Goal: Task Accomplishment & Management: Use online tool/utility

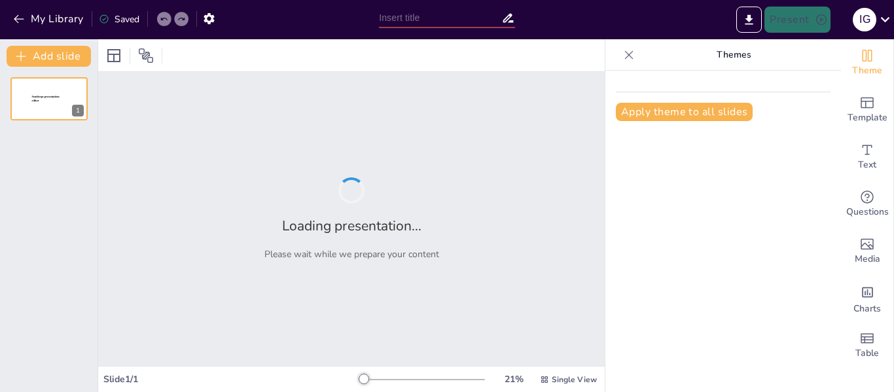
type input "El Impacto del Bullying en la Salud Mental de los Jóvenes"
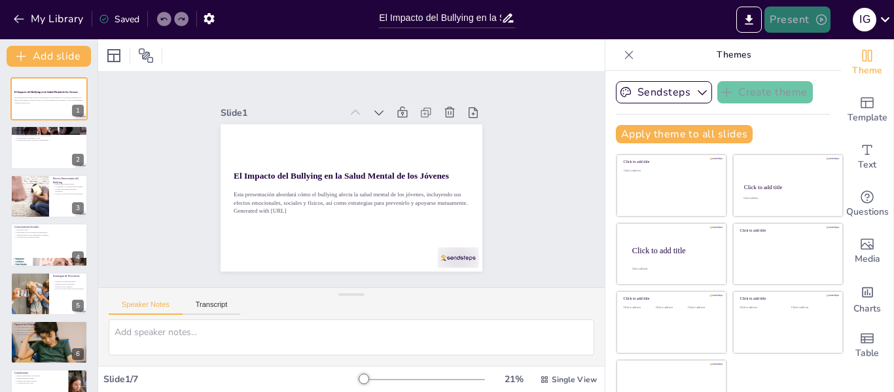
click at [787, 23] on button "Present" at bounding box center [796, 20] width 65 height 26
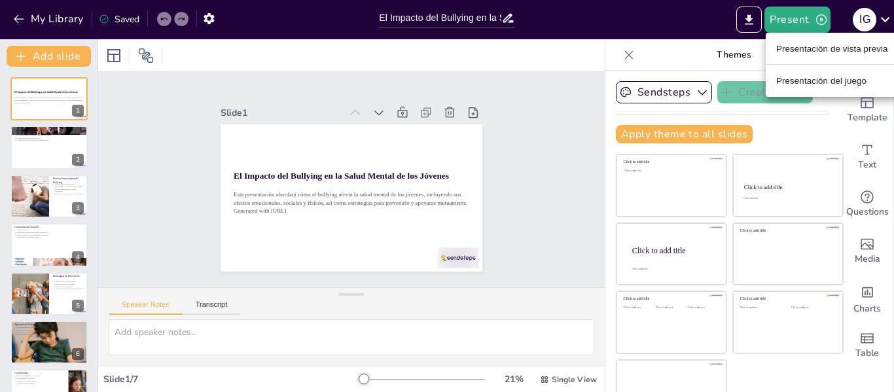
click at [791, 80] on font "Presentación del juego" at bounding box center [821, 81] width 90 height 10
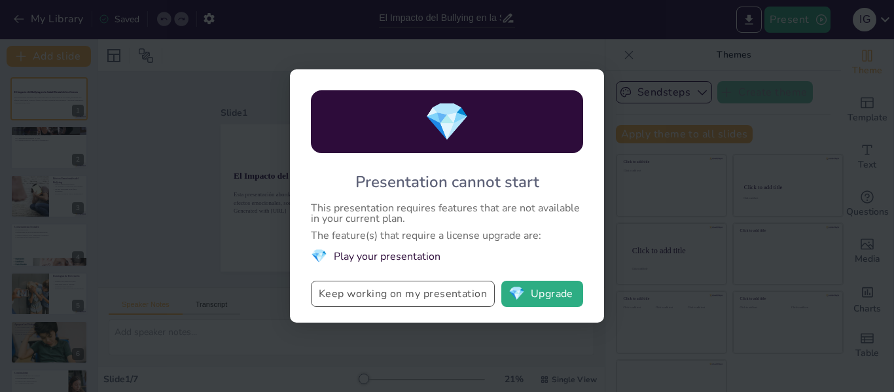
click at [457, 300] on button "Keep working on my presentation" at bounding box center [403, 294] width 184 height 26
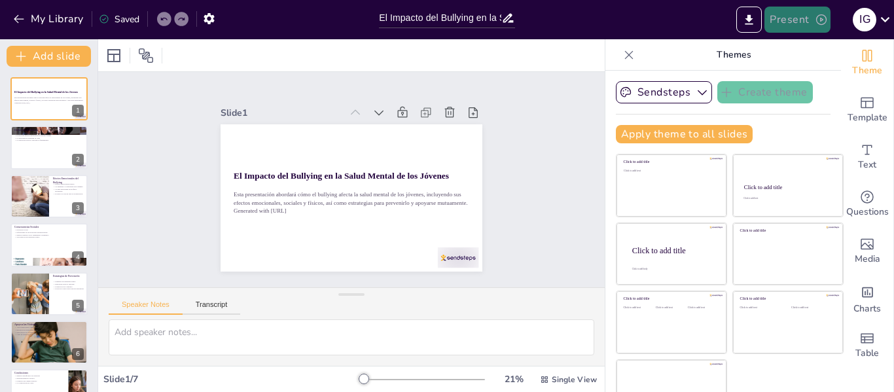
click at [790, 15] on button "Present" at bounding box center [796, 20] width 65 height 26
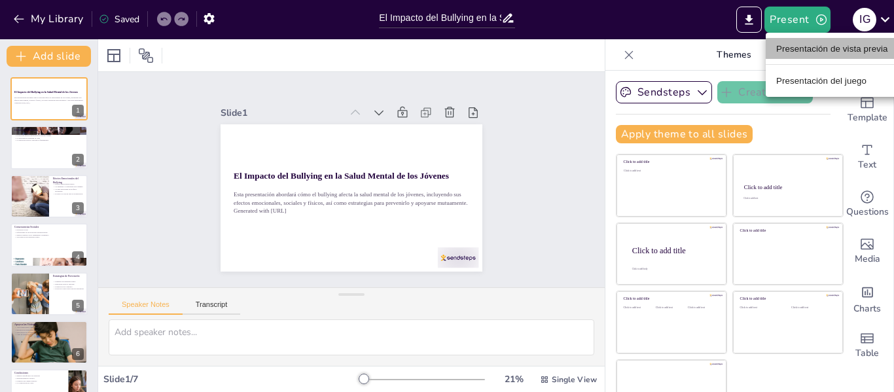
click at [795, 50] on font "Presentación de vista previa" at bounding box center [832, 49] width 112 height 10
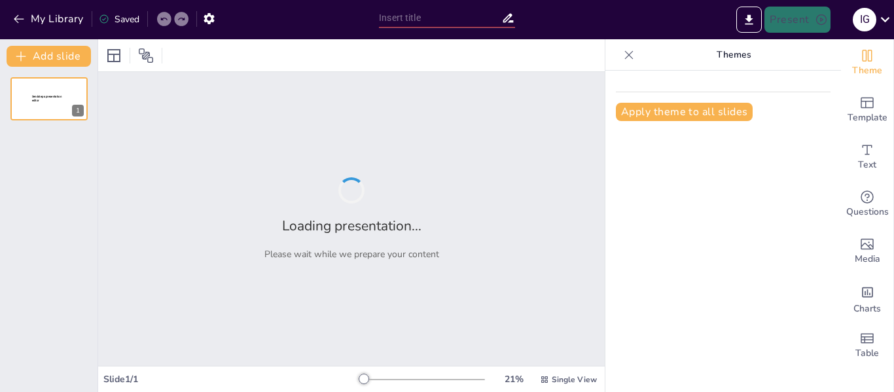
type input "El Impacto del Bullying en la Salud Mental de los Jóvenes"
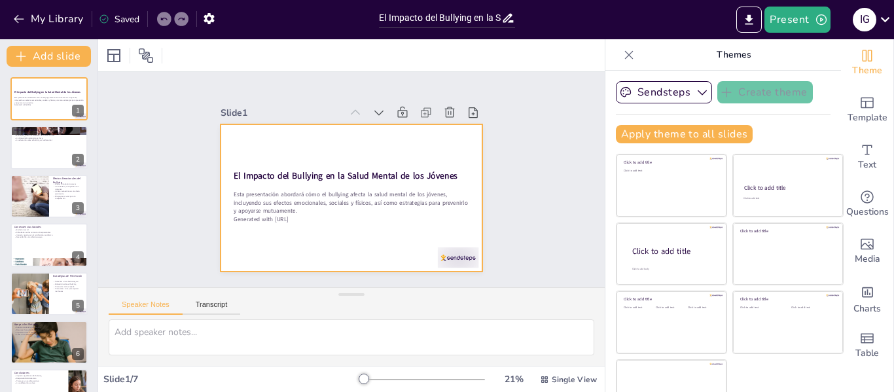
scroll to position [30, 0]
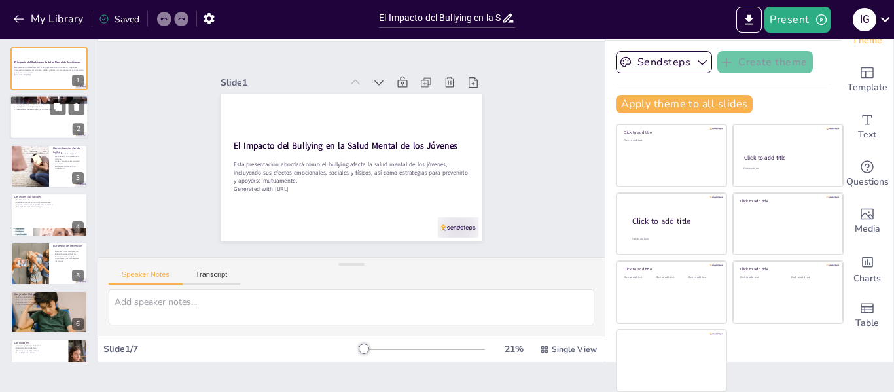
click at [22, 115] on div at bounding box center [49, 118] width 79 height 44
type textarea "El bullying se caracteriza por un desequilibrio de poder, donde el agresor tien…"
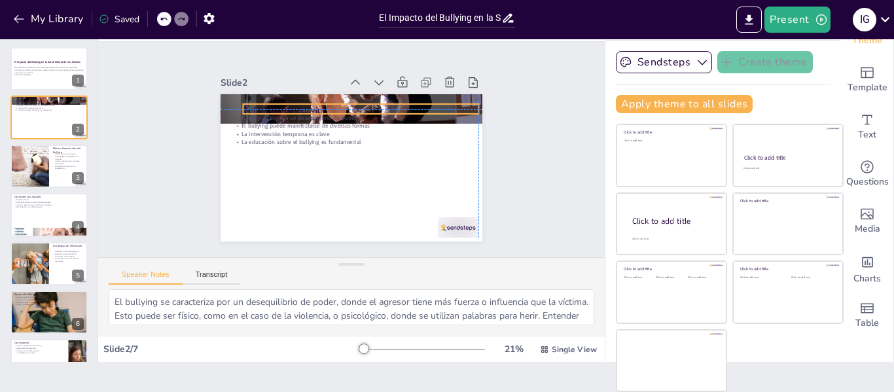
click at [274, 109] on div "Definición de Bullying El bullying implica un desequilibrio de poder El bullyin…" at bounding box center [357, 94] width 260 height 27
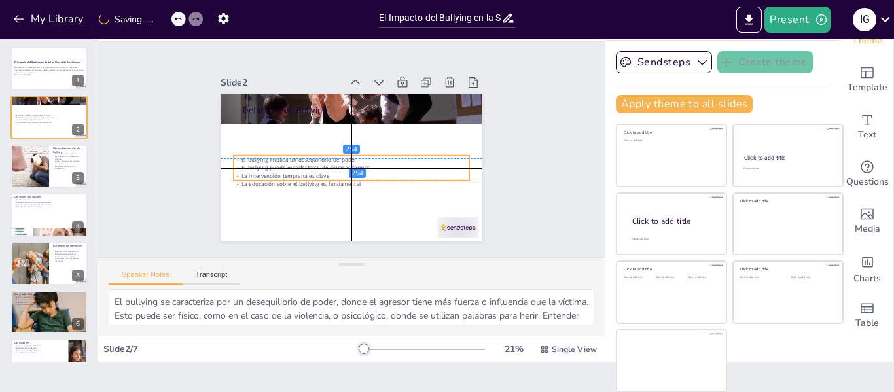
drag, startPoint x: 267, startPoint y: 118, endPoint x: 269, endPoint y: 162, distance: 43.2
click at [269, 162] on p "El bullying puede manifestarse de diversas formas" at bounding box center [348, 167] width 232 height 57
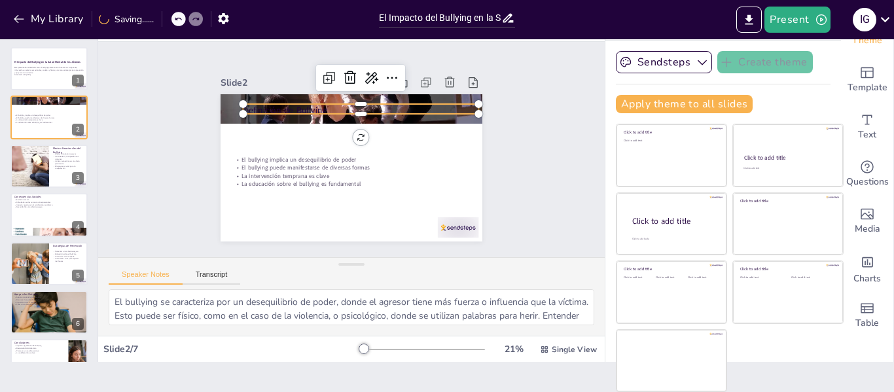
type input "48"
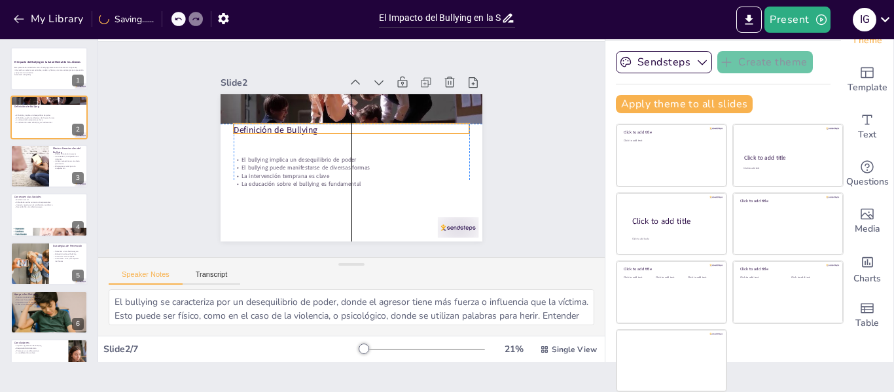
drag, startPoint x: 262, startPoint y: 105, endPoint x: 251, endPoint y: 126, distance: 23.1
click at [251, 126] on p "Definición de Bullying" at bounding box center [354, 129] width 236 height 37
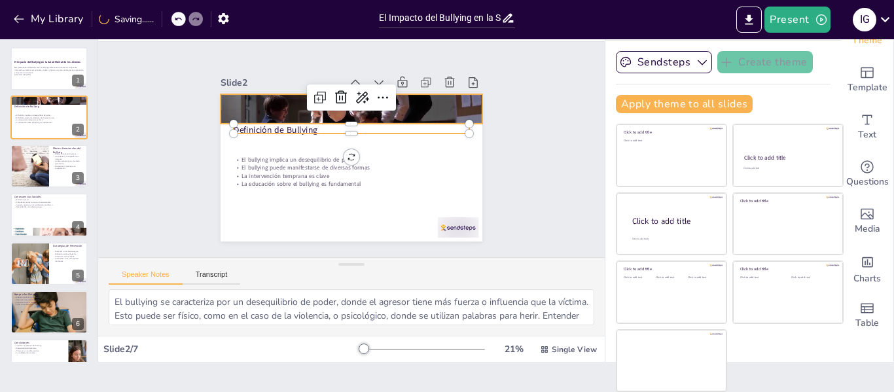
click at [261, 99] on div at bounding box center [355, 109] width 275 height 174
click at [261, 99] on div at bounding box center [384, 125] width 273 height 298
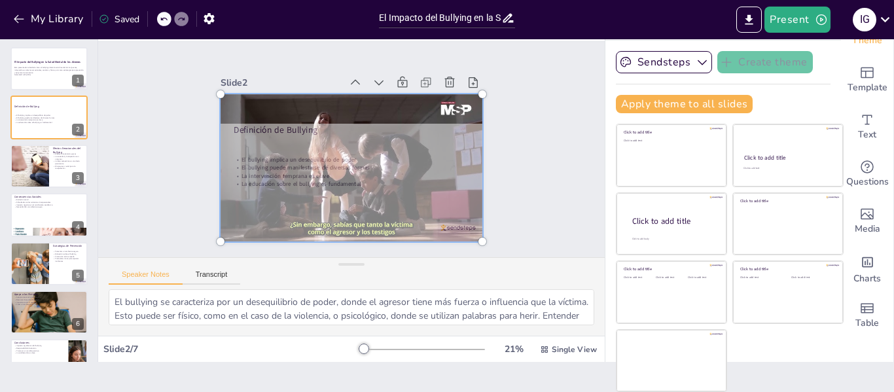
drag, startPoint x: 261, startPoint y: 99, endPoint x: 261, endPoint y: 157, distance: 57.6
click at [261, 157] on div at bounding box center [349, 167] width 293 height 191
click at [173, 157] on div "Slide 1 El Impacto del Bullying en la Salud Mental de los Jóvenes Esta presenta…" at bounding box center [352, 149] width 376 height 278
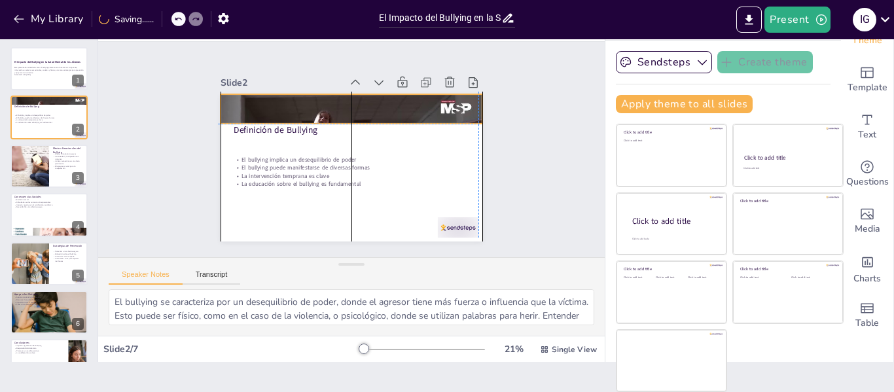
click at [265, 98] on div at bounding box center [336, 158] width 258 height 300
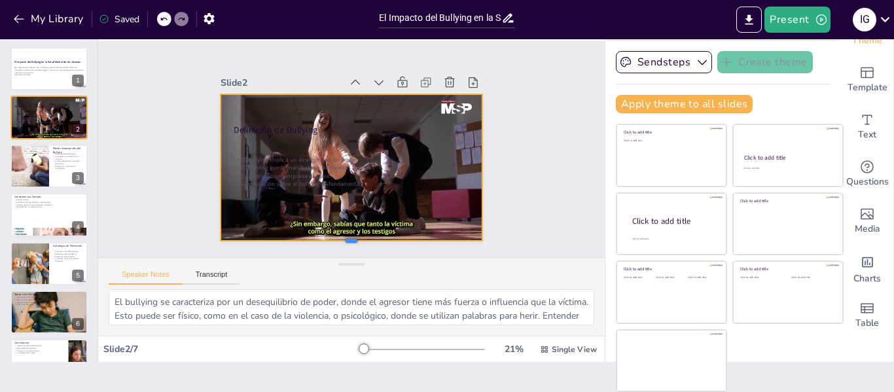
drag, startPoint x: 335, startPoint y: 120, endPoint x: 339, endPoint y: 237, distance: 117.2
click at [339, 237] on div at bounding box center [331, 243] width 258 height 65
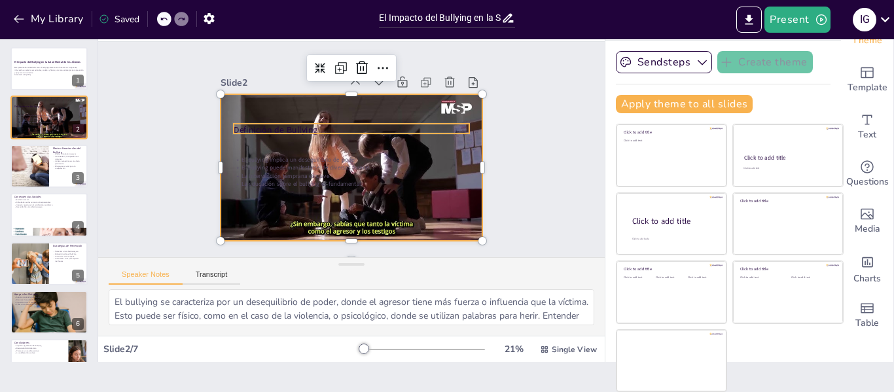
click at [287, 122] on p "Definición de Bullying" at bounding box center [357, 130] width 228 height 84
click at [287, 124] on p "Definición de Bullying" at bounding box center [352, 130] width 236 height 12
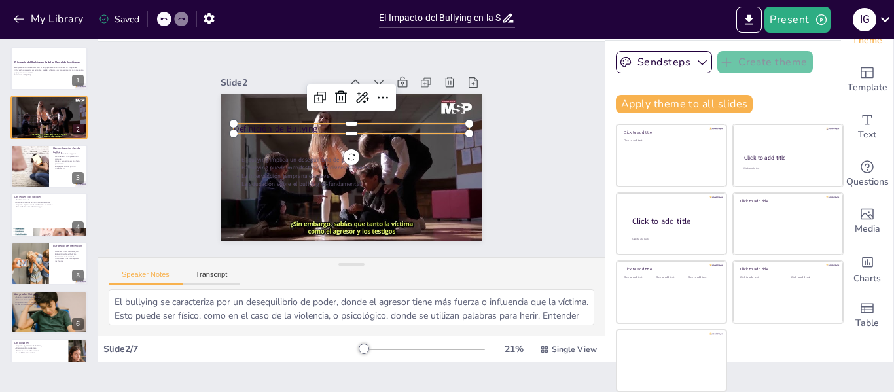
click at [290, 120] on p "Definición de Bullying" at bounding box center [355, 129] width 233 height 61
click at [342, 120] on p "Definición de Bullying" at bounding box center [372, 145] width 61 height 233
click at [290, 120] on p "Definición de Bullying" at bounding box center [366, 135] width 167 height 183
click at [383, 96] on icon at bounding box center [392, 105] width 18 height 18
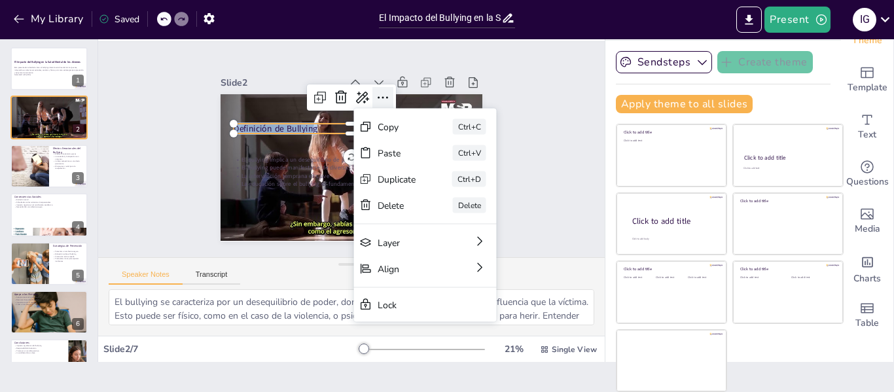
click at [380, 92] on icon at bounding box center [388, 100] width 17 height 17
click at [862, 125] on div "Text" at bounding box center [867, 126] width 52 height 47
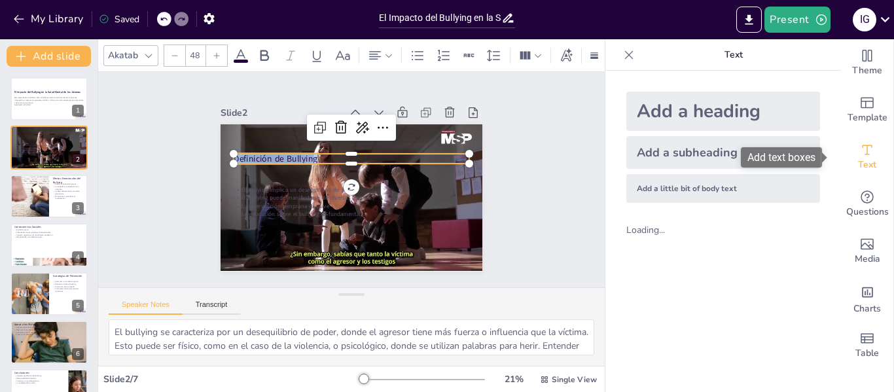
scroll to position [0, 0]
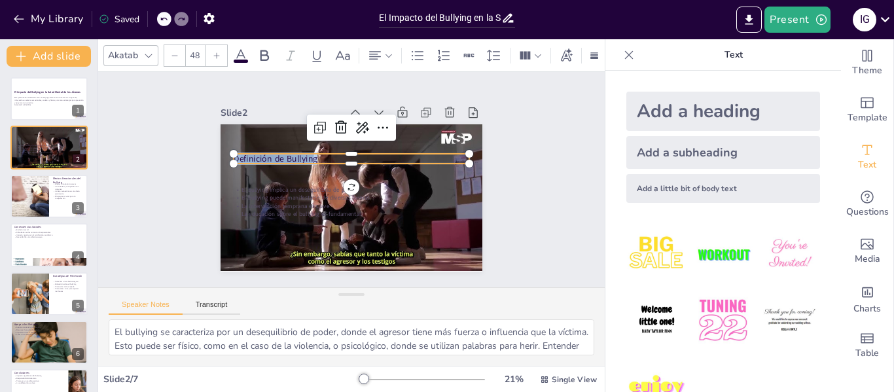
click at [243, 52] on icon at bounding box center [241, 56] width 16 height 16
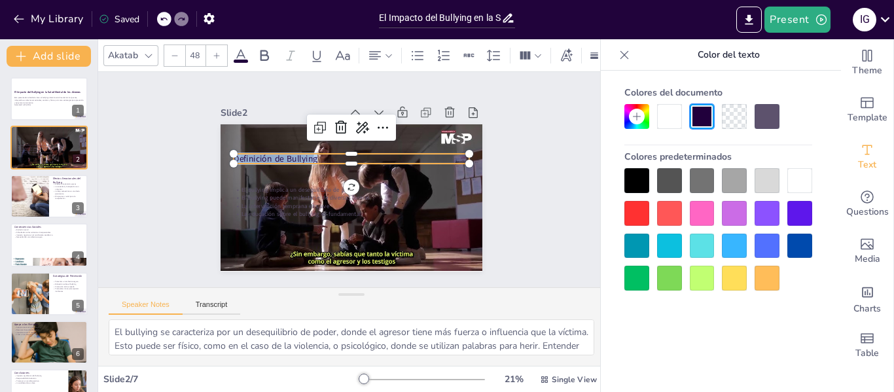
click at [794, 187] on div at bounding box center [799, 180] width 25 height 25
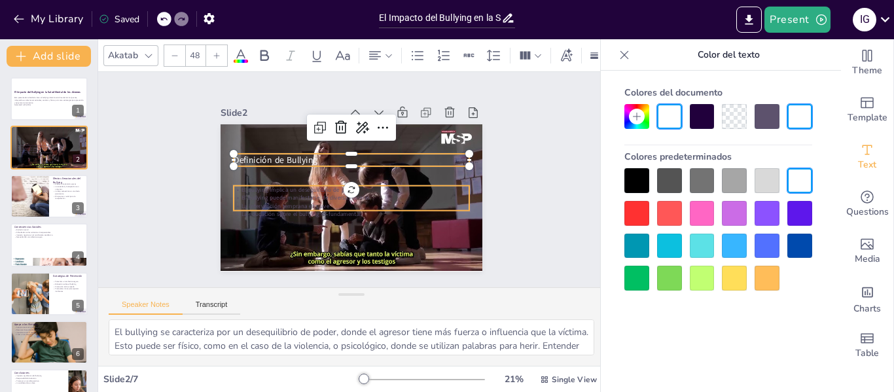
click at [287, 188] on p "El bullying implica un desequilibrio de poder" at bounding box center [349, 189] width 232 height 57
click at [287, 188] on p "El bullying implica un desequilibrio de poder" at bounding box center [350, 189] width 235 height 33
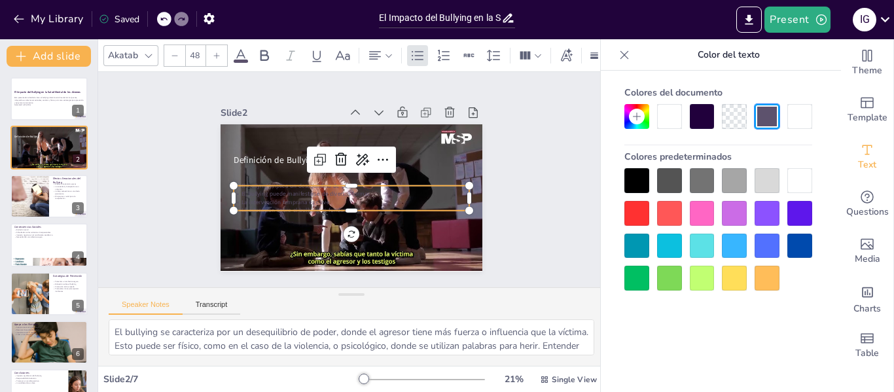
type input "32"
click at [287, 188] on p "El bullying puede manifestarse de diversas formas" at bounding box center [349, 193] width 235 height 33
click at [253, 175] on div at bounding box center [342, 194] width 301 height 259
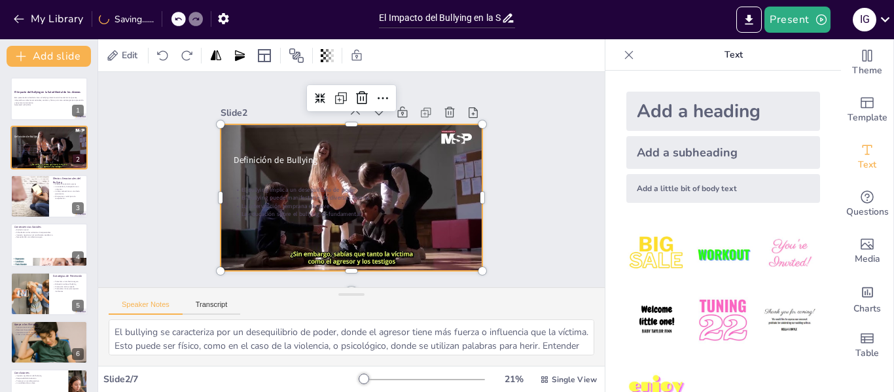
click at [256, 190] on p "El bullying puede manifestarse de diversas formas" at bounding box center [348, 197] width 232 height 57
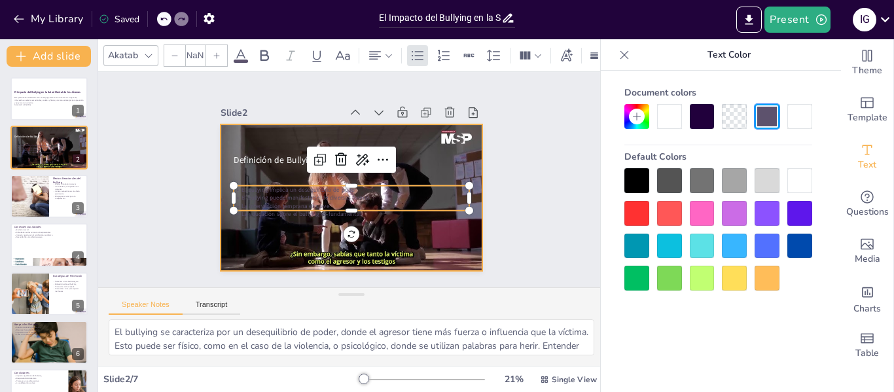
type input "32"
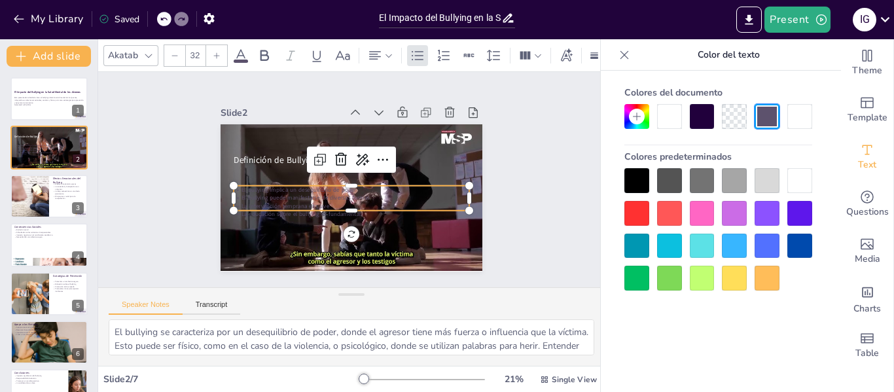
click at [241, 51] on icon at bounding box center [241, 56] width 16 height 16
click at [239, 48] on icon at bounding box center [241, 56] width 16 height 16
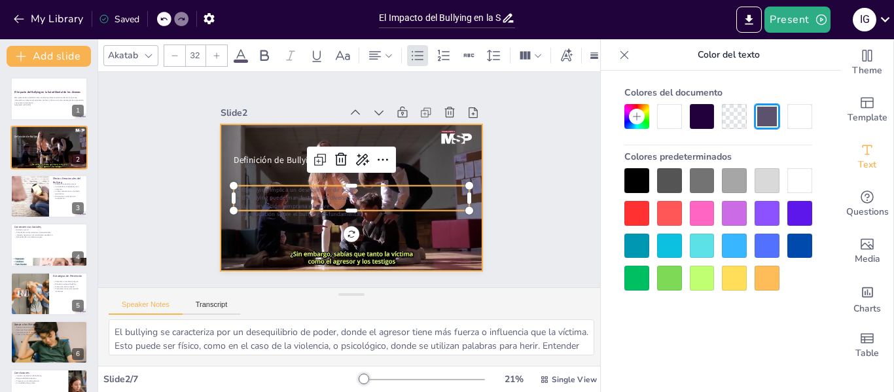
click at [365, 242] on div at bounding box center [341, 194] width 299 height 274
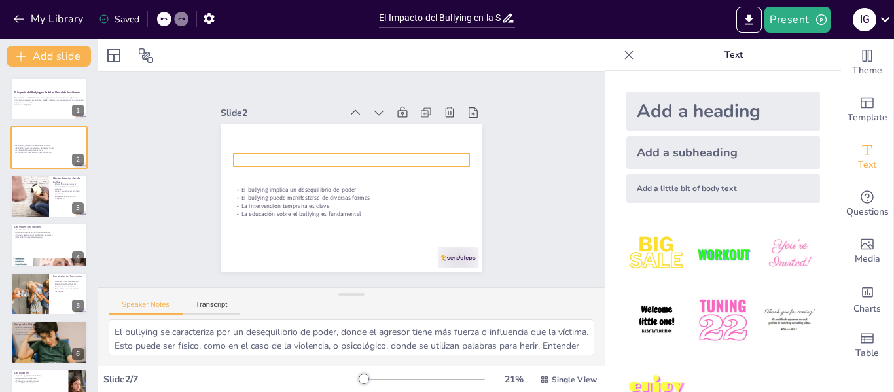
click at [288, 153] on span "Definición de Bullying" at bounding box center [278, 152] width 84 height 20
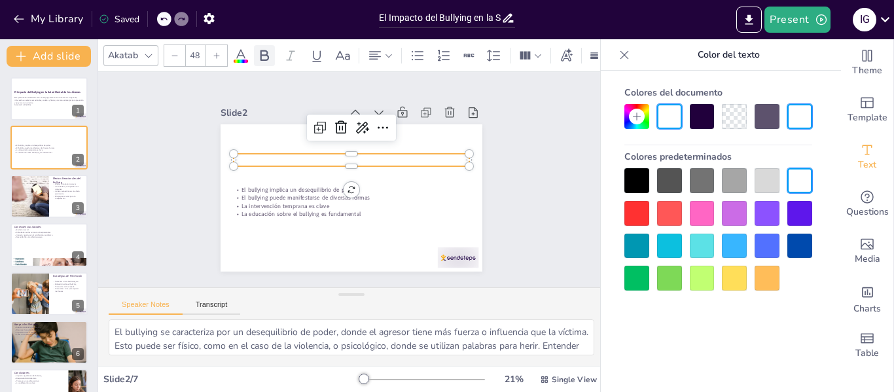
click at [263, 51] on icon at bounding box center [264, 56] width 16 height 16
click at [243, 52] on icon at bounding box center [241, 56] width 16 height 16
click at [236, 156] on span "Definición de Bullying" at bounding box center [278, 152] width 84 height 20
click at [239, 156] on span "Definición de Bullying" at bounding box center [281, 144] width 84 height 29
click at [236, 156] on span "Definición de Bullying" at bounding box center [278, 152] width 84 height 20
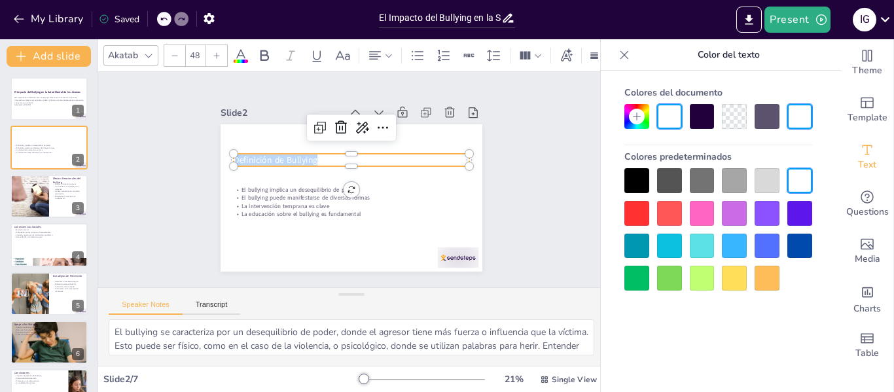
click at [239, 156] on span "Definición de Bullying" at bounding box center [281, 144] width 84 height 29
click at [241, 49] on icon at bounding box center [241, 56] width 16 height 16
click at [641, 183] on div at bounding box center [636, 180] width 25 height 25
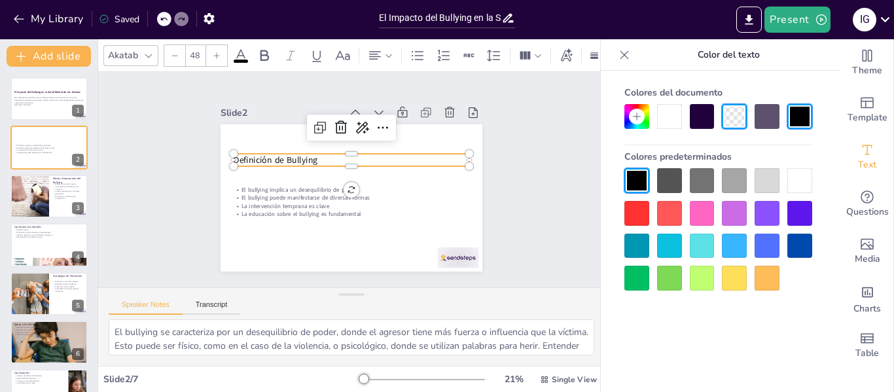
click at [536, 236] on div "Slide 1 El Impacto del Bullying en la Salud Mental de los Jóvenes Esta presenta…" at bounding box center [351, 179] width 526 height 267
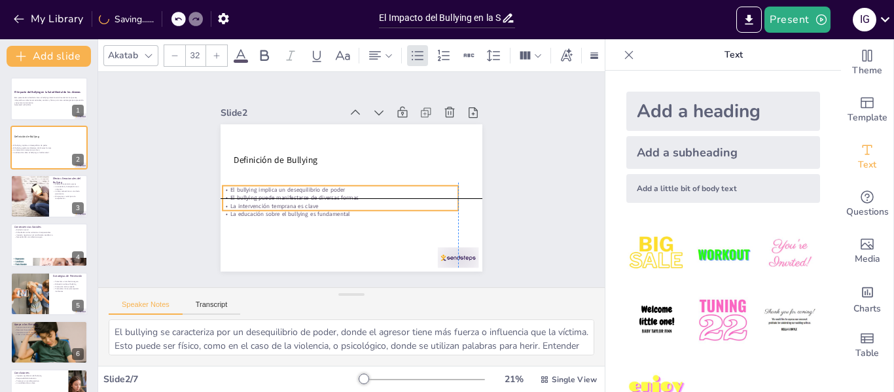
drag, startPoint x: 296, startPoint y: 185, endPoint x: 287, endPoint y: 181, distance: 9.7
click at [287, 186] on p "El bullying implica un desequilibrio de poder" at bounding box center [340, 190] width 236 height 8
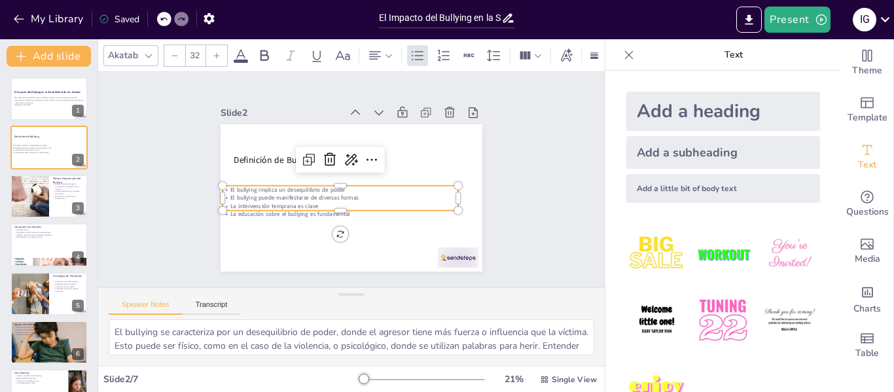
click at [246, 48] on icon at bounding box center [241, 56] width 16 height 16
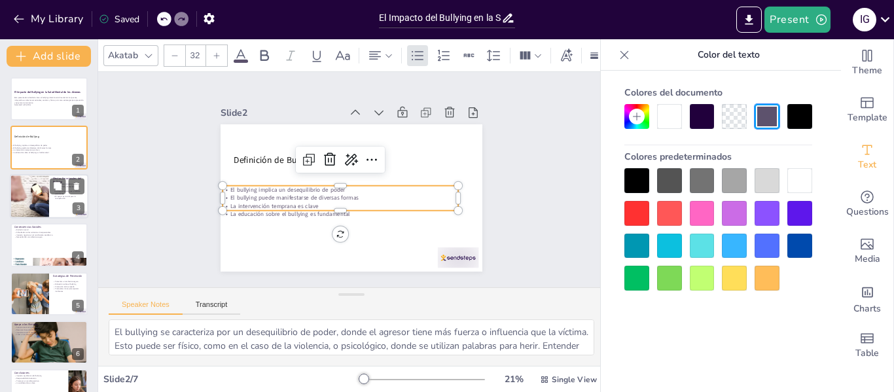
click at [28, 179] on div at bounding box center [29, 196] width 74 height 44
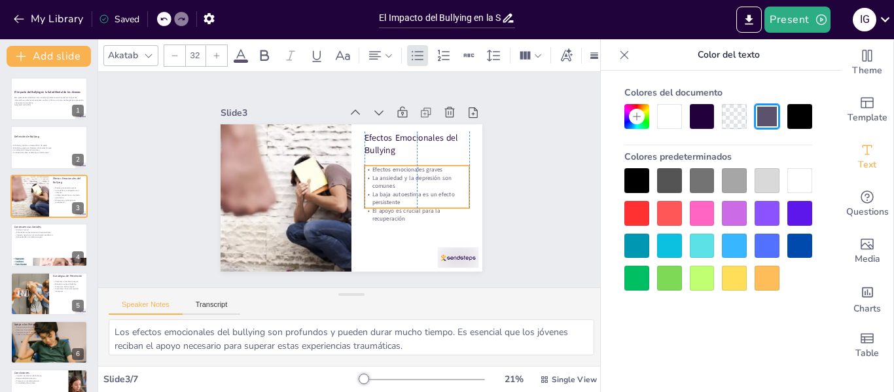
drag, startPoint x: 378, startPoint y: 181, endPoint x: 380, endPoint y: 193, distance: 12.6
click at [380, 196] on p "La baja autoestima es un efecto persistente" at bounding box center [368, 245] width 67 height 99
click at [48, 231] on p "Dificultades en las relaciones interpersonales" at bounding box center [49, 232] width 71 height 3
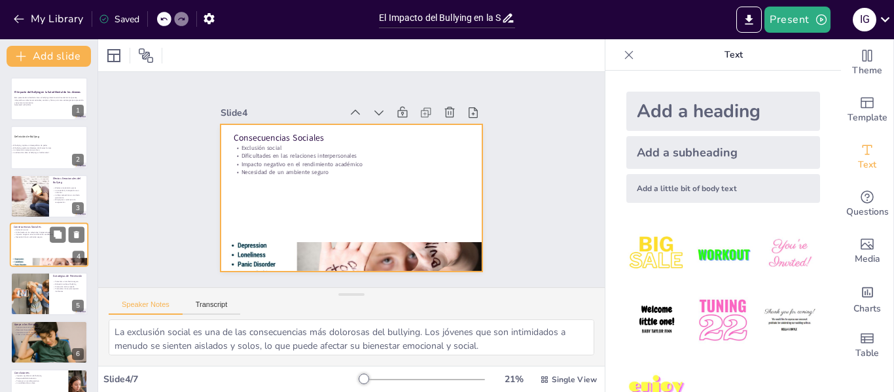
scroll to position [16, 0]
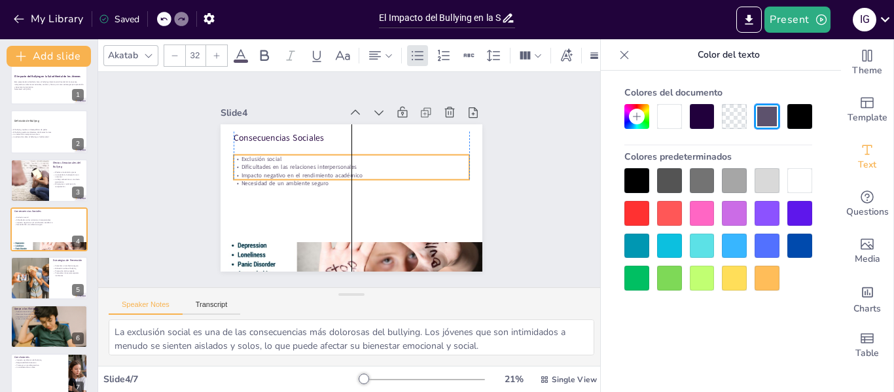
drag, startPoint x: 249, startPoint y: 147, endPoint x: 247, endPoint y: 158, distance: 11.2
click at [247, 158] on p "Exclusión social" at bounding box center [358, 160] width 226 height 80
click at [163, 174] on div "Slide 1 El Impacto del Bullying en la Salud Mental de los Jóvenes Esta presenta…" at bounding box center [351, 179] width 526 height 267
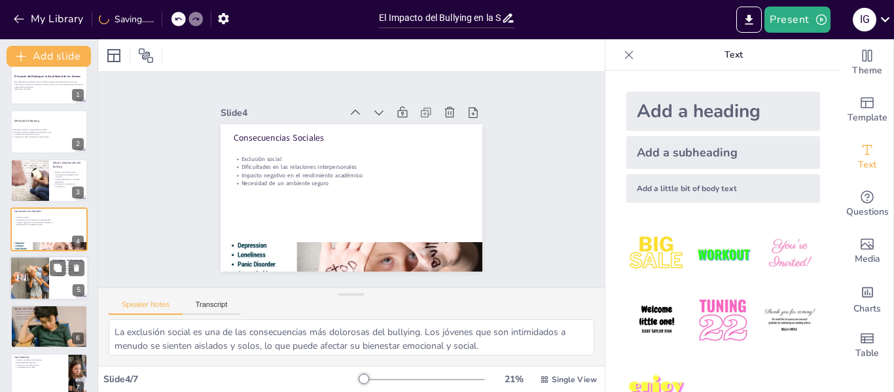
click at [52, 281] on div at bounding box center [49, 278] width 79 height 44
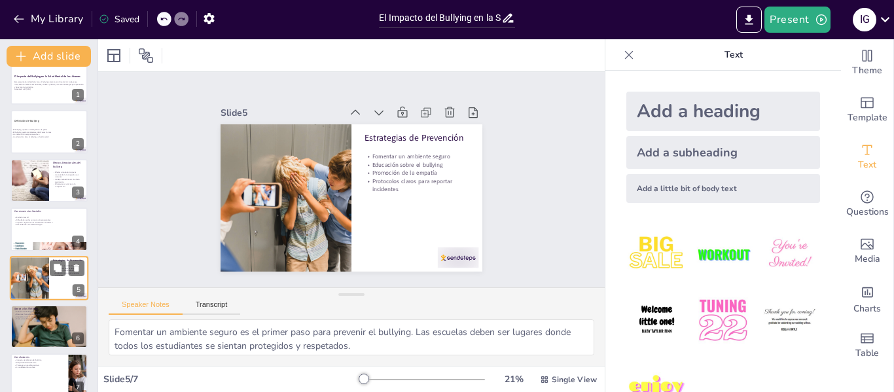
scroll to position [31, 0]
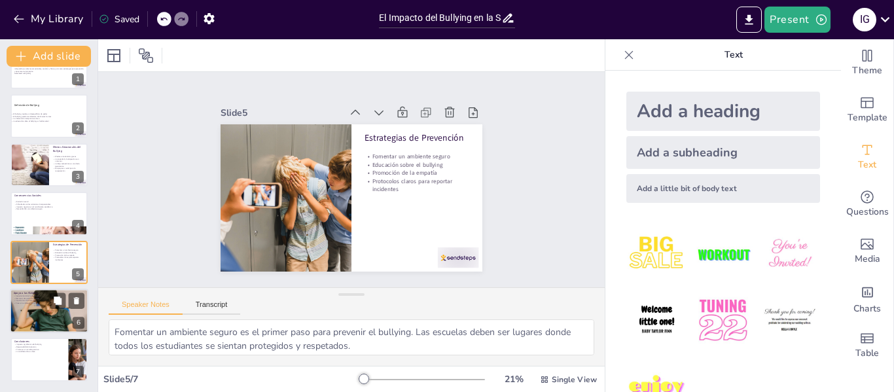
click at [50, 289] on div "Apoyo a las Víctimas Apoyo emocional y psicológico Recursos de ayuda disponible…" at bounding box center [49, 289] width 79 height 0
type textarea "El apoyo emocional es esencial para ayudar a las víctimas a sanar. Escuchar y v…"
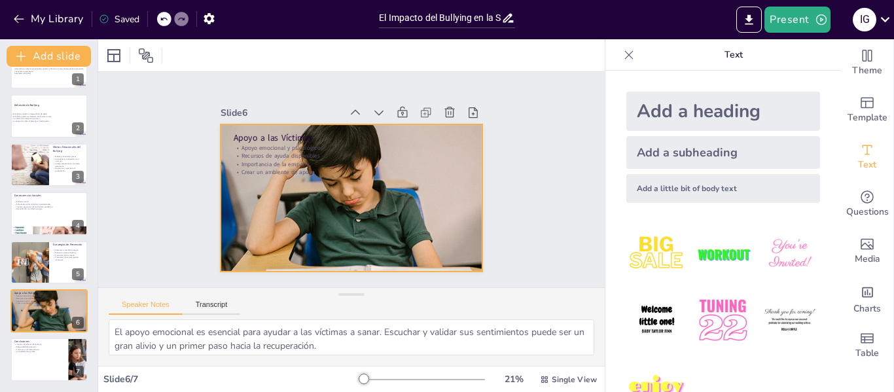
click at [285, 227] on div at bounding box center [345, 197] width 313 height 280
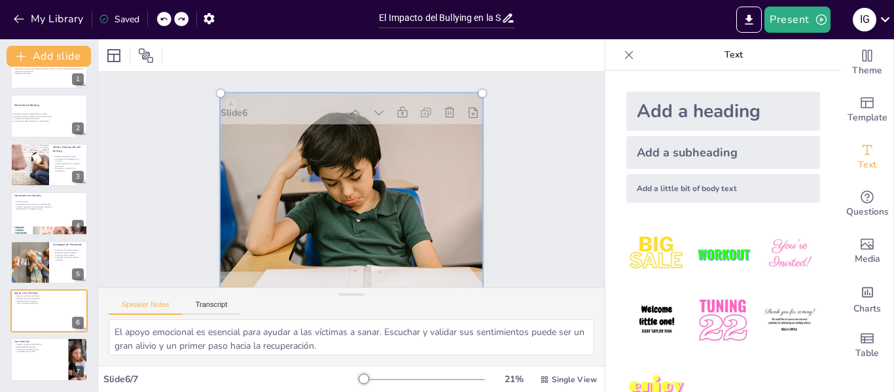
click at [158, 177] on div "Slide 1 El Impacto del Bullying en la Salud Mental de los Jóvenes Esta presenta…" at bounding box center [351, 179] width 548 height 361
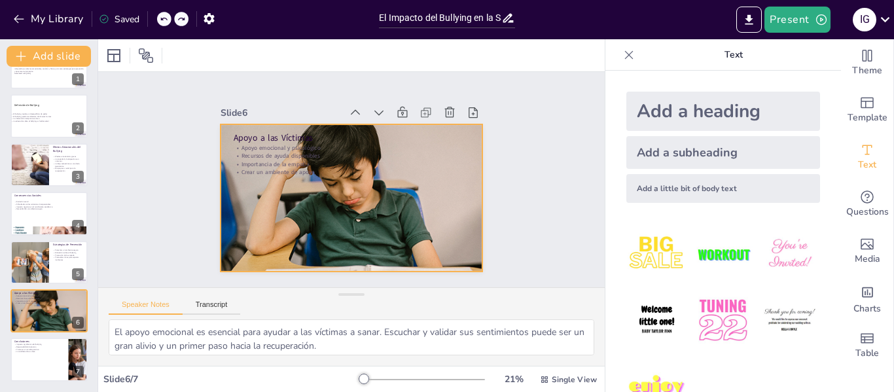
click at [323, 183] on div at bounding box center [344, 197] width 325 height 298
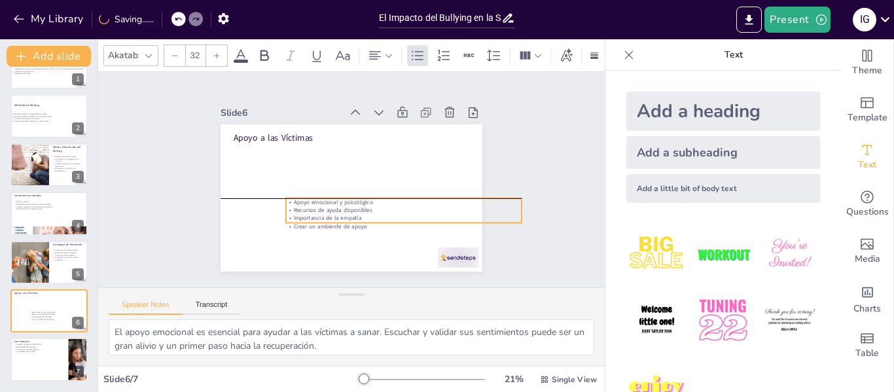
drag, startPoint x: 298, startPoint y: 169, endPoint x: 334, endPoint y: 209, distance: 53.3
click at [334, 209] on p "Recursos de ayuda disponibles" at bounding box center [386, 228] width 219 height 103
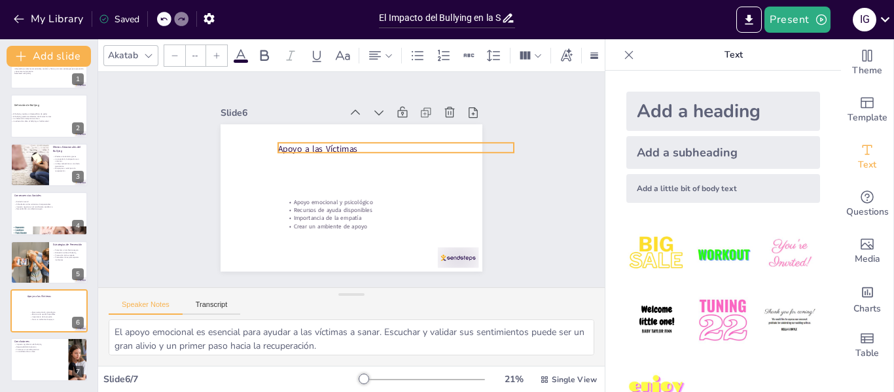
type input "48"
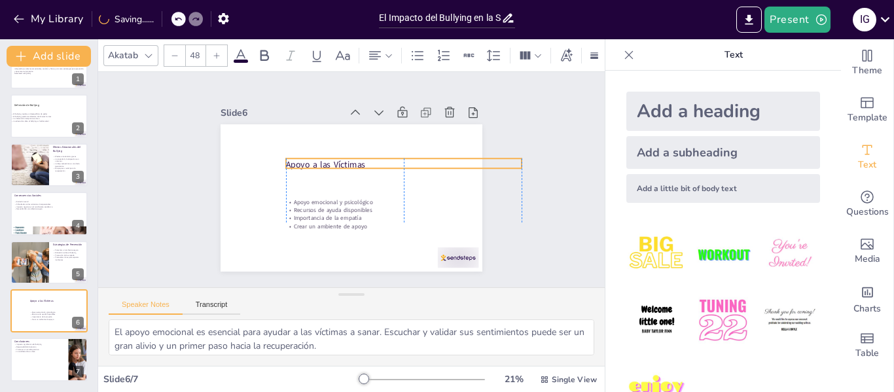
drag, startPoint x: 258, startPoint y: 130, endPoint x: 308, endPoint y: 156, distance: 55.9
click at [308, 156] on p "Apoyo a las Víctimas" at bounding box center [404, 193] width 210 height 128
click at [53, 347] on icon at bounding box center [57, 349] width 9 height 9
type textarea "El impacto del bullying en la salud mental de los jóvenes es profundo y durader…"
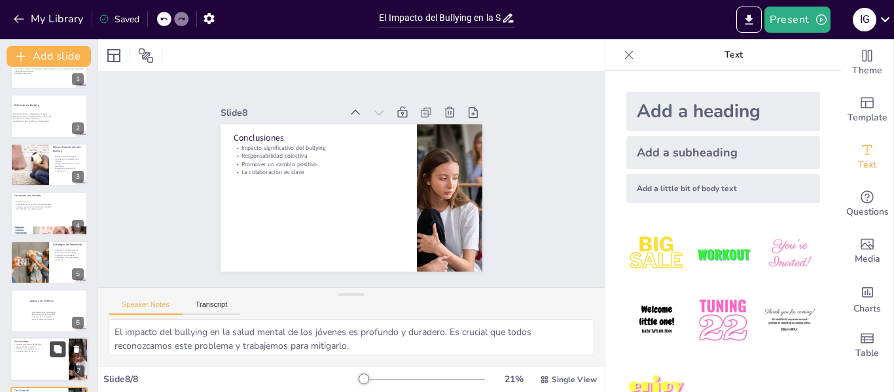
scroll to position [80, 0]
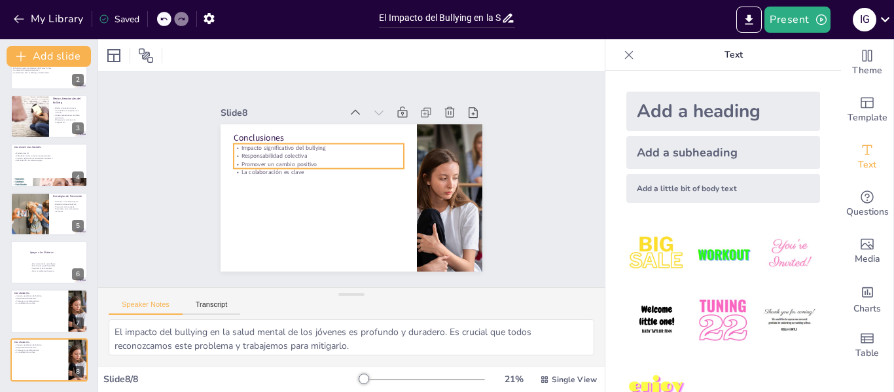
click at [277, 149] on p "Responsabilidad colectiva" at bounding box center [343, 140] width 132 height 120
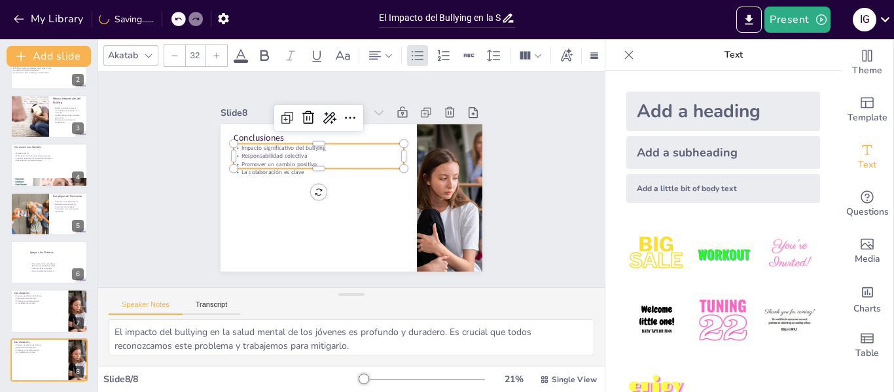
click at [197, 46] on input "32" at bounding box center [195, 55] width 18 height 21
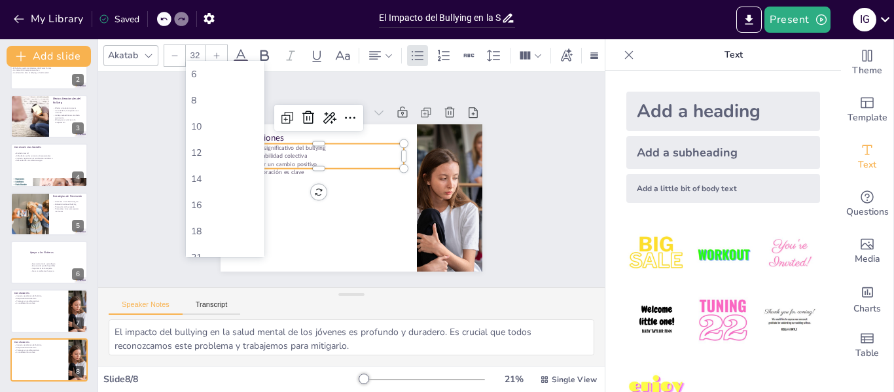
click at [197, 46] on input "32" at bounding box center [195, 55] width 18 height 21
type input "32"
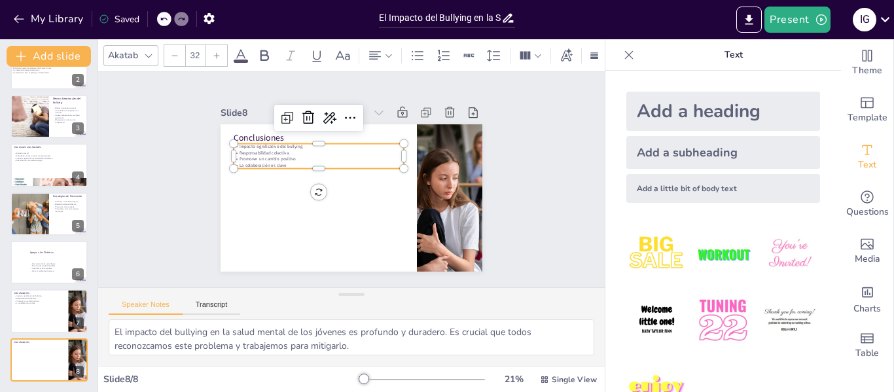
click at [200, 53] on input "32" at bounding box center [195, 55] width 18 height 21
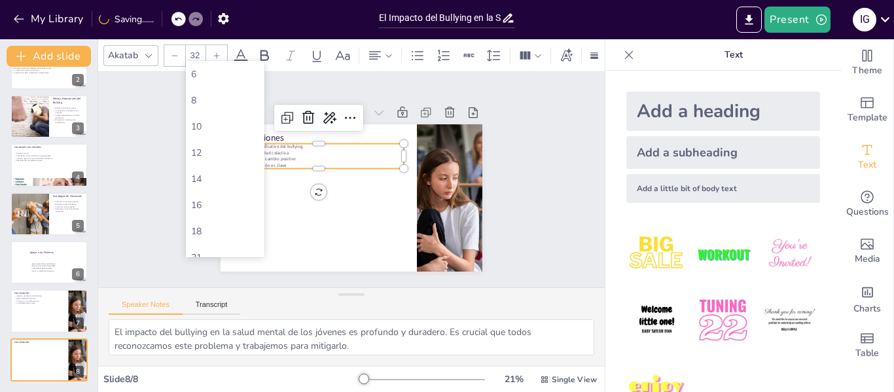
click at [200, 53] on input "32" at bounding box center [195, 55] width 18 height 21
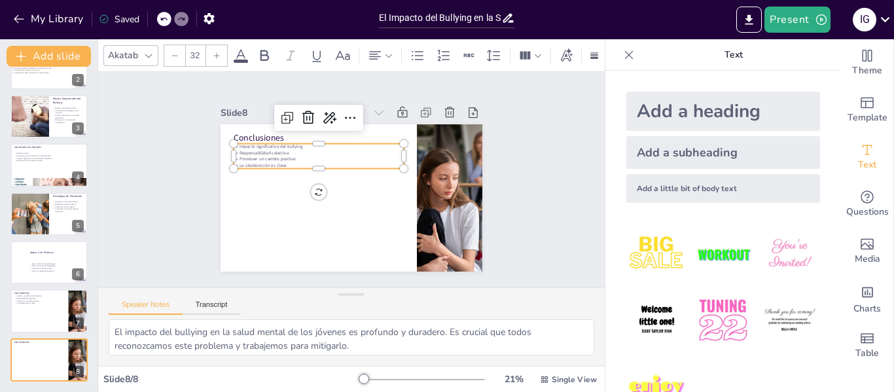
click at [216, 52] on icon at bounding box center [217, 56] width 8 height 8
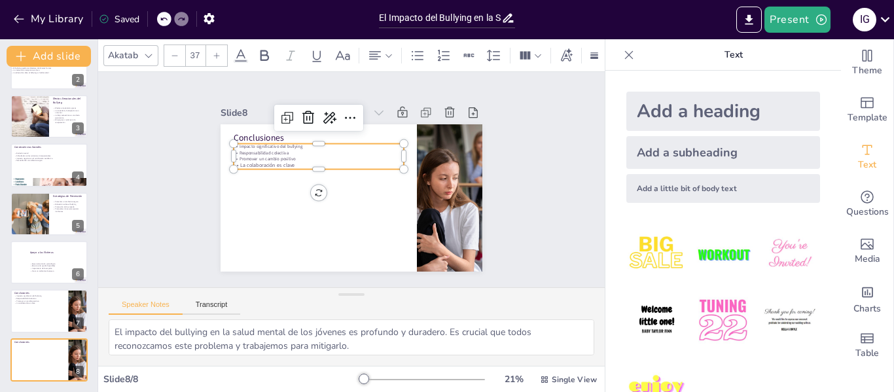
click at [216, 52] on icon at bounding box center [217, 56] width 8 height 8
click at [181, 18] on icon at bounding box center [178, 19] width 7 height 3
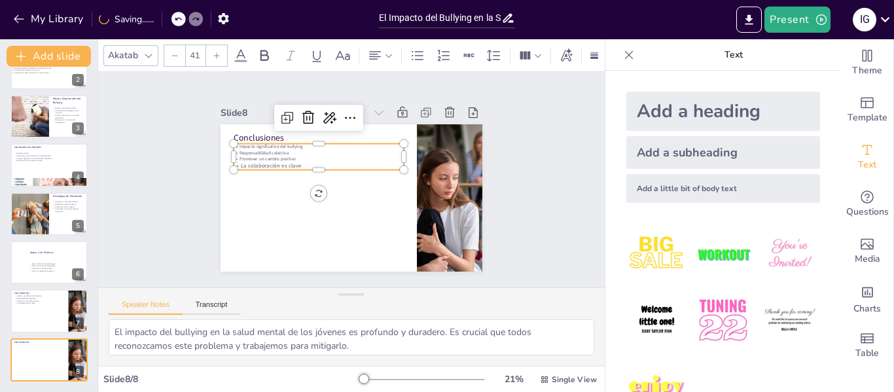
click at [181, 18] on icon at bounding box center [178, 19] width 7 height 3
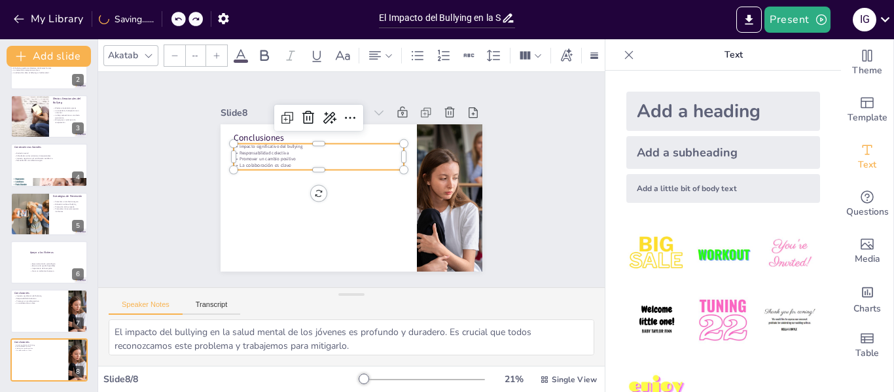
click at [181, 18] on icon at bounding box center [178, 19] width 7 height 3
type input "32"
click at [181, 18] on icon at bounding box center [178, 19] width 7 height 3
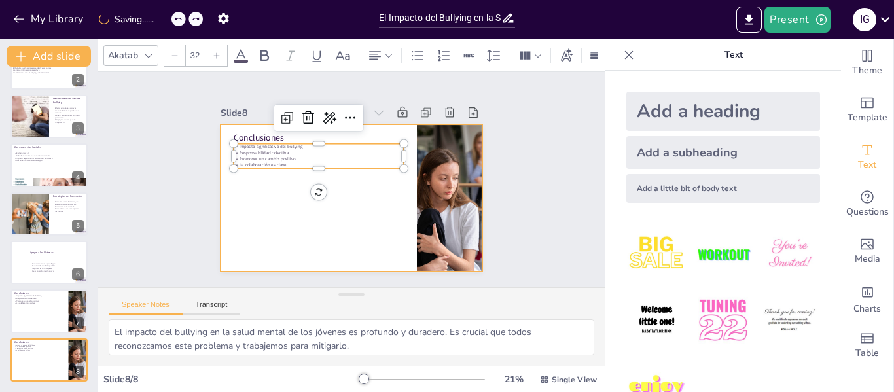
click at [213, 179] on div at bounding box center [338, 193] width 293 height 285
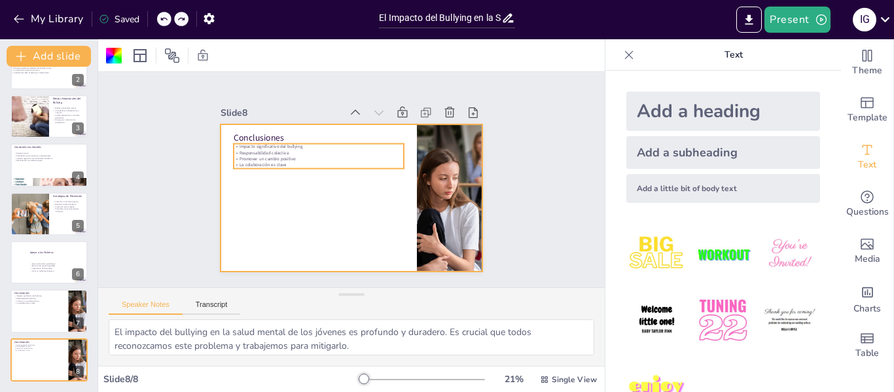
click at [247, 147] on p "Responsabilidad colectiva" at bounding box center [329, 144] width 164 height 58
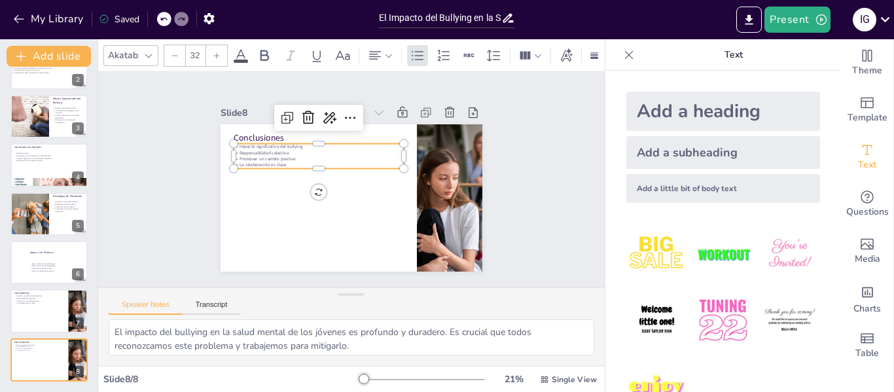
click at [253, 147] on p "Responsabilidad colectiva" at bounding box center [332, 142] width 158 height 75
click at [294, 117] on span "Responsabilidad colectiva" at bounding box center [312, 97] width 37 height 41
click at [247, 143] on span "Responsabilidad colectiva" at bounding box center [272, 135] width 50 height 16
click at [242, 147] on span "Responsabilidad colectiva" at bounding box center [267, 143] width 50 height 11
click at [248, 140] on span "Impacto significativo del bullying" at bounding box center [279, 130] width 63 height 19
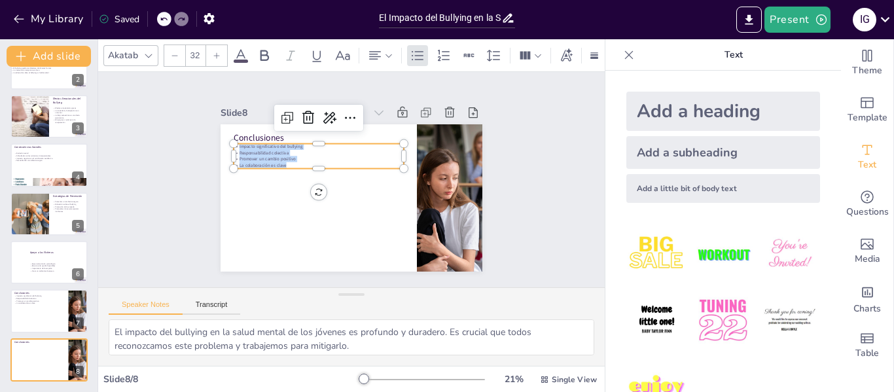
drag, startPoint x: 230, startPoint y: 143, endPoint x: 277, endPoint y: 159, distance: 49.7
click at [277, 159] on div "Impacto significativo del bullying Responsabilidad colectiva Promover un cambio…" at bounding box center [324, 150] width 171 height 60
click at [221, 51] on div at bounding box center [216, 55] width 21 height 21
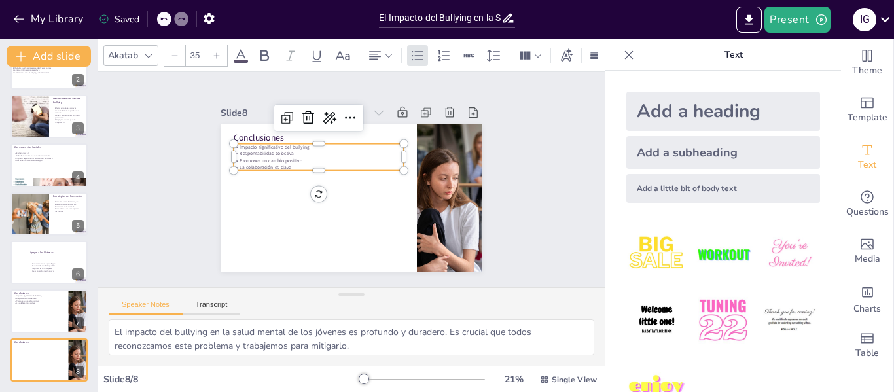
click at [221, 51] on div at bounding box center [216, 55] width 21 height 21
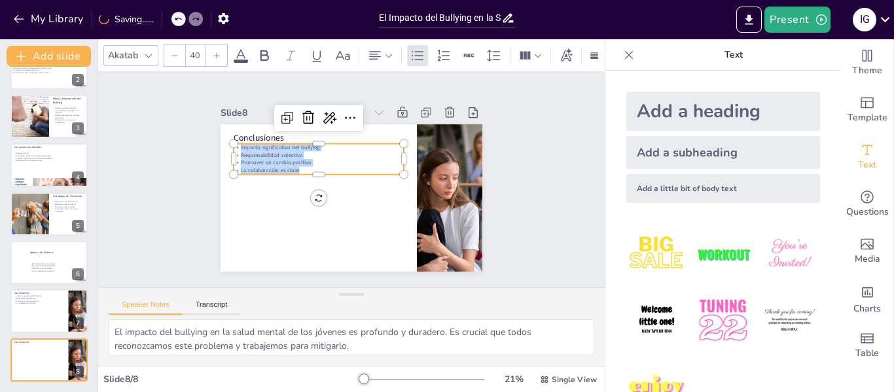
click at [221, 51] on div at bounding box center [216, 55] width 21 height 21
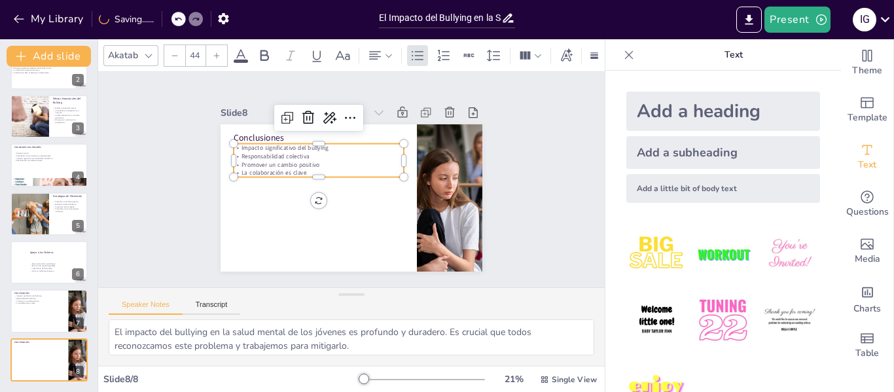
type input "45"
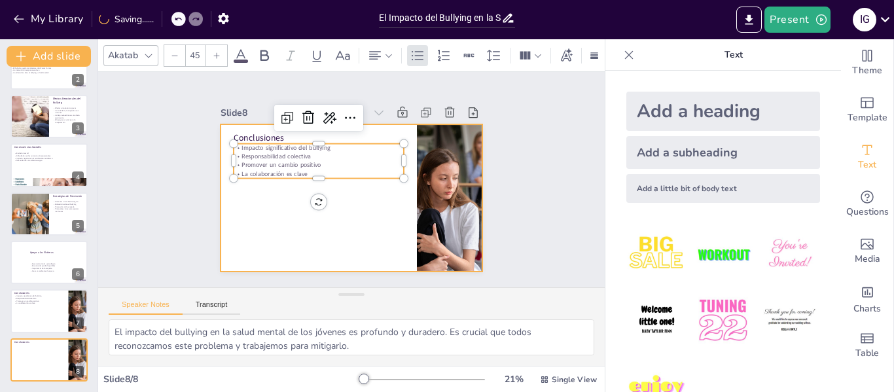
click at [285, 217] on div at bounding box center [345, 196] width 294 height 221
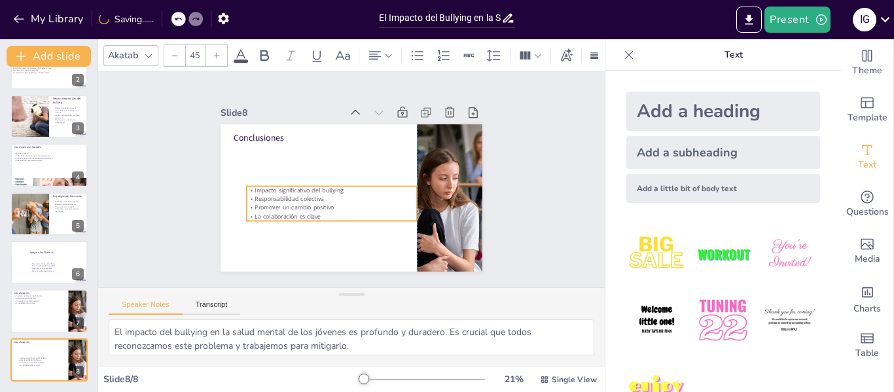
drag, startPoint x: 271, startPoint y: 158, endPoint x: 280, endPoint y: 200, distance: 43.5
click at [280, 200] on span "Promover un cambio positivo" at bounding box center [289, 195] width 79 height 25
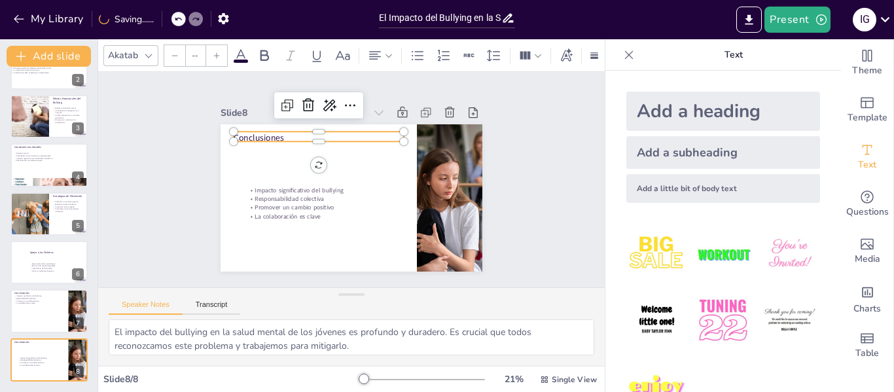
type input "48"
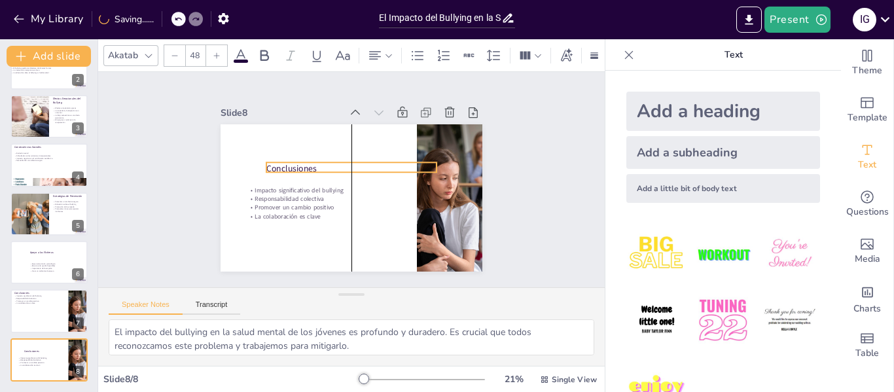
drag, startPoint x: 246, startPoint y: 136, endPoint x: 274, endPoint y: 167, distance: 41.2
click at [274, 167] on p "Conclusiones" at bounding box center [353, 168] width 169 height 47
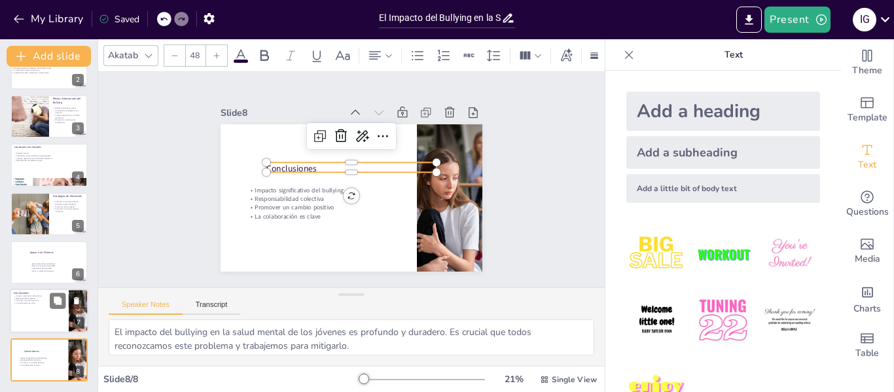
click at [25, 302] on p "La colaboración es clave" at bounding box center [39, 303] width 51 height 3
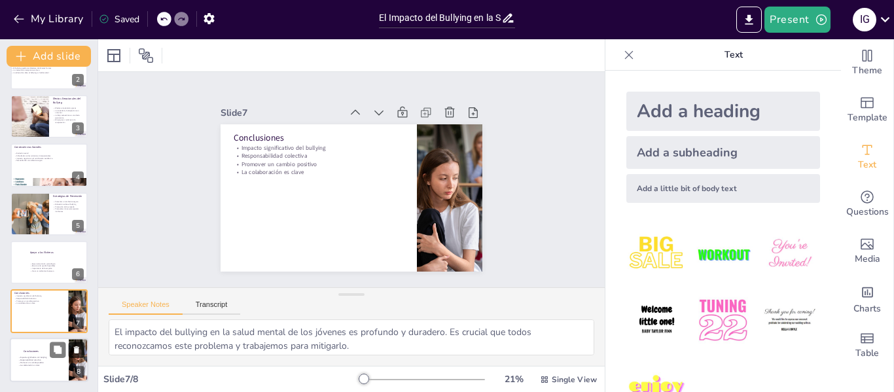
click at [77, 351] on icon at bounding box center [76, 349] width 5 height 7
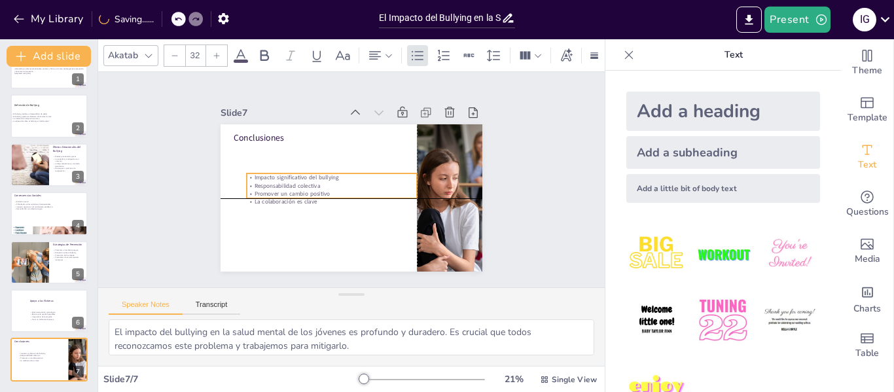
drag, startPoint x: 251, startPoint y: 147, endPoint x: 264, endPoint y: 179, distance: 34.4
click at [264, 179] on p "Responsabilidad colectiva" at bounding box center [331, 175] width 151 height 92
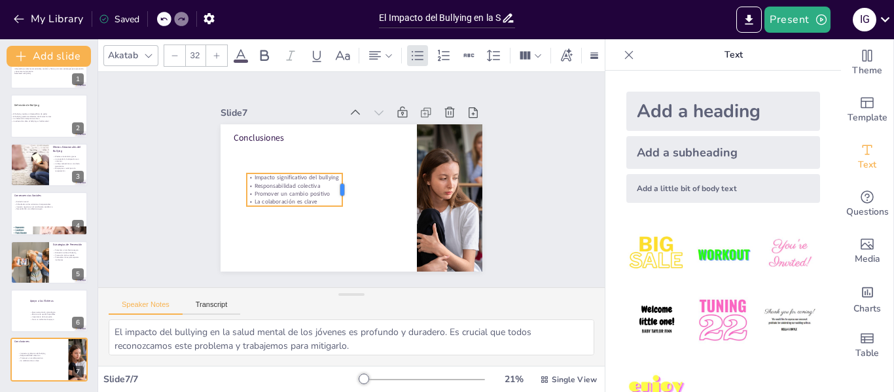
drag, startPoint x: 410, startPoint y: 181, endPoint x: 336, endPoint y: 187, distance: 74.2
click at [336, 187] on div at bounding box center [343, 187] width 23 height 34
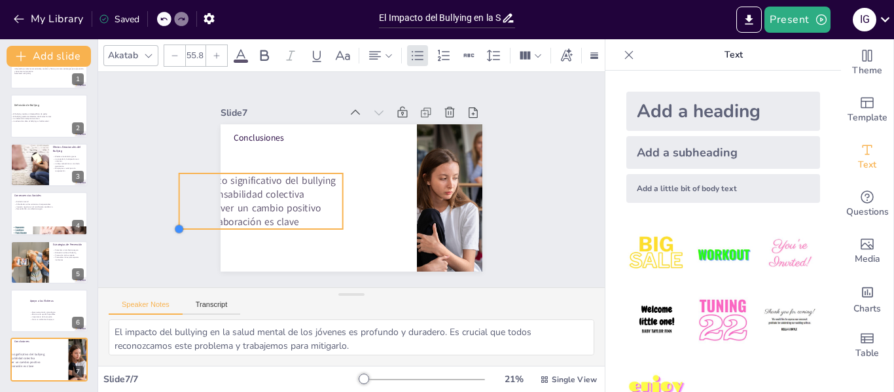
type input "54.5"
drag, startPoint x: 236, startPoint y: 202, endPoint x: 280, endPoint y: 225, distance: 50.0
click at [280, 225] on div "Conclusiones Impacto significativo del bullying Responsabilidad colectiva Promo…" at bounding box center [347, 197] width 287 height 198
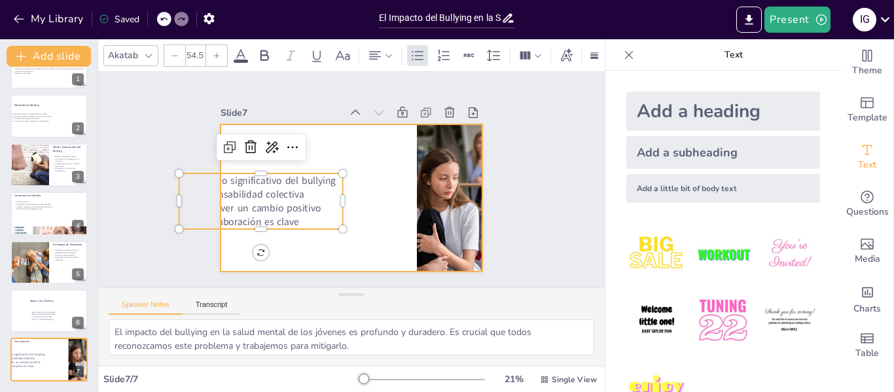
click at [321, 146] on div at bounding box center [347, 197] width 287 height 198
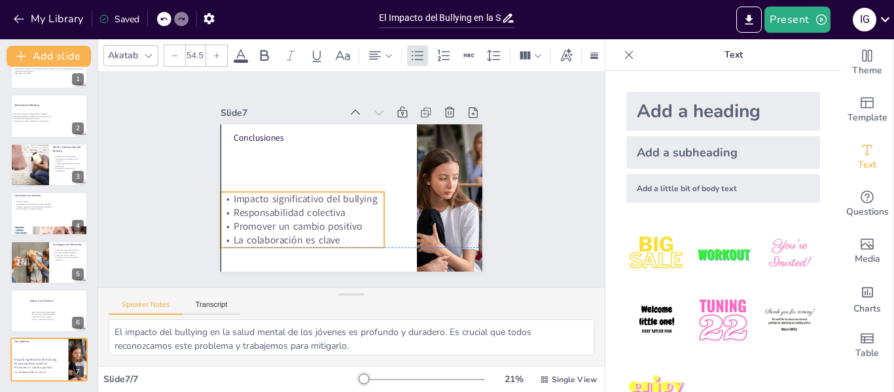
drag, startPoint x: 328, startPoint y: 205, endPoint x: 340, endPoint y: 212, distance: 13.8
click at [340, 212] on p "Responsabilidad colectiva" at bounding box center [292, 189] width 155 height 79
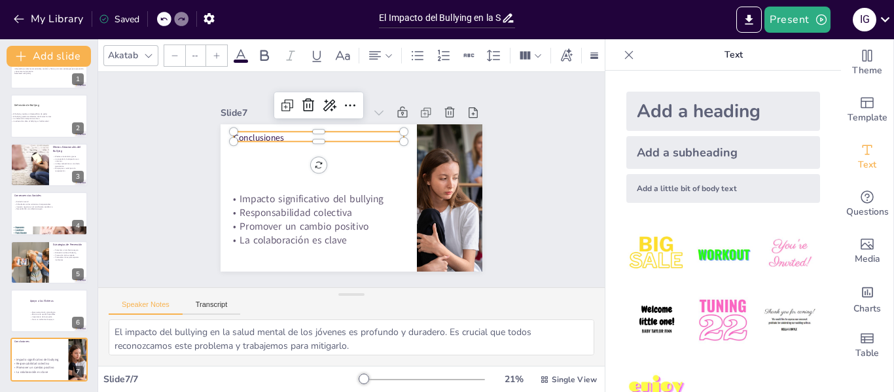
type input "48"
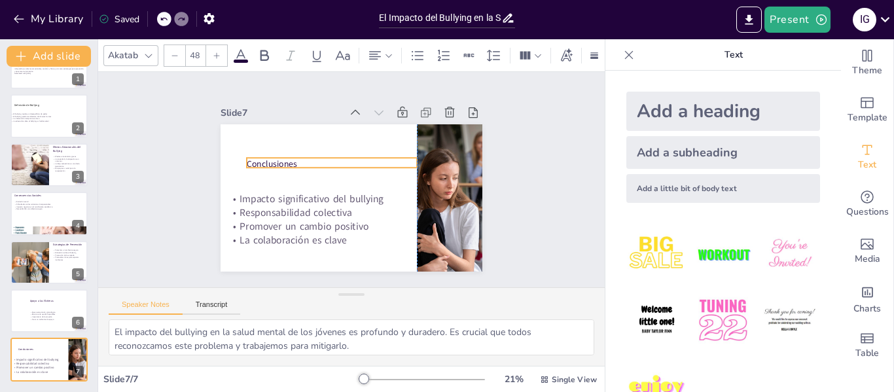
drag, startPoint x: 264, startPoint y: 133, endPoint x: 275, endPoint y: 160, distance: 28.2
click at [280, 160] on p "Conclusiones" at bounding box center [347, 155] width 135 height 123
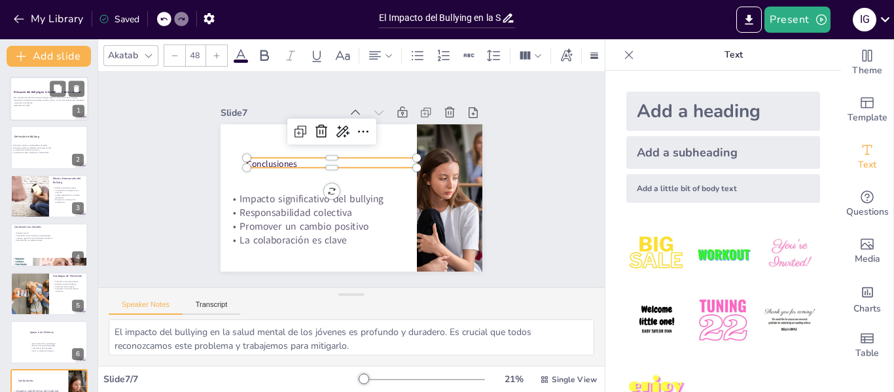
click at [42, 105] on p "Generated with Sendsteps.ai" at bounding box center [49, 105] width 71 height 3
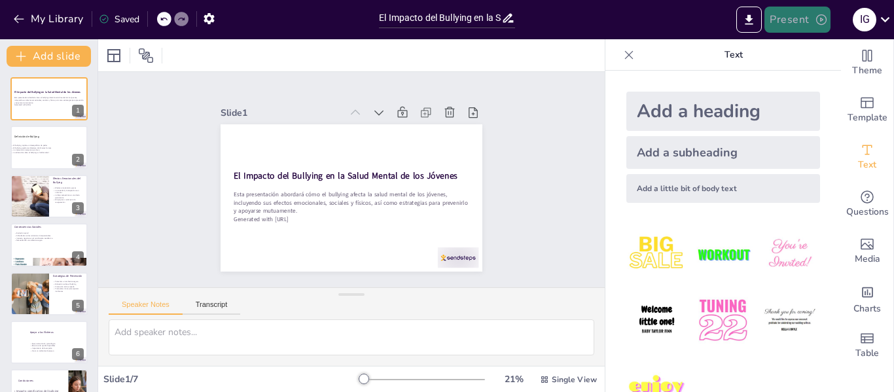
click at [821, 25] on icon "button" at bounding box center [821, 19] width 10 height 10
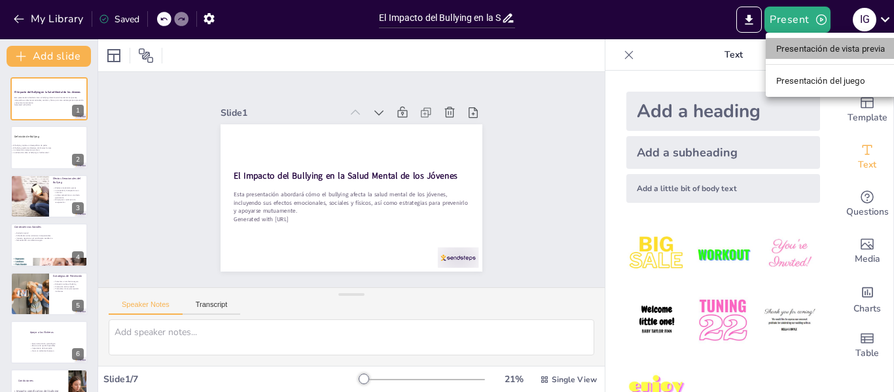
click at [780, 51] on font "Presentación de vista previa" at bounding box center [830, 49] width 109 height 10
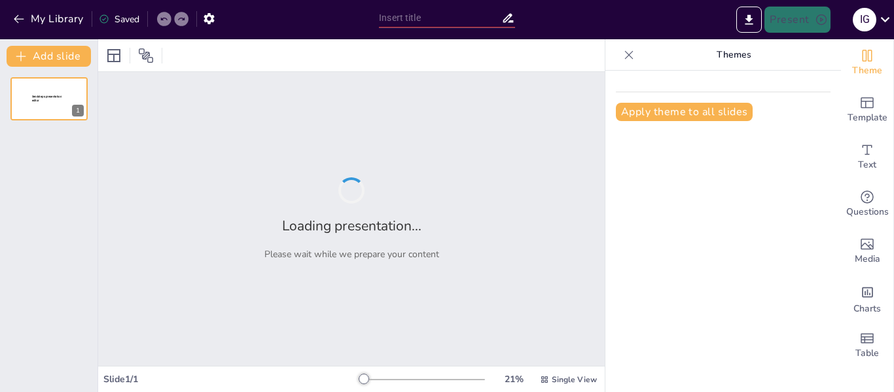
type input "El Impacto del Bullying en la Salud Mental de los Jóvenes"
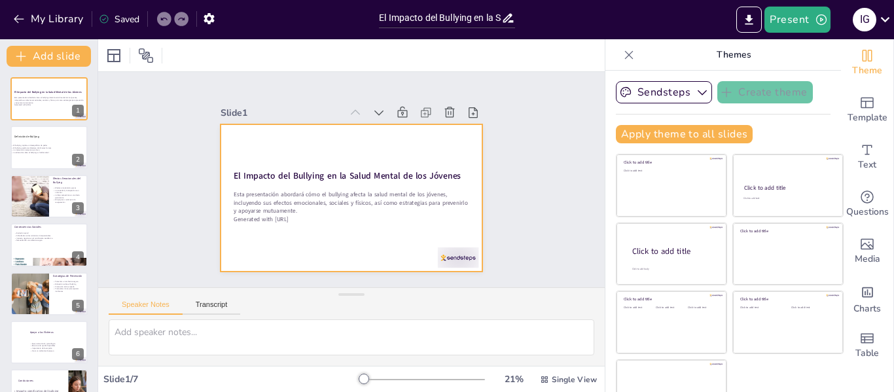
click at [275, 185] on div at bounding box center [367, 189] width 258 height 300
click at [275, 185] on div at bounding box center [338, 193] width 293 height 285
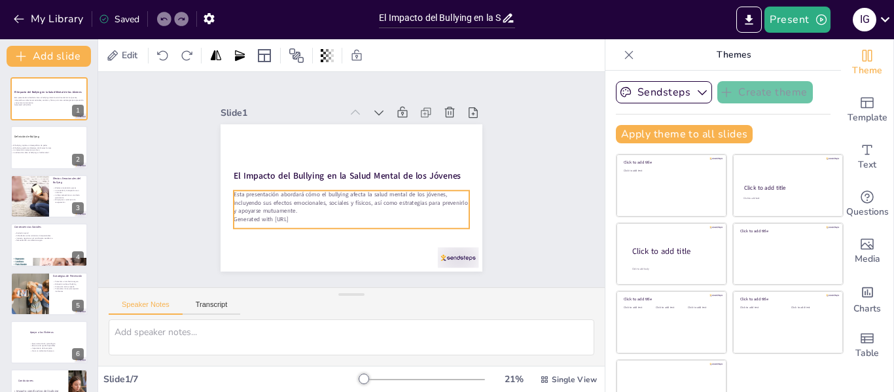
click at [278, 199] on p "Esta presentación abordará cómo el bullying afecta la salud mental de los jóven…" at bounding box center [342, 158] width 225 height 118
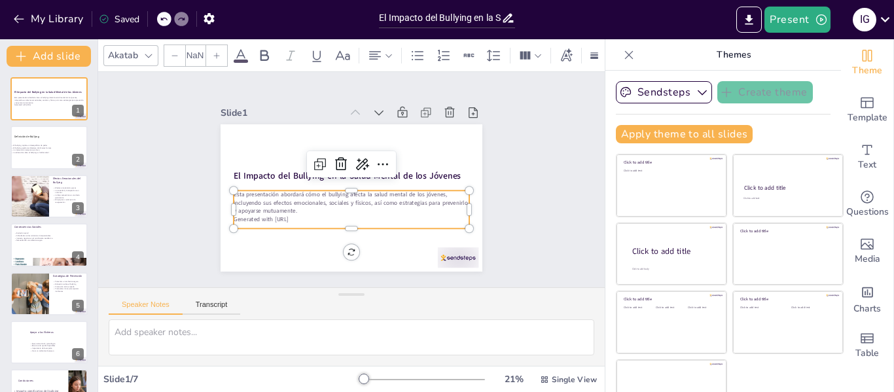
click at [278, 199] on p "Esta presentación abordará cómo el bullying afecta la salud mental de los jóven…" at bounding box center [338, 198] width 205 height 158
type input "32"
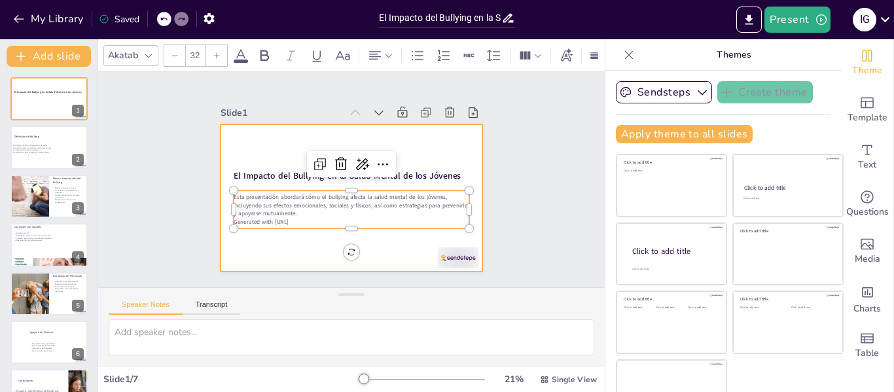
drag, startPoint x: 222, startPoint y: 191, endPoint x: 309, endPoint y: 233, distance: 96.6
click at [309, 233] on div "El Impacto del Bullying en la Salud Mental de los Jóvenes Esta presentación abo…" at bounding box center [335, 170] width 258 height 300
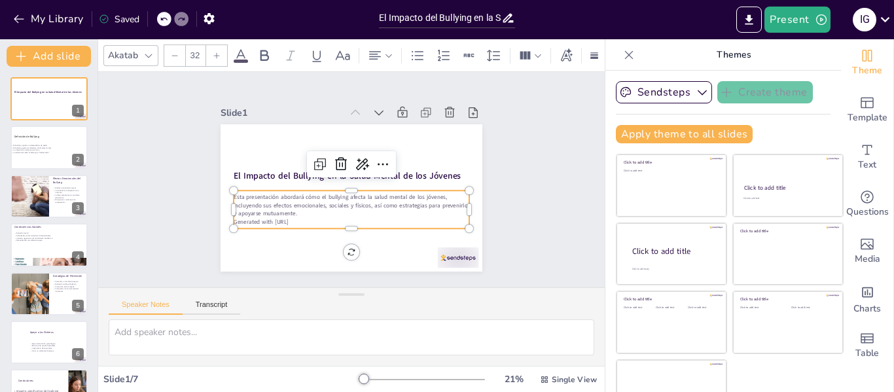
click at [326, 202] on p "Esta presentación abordará cómo el bullying afecta la salud mental de los jóven…" at bounding box center [334, 199] width 192 height 176
click at [353, 193] on p "Esta presentación abordará cómo el bullying afecta la salud mental de los jóven…" at bounding box center [377, 182] width 49 height 237
click at [281, 190] on p "Een esasta presentación abordará cómo el bullying afecta la salud mental de los…" at bounding box center [329, 173] width 96 height 232
click at [272, 209] on p "En esta presentación abordará cómo el bullying afecta la salud mental de los jó…" at bounding box center [342, 201] width 225 height 118
click at [272, 209] on p "En esta presentación abordará cómo el bullying afecta la salud mental de los jó…" at bounding box center [334, 195] width 176 height 192
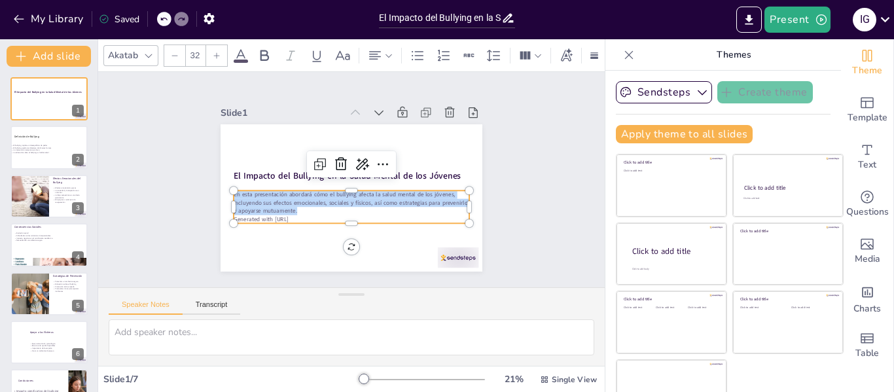
click at [272, 209] on p "En esta presentación abordará cómo el bullying afecta la salud mental de los jó…" at bounding box center [332, 193] width 158 height 205
click at [272, 209] on p "En esta presentación abordará cómo el bullying afecta la salud mental de los jó…" at bounding box center [342, 201] width 225 height 118
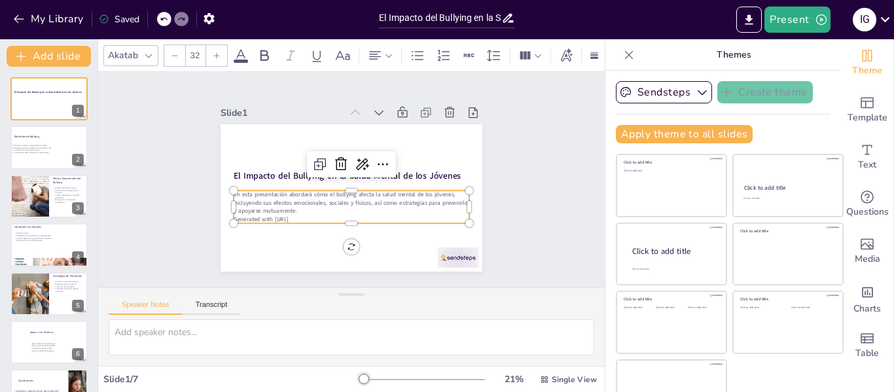
click at [296, 217] on p "Generated with Sendsteps.ai" at bounding box center [347, 218] width 235 height 33
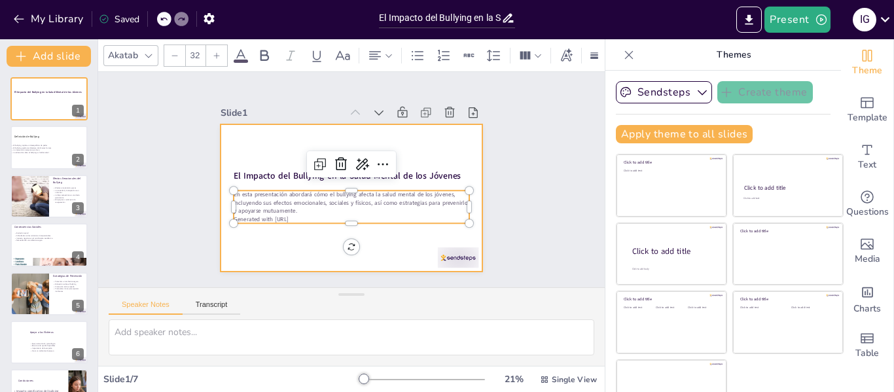
drag, startPoint x: 296, startPoint y: 217, endPoint x: 222, endPoint y: 255, distance: 83.4
click at [222, 255] on div "El Impacto del Bullying en la Salud Mental de los Jóvenes En esta presentación …" at bounding box center [342, 195] width 300 height 258
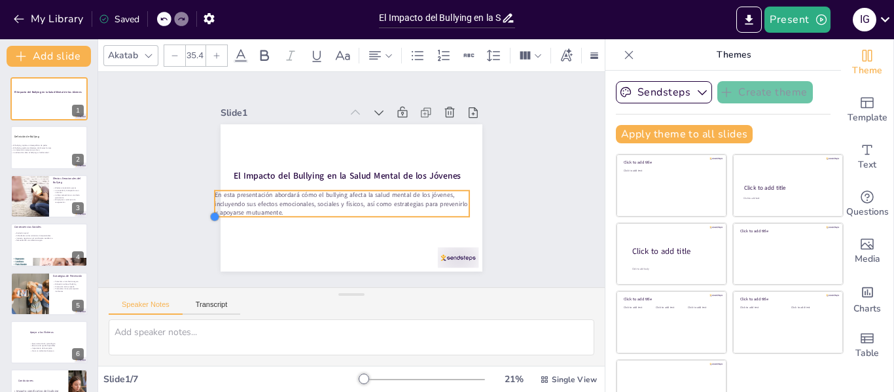
type input "34.6"
drag, startPoint x: 219, startPoint y: 213, endPoint x: 225, endPoint y: 215, distance: 6.8
click at [225, 215] on div "El Impacto del Bullying en la Salud Mental de los Jóvenes En esta presentación …" at bounding box center [345, 196] width 294 height 221
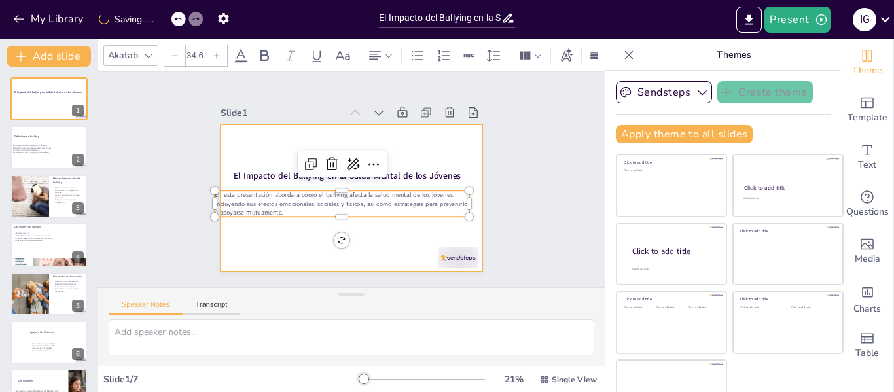
click at [287, 236] on div at bounding box center [352, 197] width 262 height 147
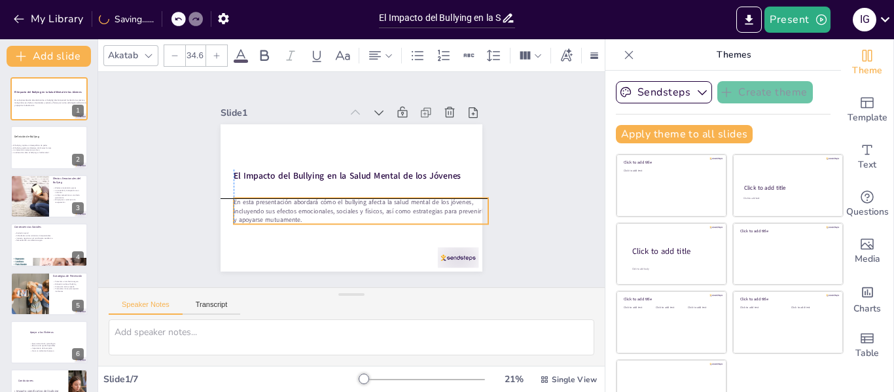
drag, startPoint x: 287, startPoint y: 236, endPoint x: 313, endPoint y: 205, distance: 40.3
click at [313, 205] on p "En esta presentación abordará cómo el bullying afecta la salud mental de los jó…" at bounding box center [354, 212] width 255 height 79
drag, startPoint x: 313, startPoint y: 205, endPoint x: 300, endPoint y: 208, distance: 13.3
click at [300, 208] on p "En esta presentación abordará cómo el bullying afecta la salud mental de los jó…" at bounding box center [330, 203] width 207 height 190
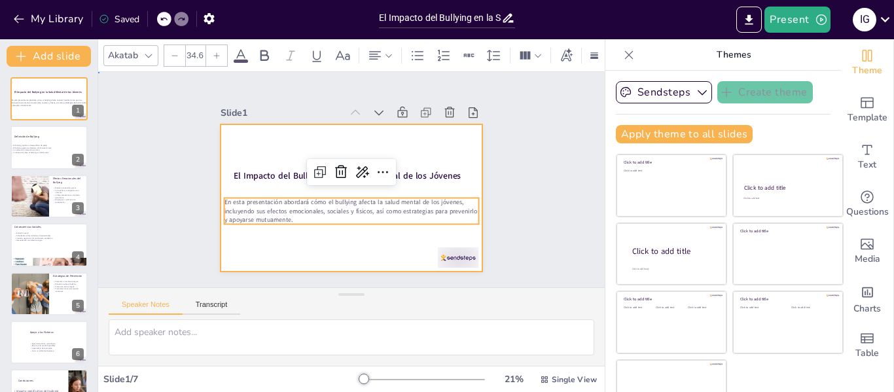
click at [298, 249] on div at bounding box center [347, 197] width 287 height 198
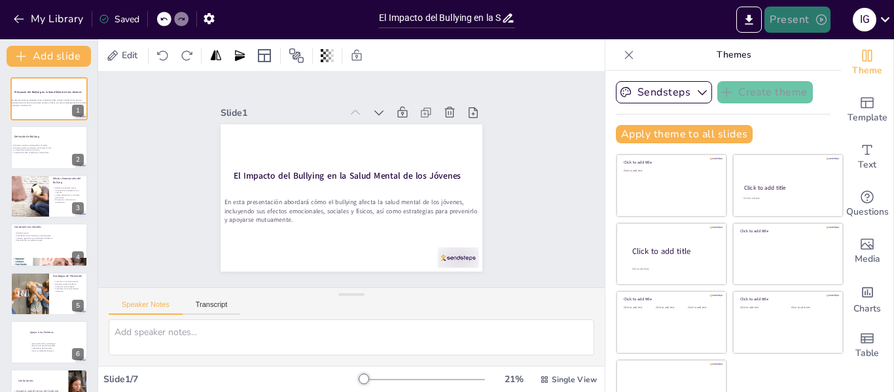
click at [800, 14] on button "Present" at bounding box center [796, 20] width 65 height 26
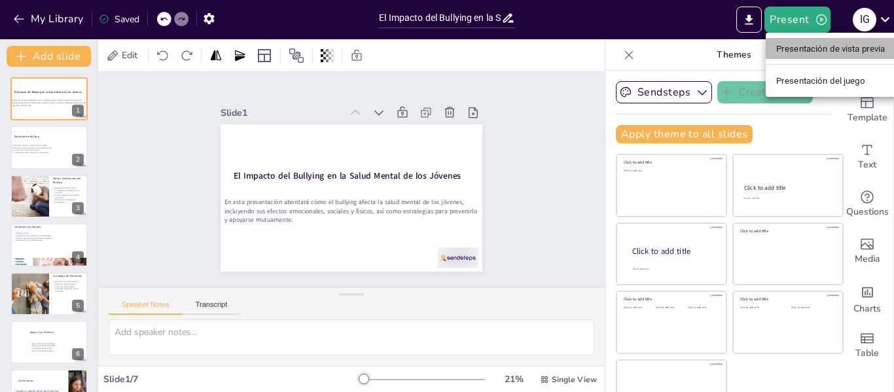
click at [801, 45] on font "Presentación de vista previa" at bounding box center [830, 49] width 109 height 10
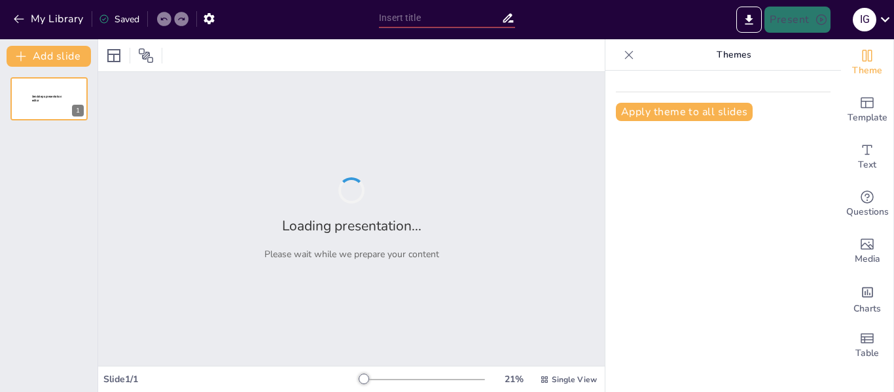
type input "El Impacto del Bullying en la Salud Mental de los Jóvenes"
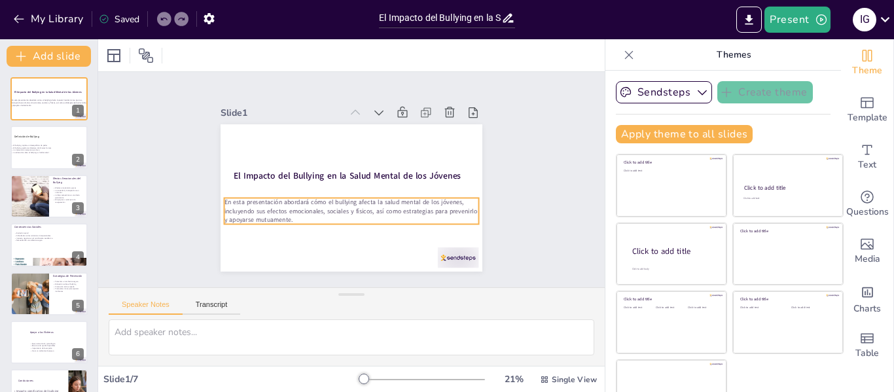
click at [282, 197] on p "En esta presentación abordará cómo el bullying afecta la salud mental de los jó…" at bounding box center [345, 210] width 255 height 79
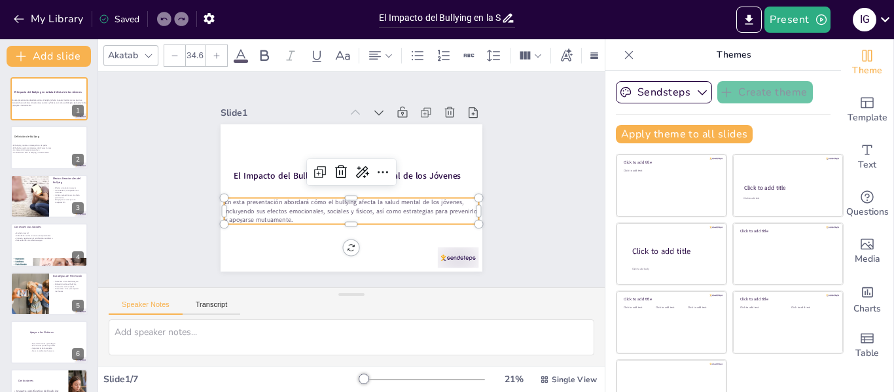
click at [293, 197] on p "En esta presentación abordará cómo el bullying afecta la salud mental de los jó…" at bounding box center [342, 209] width 250 height 103
click at [293, 197] on p "En esta presentación abordará cómo el bullying afecta la salud mental de los jó…" at bounding box center [348, 211] width 256 height 53
click at [29, 139] on div at bounding box center [49, 148] width 79 height 44
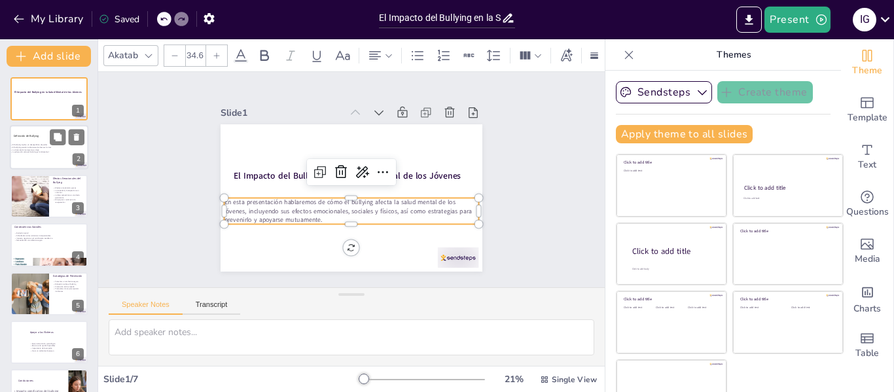
type textarea "El bullying se caracteriza por un desequilibrio de poder, donde el agresor tien…"
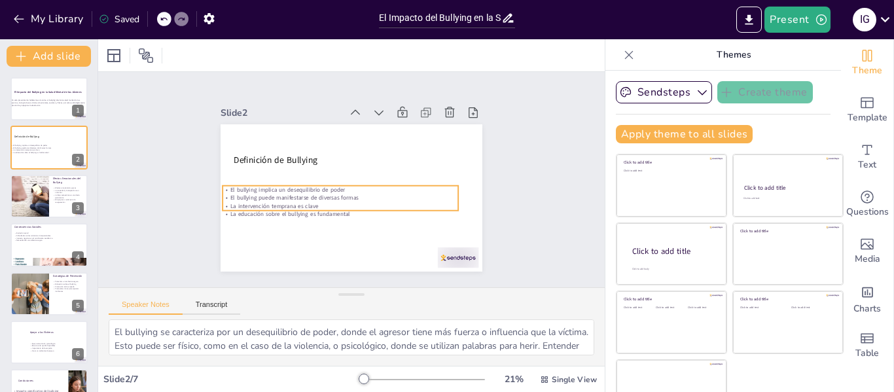
click at [245, 185] on p "El bullying implica un desequilibrio de poder" at bounding box center [338, 187] width 232 height 57
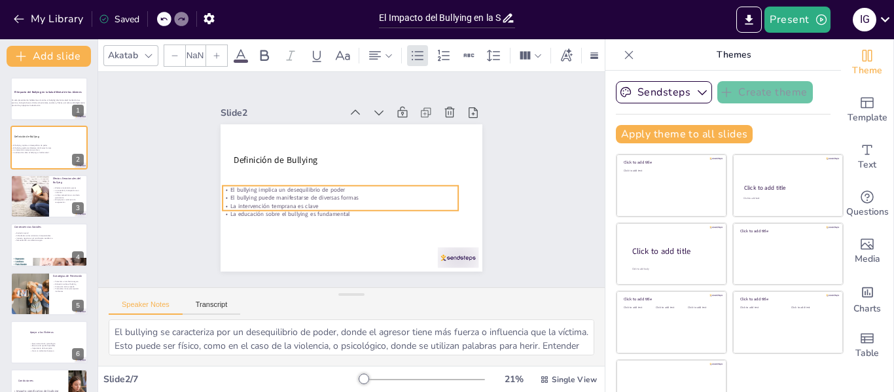
type input "32"
click at [245, 185] on p "El bullying implica un desequilibrio de poder" at bounding box center [337, 185] width 226 height 80
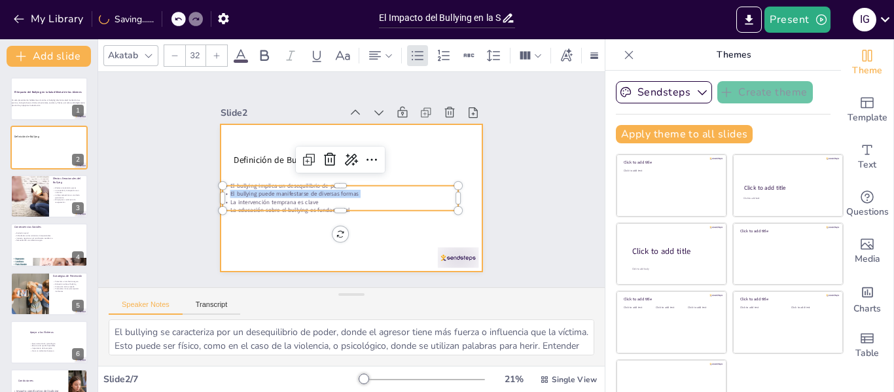
click at [241, 165] on div at bounding box center [348, 198] width 275 height 174
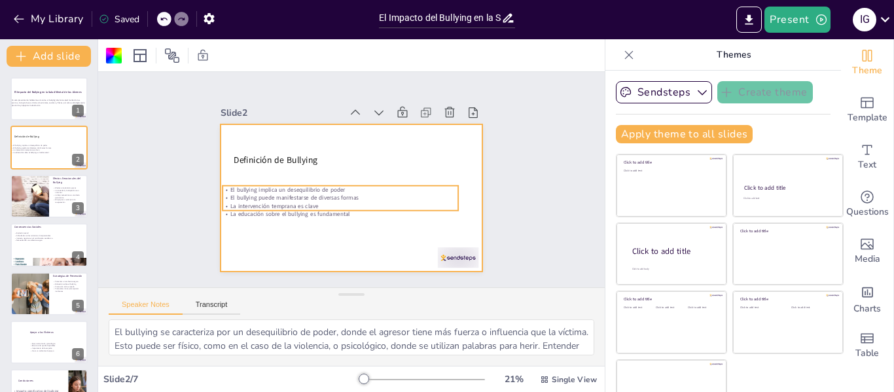
click at [253, 181] on div "Definición de Bullying El bullying implica un desequilibrio de poder El bullyin…" at bounding box center [347, 197] width 287 height 198
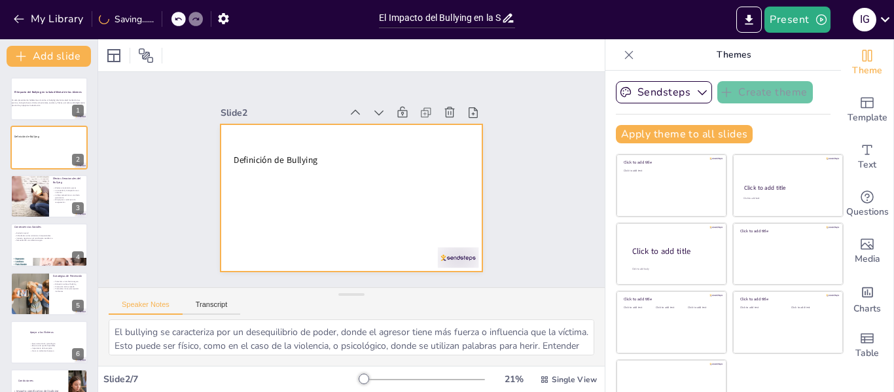
click at [253, 181] on div at bounding box center [347, 197] width 287 height 198
click at [219, 302] on button "Transcript" at bounding box center [212, 307] width 58 height 14
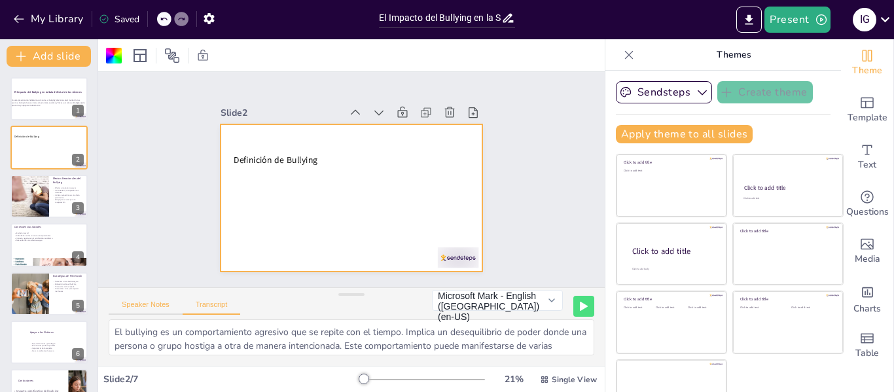
click at [150, 304] on button "Speaker Notes" at bounding box center [146, 307] width 74 height 14
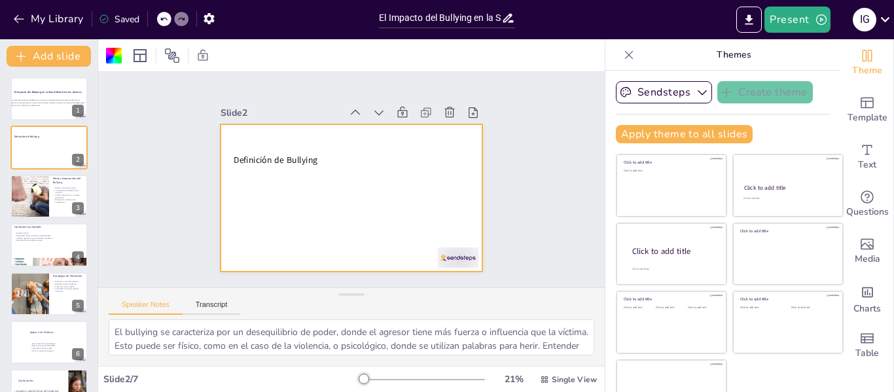
click at [283, 219] on div at bounding box center [347, 197] width 287 height 198
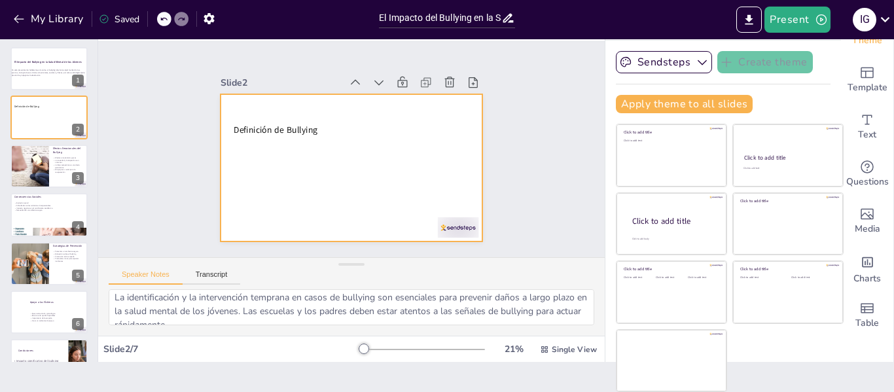
scroll to position [113, 0]
click at [859, 122] on icon "Add text boxes" at bounding box center [867, 120] width 16 height 16
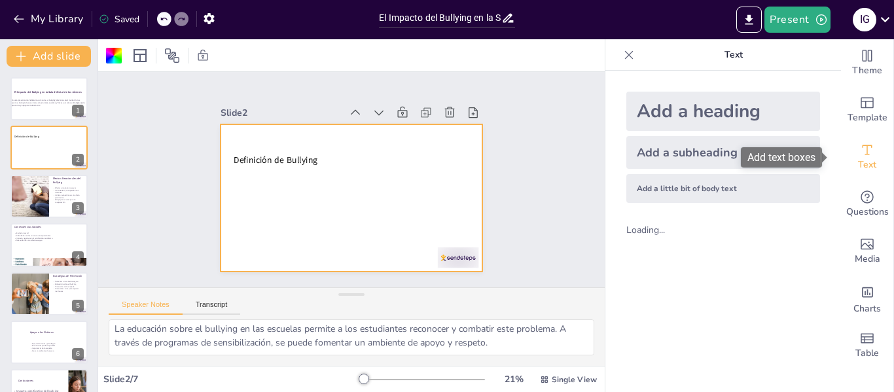
scroll to position [0, 0]
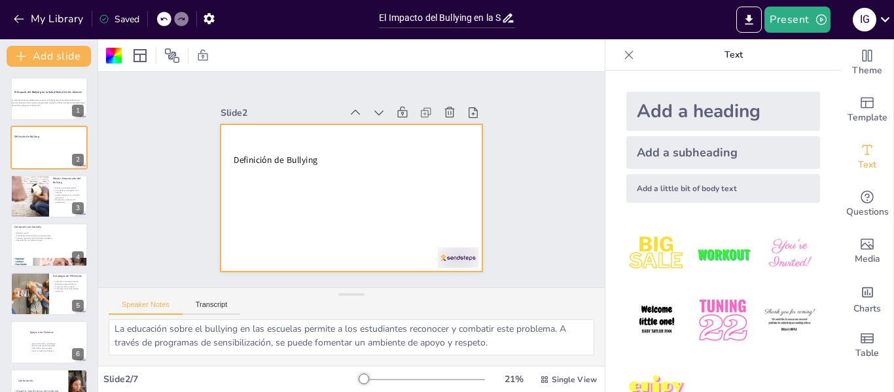
click at [727, 149] on div "Add a subheading" at bounding box center [723, 152] width 194 height 33
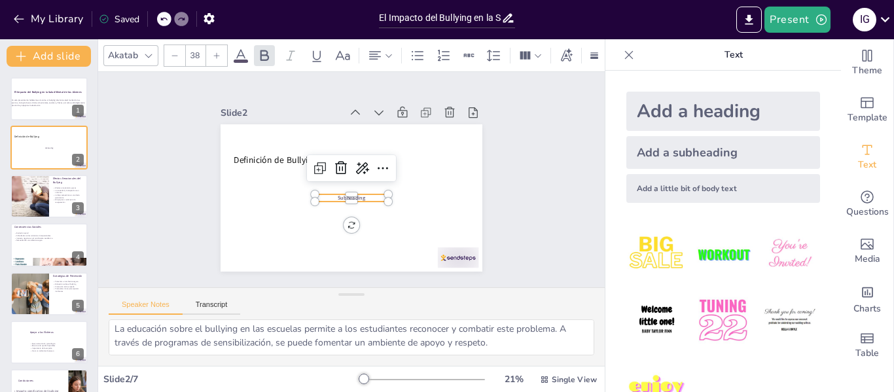
click at [345, 190] on p "Subheading" at bounding box center [334, 183] width 22 height 73
click at [361, 194] on p "Subheading" at bounding box center [351, 197] width 73 height 7
click at [362, 192] on p "Subheading" at bounding box center [349, 197] width 73 height 15
click at [362, 192] on p "Subheading" at bounding box center [347, 197] width 73 height 22
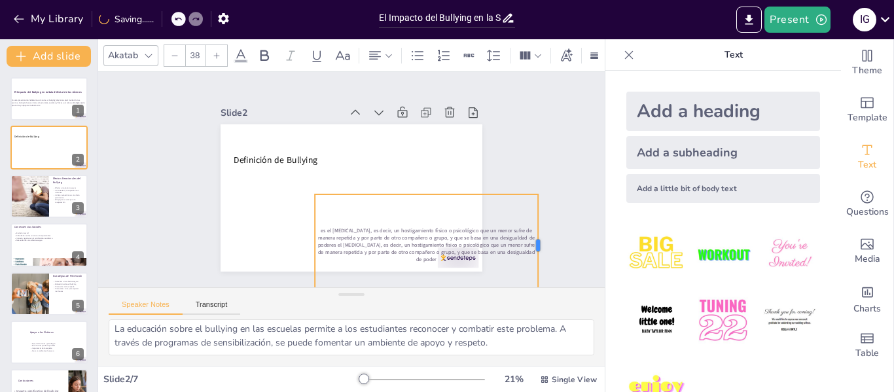
drag, startPoint x: 380, startPoint y: 238, endPoint x: 529, endPoint y: 212, distance: 152.1
click at [529, 214] on div at bounding box center [535, 265] width 21 height 102
click at [529, 251] on div at bounding box center [513, 301] width 41 height 100
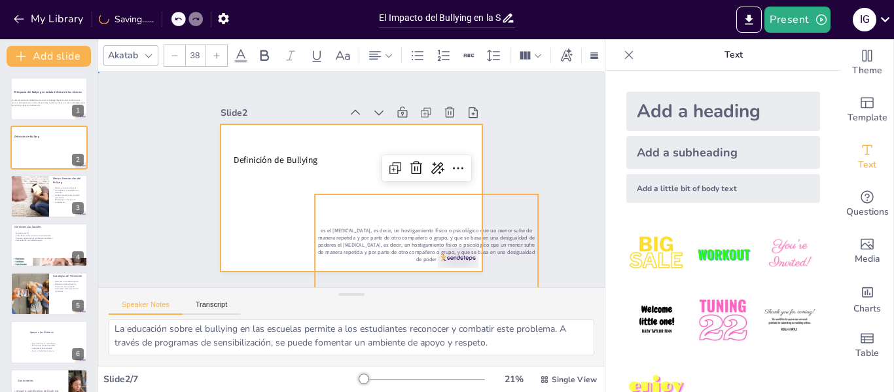
click at [335, 168] on div at bounding box center [334, 172] width 241 height 299
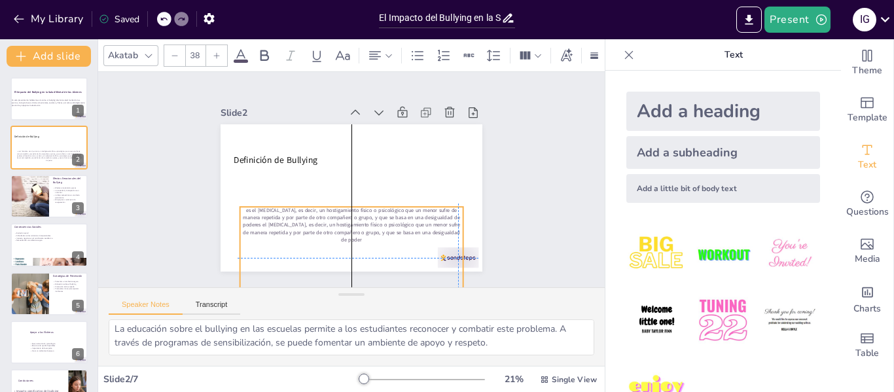
drag, startPoint x: 339, startPoint y: 197, endPoint x: 300, endPoint y: 220, distance: 45.5
click at [300, 220] on p "es el acoso escolar, es decir, un hostigamiento físico o psicológico que un men…" at bounding box center [342, 224] width 226 height 82
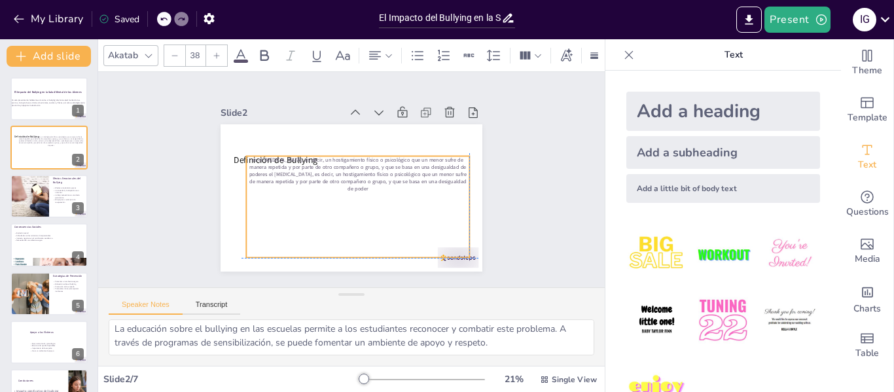
drag, startPoint x: 330, startPoint y: 238, endPoint x: 332, endPoint y: 183, distance: 55.0
click at [332, 183] on p "es el acoso escolar, es decir, un hostigamiento físico o psicológico que un men…" at bounding box center [358, 175] width 226 height 60
drag, startPoint x: 345, startPoint y: 255, endPoint x: 342, endPoint y: 188, distance: 66.8
click at [342, 188] on div at bounding box center [356, 198] width 222 height 34
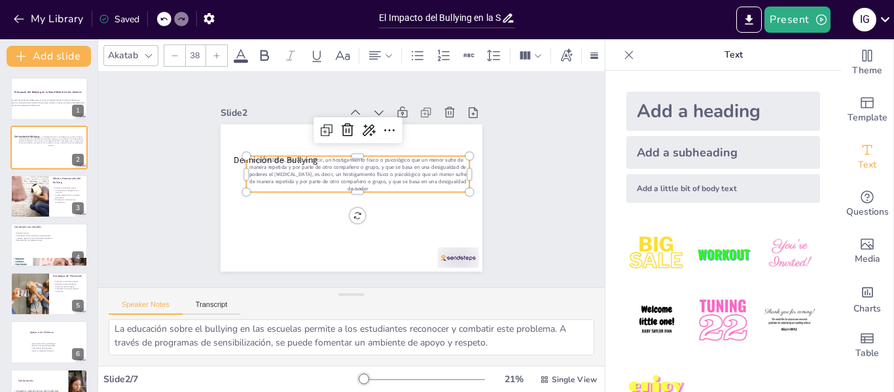
click at [214, 52] on icon at bounding box center [217, 56] width 8 height 8
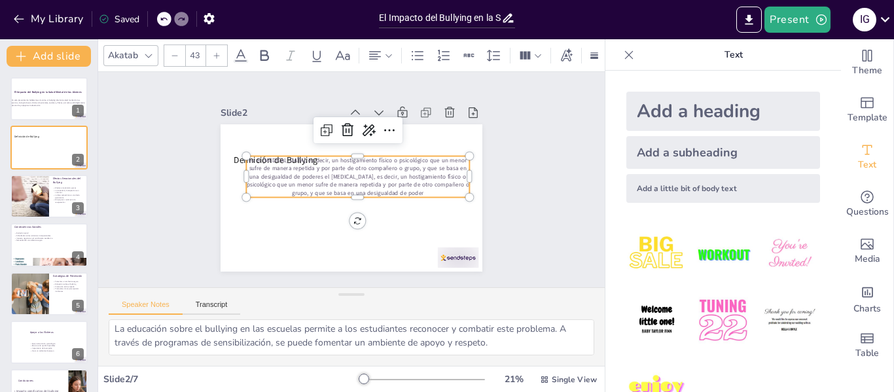
click at [214, 52] on icon at bounding box center [217, 56] width 8 height 8
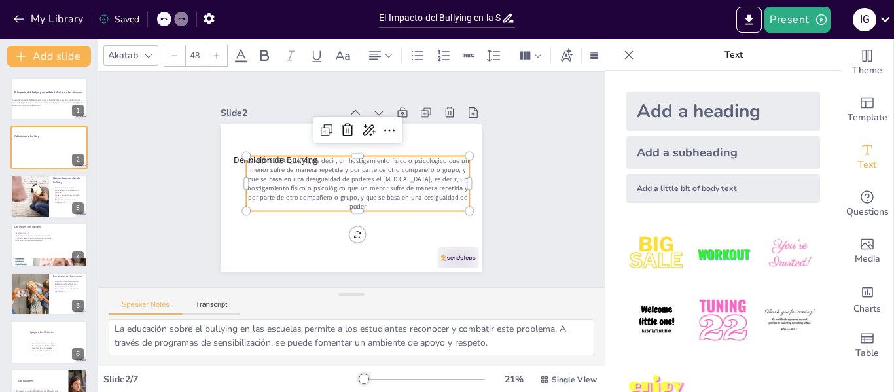
click at [214, 52] on icon at bounding box center [217, 56] width 8 height 8
type input "50"
click at [317, 253] on div at bounding box center [348, 198] width 275 height 174
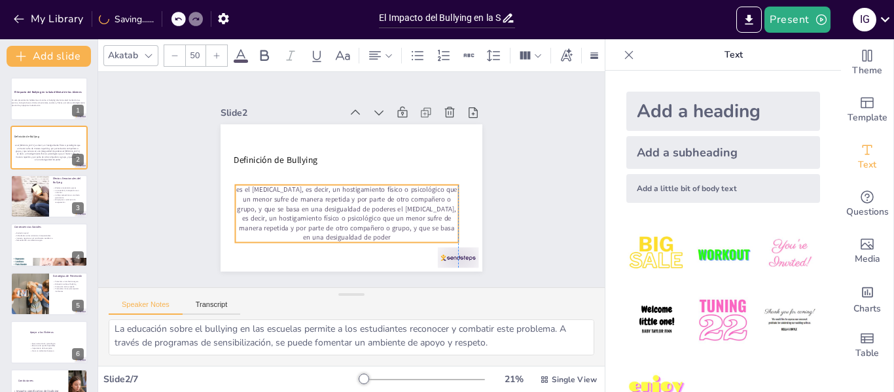
drag, startPoint x: 319, startPoint y: 216, endPoint x: 309, endPoint y: 219, distance: 11.0
click at [309, 219] on p "es el [MEDICAL_DATA], es decir, un hostigamiento físico o psicológico que un me…" at bounding box center [343, 213] width 228 height 80
click at [452, 264] on div at bounding box center [439, 278] width 44 height 29
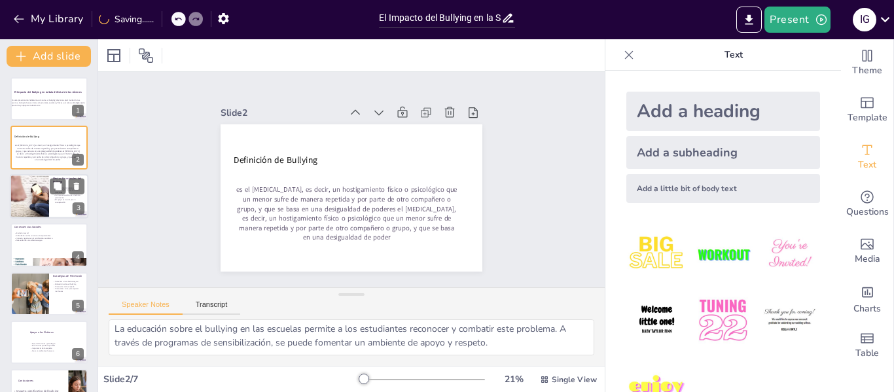
click at [43, 183] on div at bounding box center [29, 196] width 74 height 44
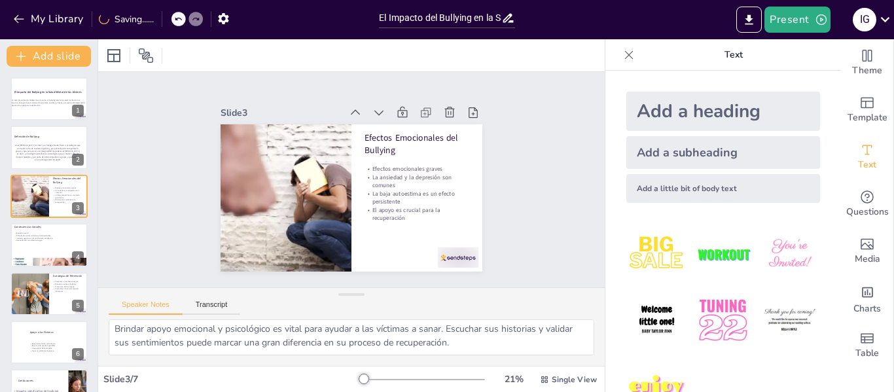
scroll to position [99, 0]
click at [446, 256] on div at bounding box center [449, 268] width 43 height 25
click at [28, 251] on div at bounding box center [49, 244] width 79 height 44
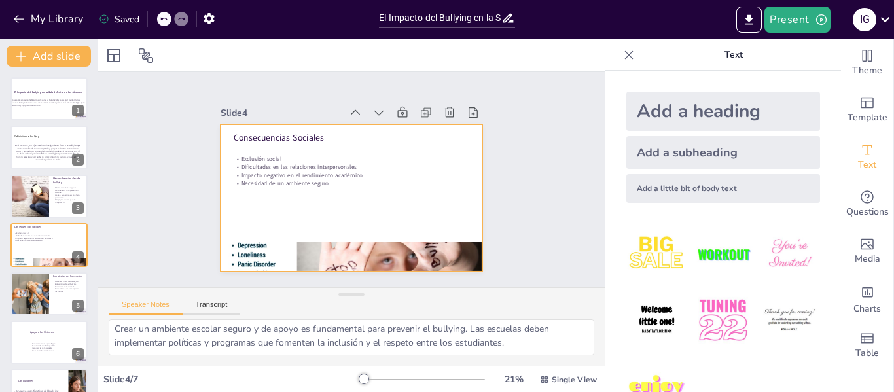
scroll to position [16, 0]
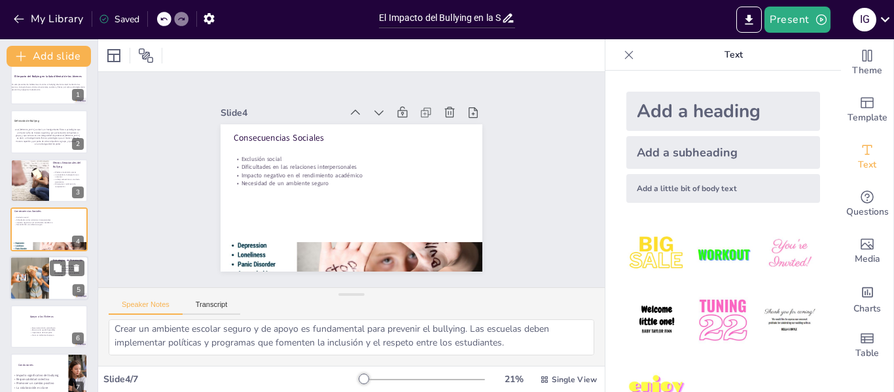
click at [44, 288] on div at bounding box center [29, 278] width 67 height 44
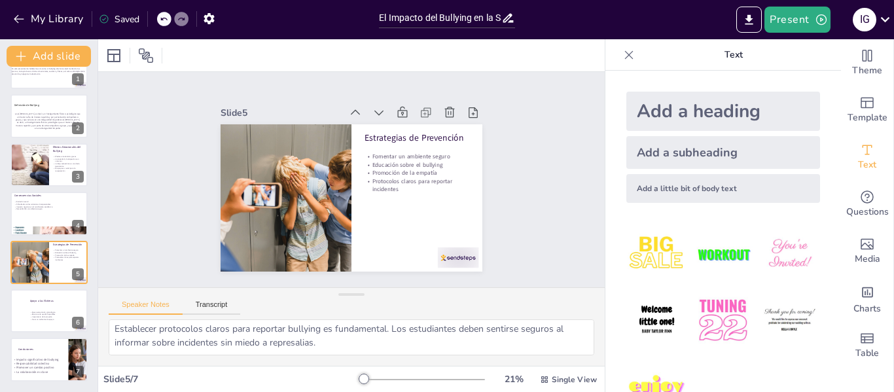
scroll to position [86, 0]
click at [444, 255] on div at bounding box center [458, 257] width 41 height 20
click at [49, 317] on p "Importancia de la empatía" at bounding box center [64, 317] width 71 height 3
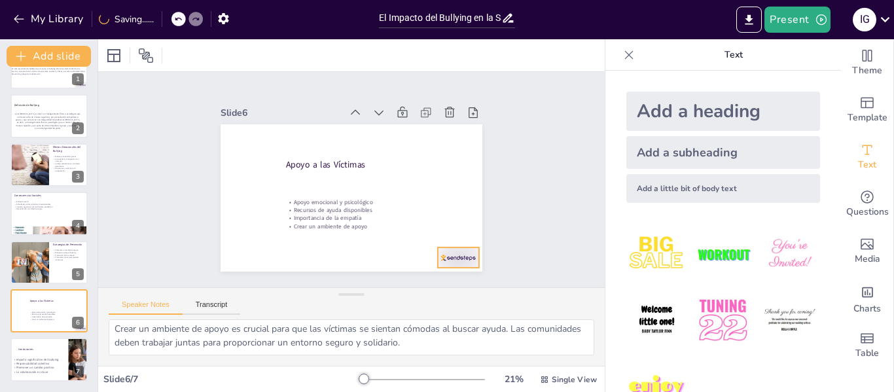
click at [444, 254] on div at bounding box center [458, 257] width 41 height 20
click at [44, 370] on p "La colaboración es clave" at bounding box center [36, 372] width 49 height 4
type textarea "El impacto del bullying en la salud mental de los jóvenes es profundo y durader…"
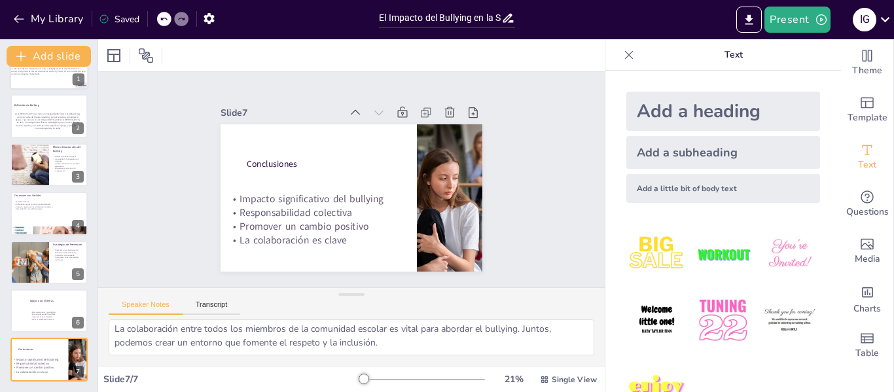
click at [40, 80] on div at bounding box center [49, 67] width 79 height 44
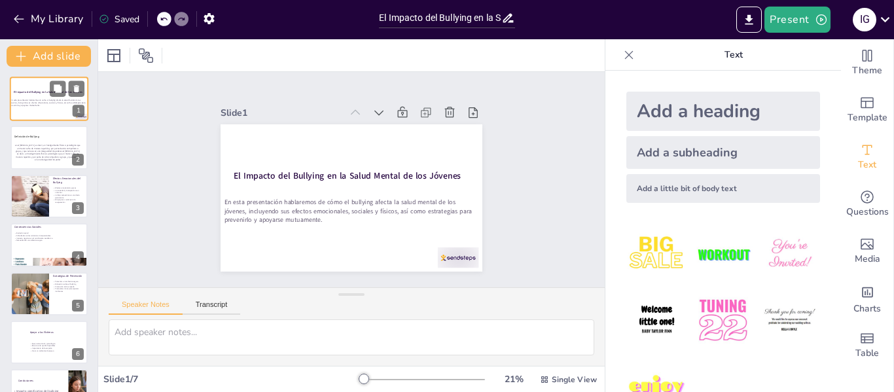
scroll to position [0, 0]
click at [446, 256] on div at bounding box center [449, 268] width 43 height 25
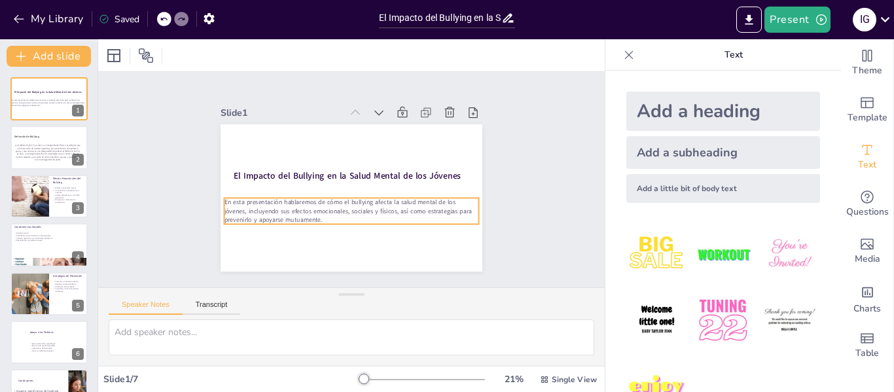
click at [333, 204] on p "En esta presentación hablaremos de cómo el bullying afecta la salud mental de l…" at bounding box center [348, 211] width 256 height 53
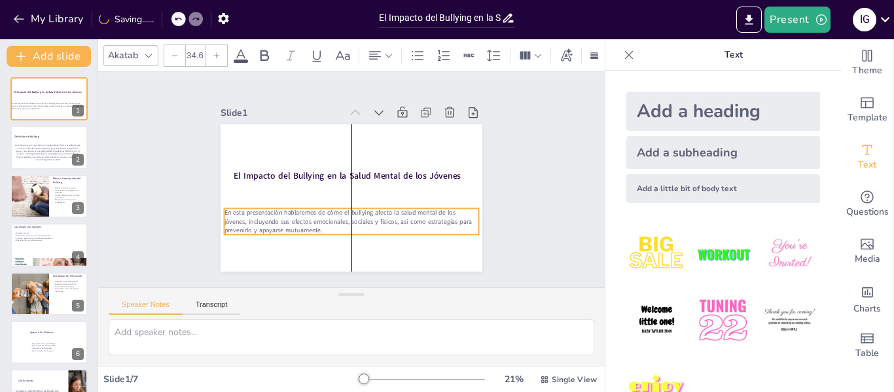
drag, startPoint x: 333, startPoint y: 204, endPoint x: 329, endPoint y: 214, distance: 10.6
click at [329, 214] on p "En esta presentación hablaremos de cómo el bullying afecta la salud mental de l…" at bounding box center [342, 220] width 255 height 79
click at [530, 135] on div "Slide 1 El Impacto del Bullying en la Salud Mental de los Jóvenes En esta prese…" at bounding box center [351, 179] width 506 height 215
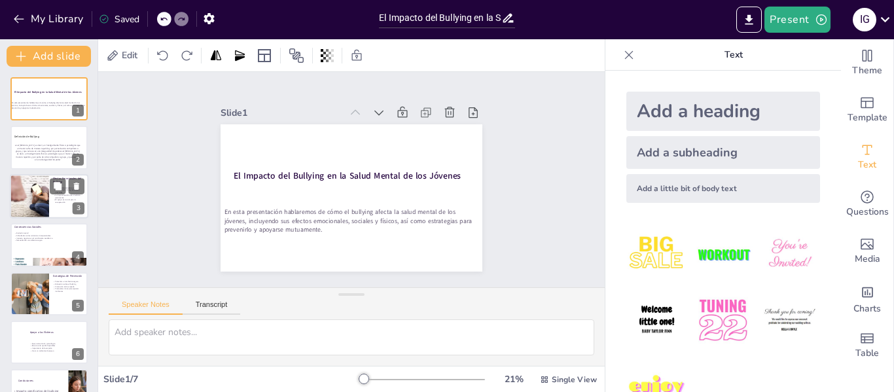
click at [50, 203] on div at bounding box center [49, 196] width 79 height 44
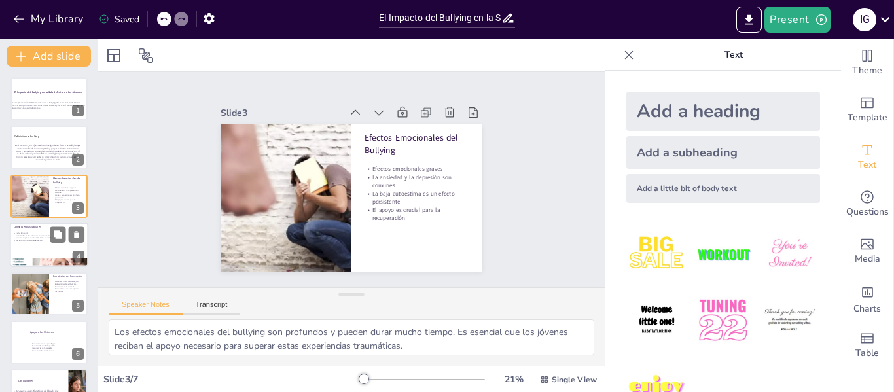
click at [48, 241] on p "Necesidad de un ambiente seguro" at bounding box center [49, 240] width 71 height 3
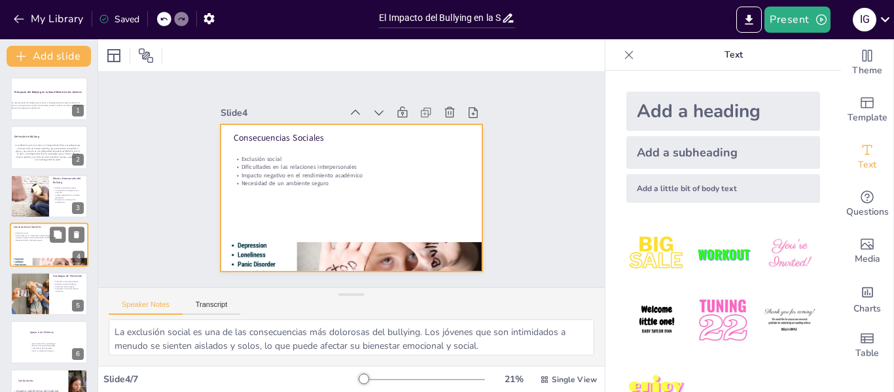
scroll to position [16, 0]
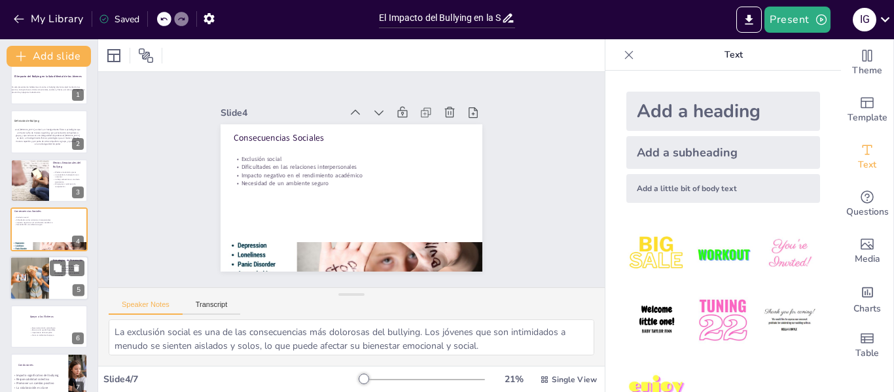
click at [39, 283] on div at bounding box center [29, 278] width 67 height 44
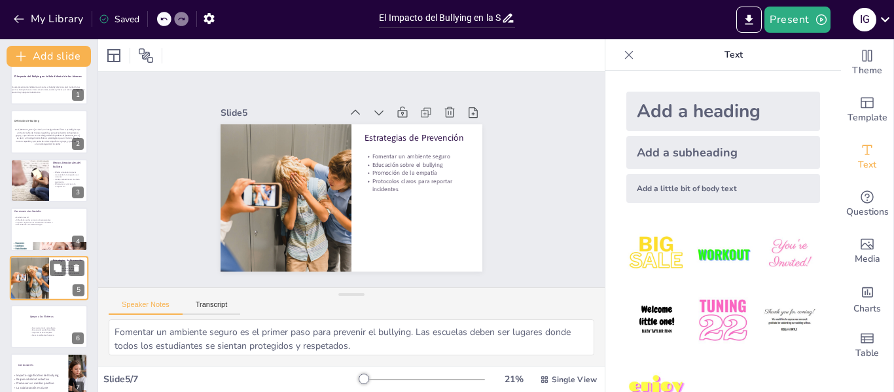
scroll to position [31, 0]
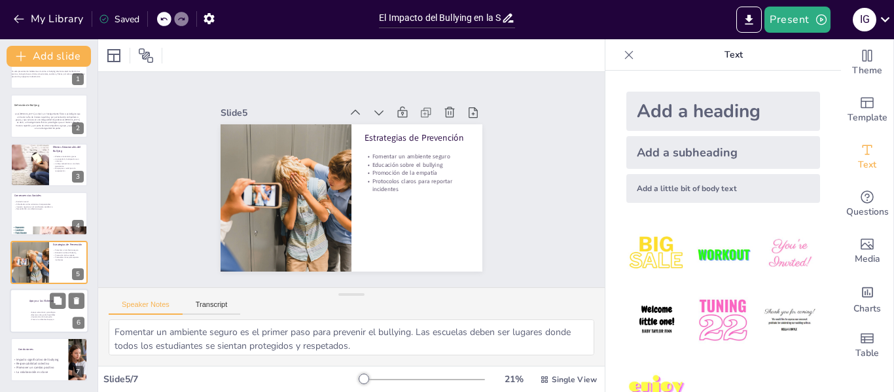
click at [37, 316] on p "Importancia de la empatía" at bounding box center [64, 317] width 71 height 3
type textarea "El apoyo emocional es esencial para ayudar a las víctimas a sanar. Escuchar y v…"
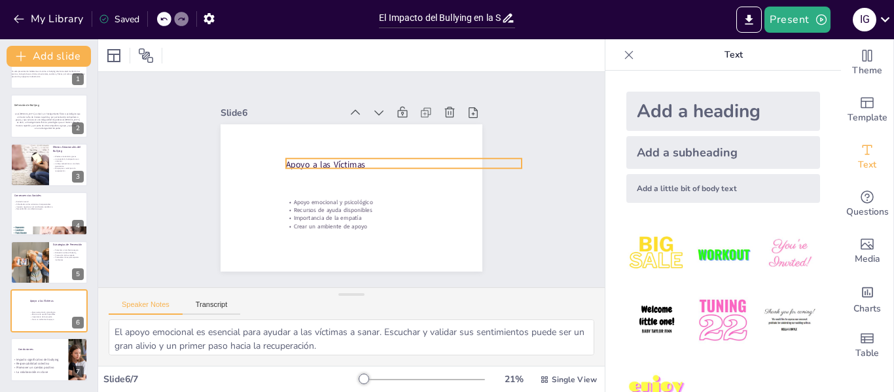
click at [304, 158] on p "Apoyo a las Víctimas" at bounding box center [405, 186] width 221 height 107
click at [304, 158] on p "Apoyo a las Víctimas" at bounding box center [405, 175] width 233 height 61
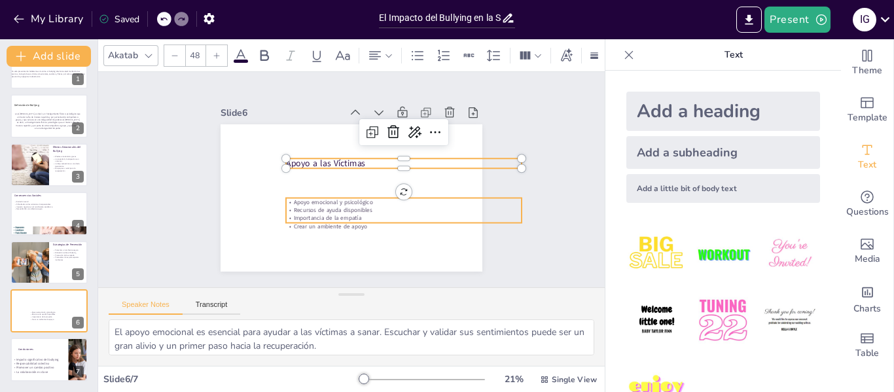
click at [315, 207] on p "Recursos de ayuda disponibles" at bounding box center [396, 220] width 232 height 57
click at [315, 207] on p "Recursos de ayuda disponibles" at bounding box center [400, 215] width 235 height 33
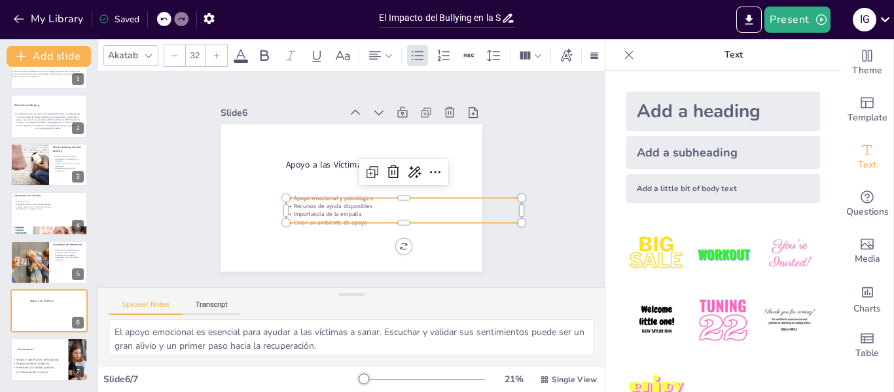
click at [212, 54] on div at bounding box center [216, 55] width 21 height 21
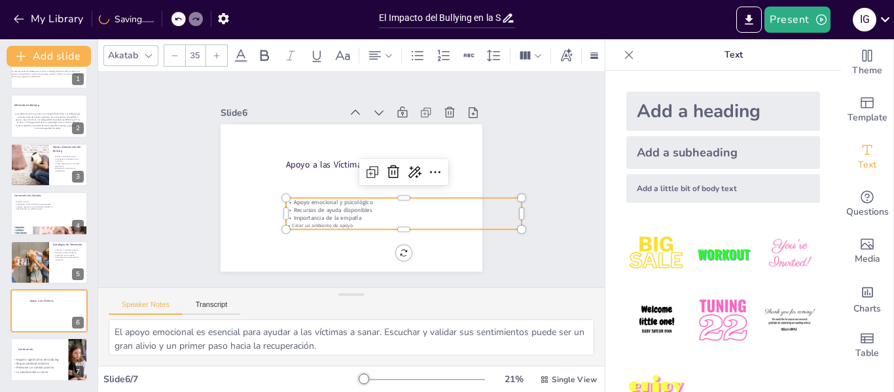
click at [212, 54] on div at bounding box center [216, 55] width 21 height 21
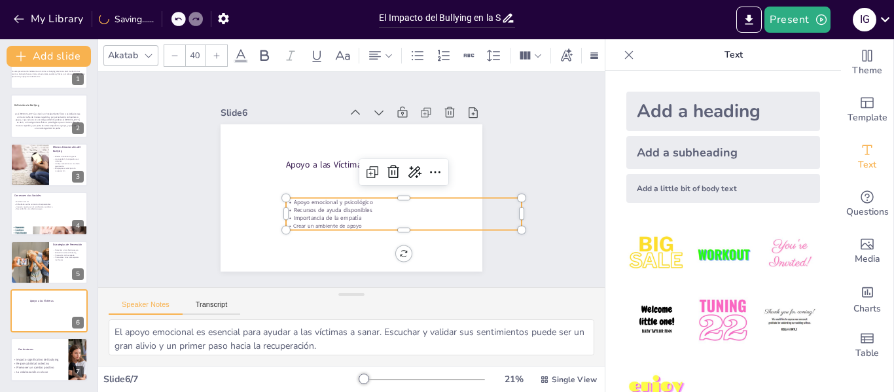
click at [212, 54] on div at bounding box center [216, 55] width 21 height 21
click at [175, 21] on icon at bounding box center [178, 19] width 8 height 8
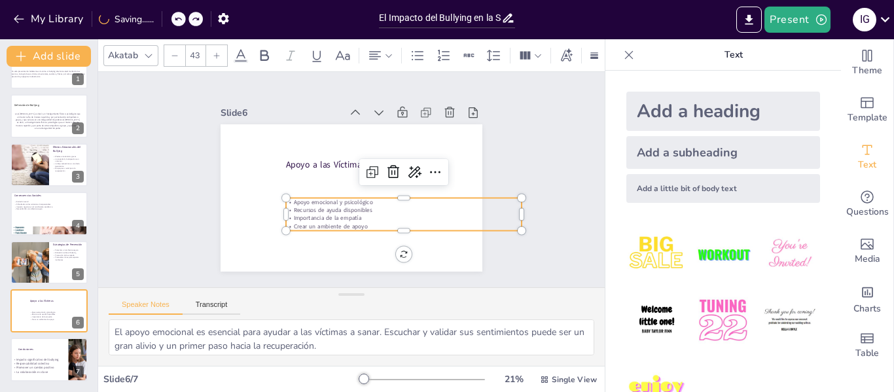
click at [175, 21] on icon at bounding box center [178, 19] width 8 height 8
type input "--"
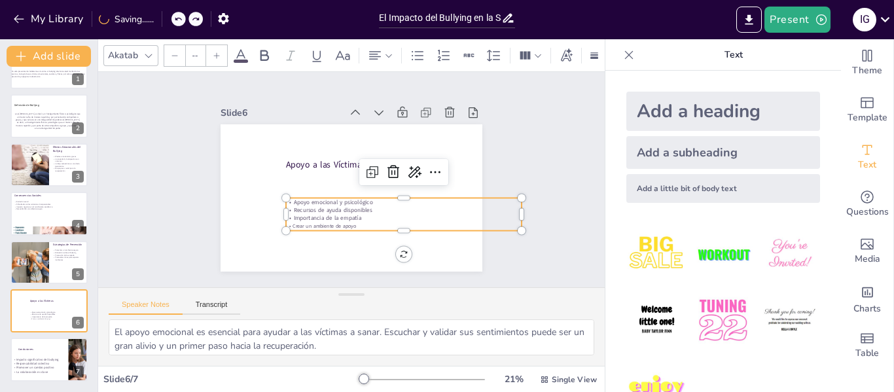
click at [175, 21] on icon at bounding box center [178, 19] width 8 height 8
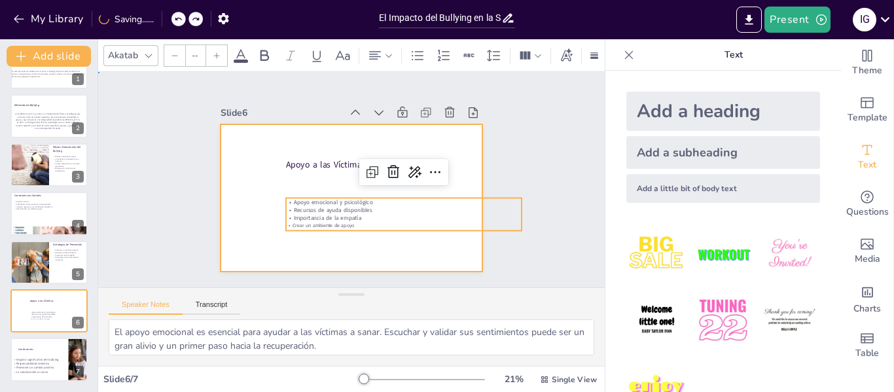
click at [240, 194] on div at bounding box center [347, 197] width 287 height 198
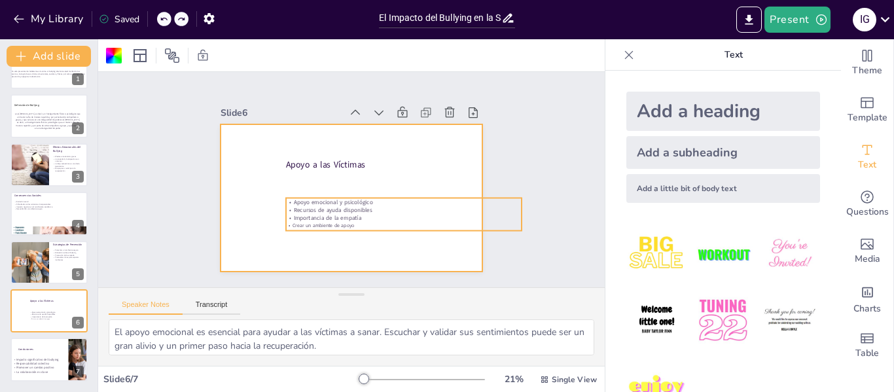
click at [286, 200] on p "Apoyo emocional y psicológico" at bounding box center [404, 202] width 236 height 8
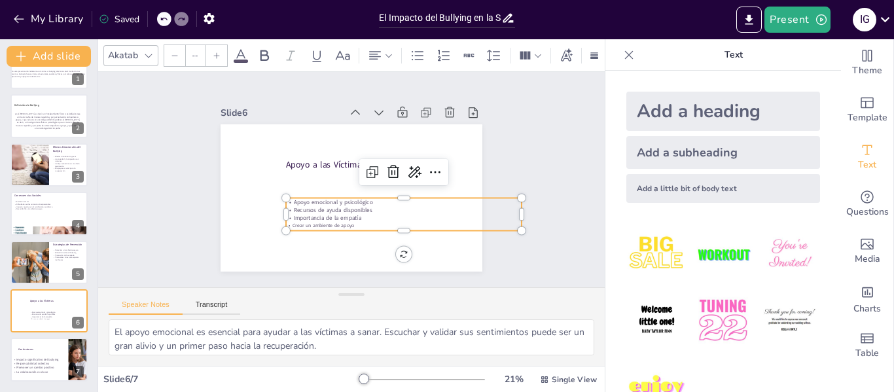
click at [196, 55] on input "--" at bounding box center [195, 55] width 18 height 21
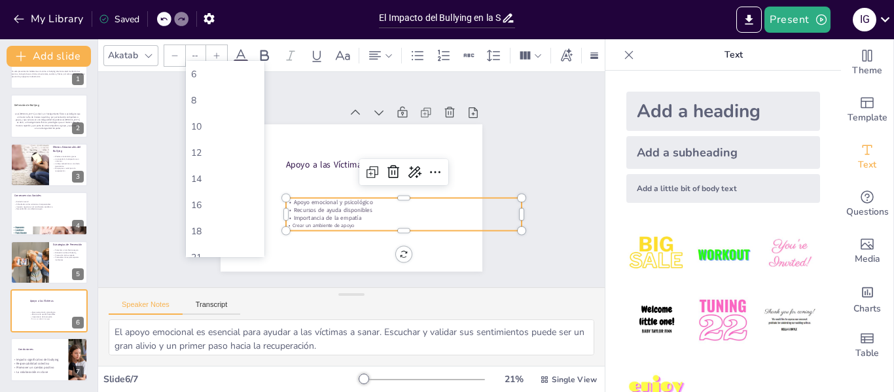
type input "NaN"
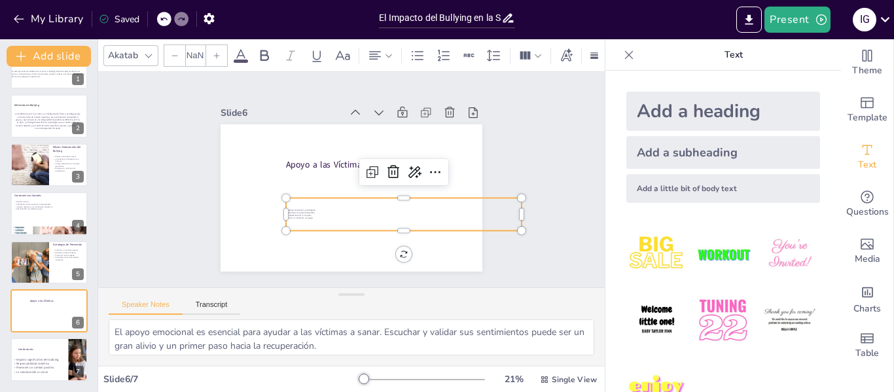
click at [196, 55] on input "NaN" at bounding box center [195, 55] width 18 height 21
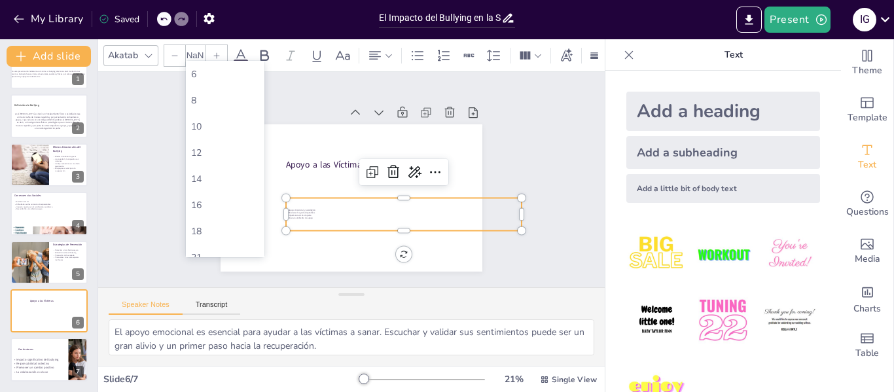
click at [213, 54] on icon at bounding box center [217, 56] width 8 height 8
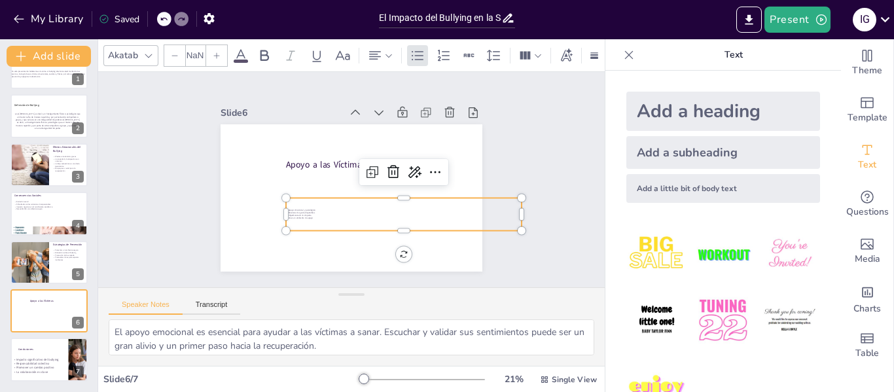
click at [213, 54] on icon at bounding box center [217, 56] width 8 height 8
click at [192, 50] on input "NaN" at bounding box center [195, 55] width 18 height 21
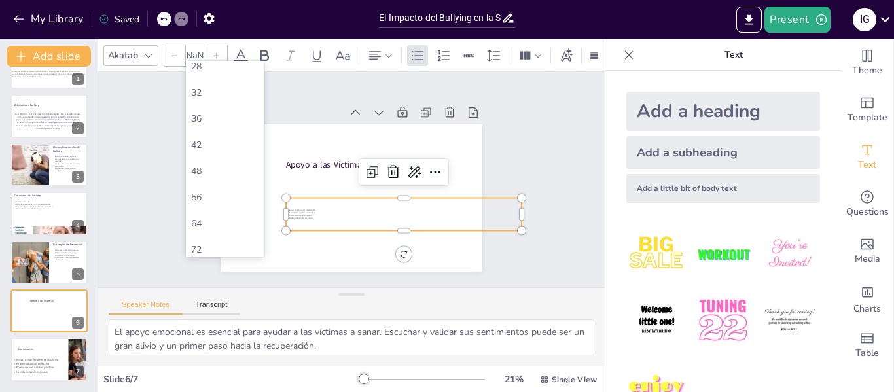
scroll to position [244, 0]
click at [221, 174] on div "48" at bounding box center [225, 170] width 68 height 12
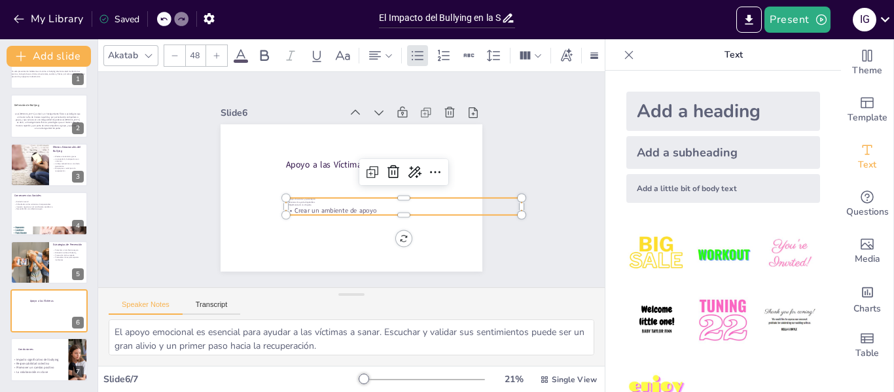
click at [211, 51] on div at bounding box center [216, 55] width 21 height 21
click at [164, 20] on icon at bounding box center [164, 19] width 8 height 8
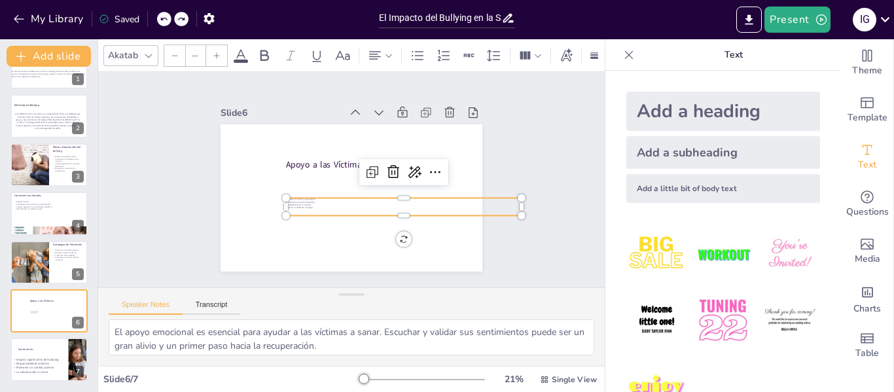
click at [164, 20] on icon at bounding box center [164, 19] width 8 height 8
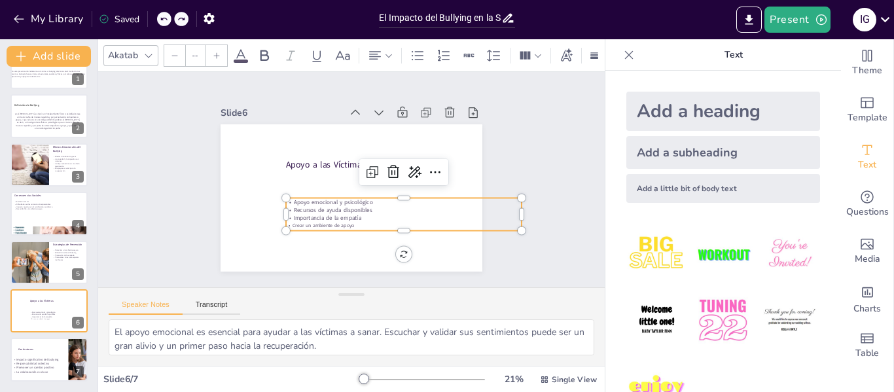
click at [164, 20] on icon at bounding box center [164, 19] width 8 height 8
click at [164, 20] on div "My Library Saved" at bounding box center [110, 19] width 221 height 24
click at [164, 20] on div "My Library Saving......" at bounding box center [118, 19] width 236 height 24
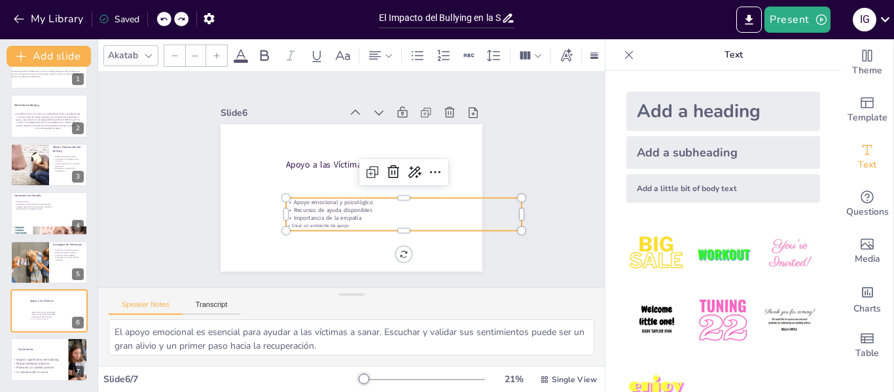
click at [164, 20] on icon at bounding box center [164, 19] width 8 height 8
type input "32"
click at [164, 20] on div "My Library Saved" at bounding box center [110, 19] width 221 height 24
click at [164, 20] on div "My Library Saving......" at bounding box center [118, 19] width 236 height 24
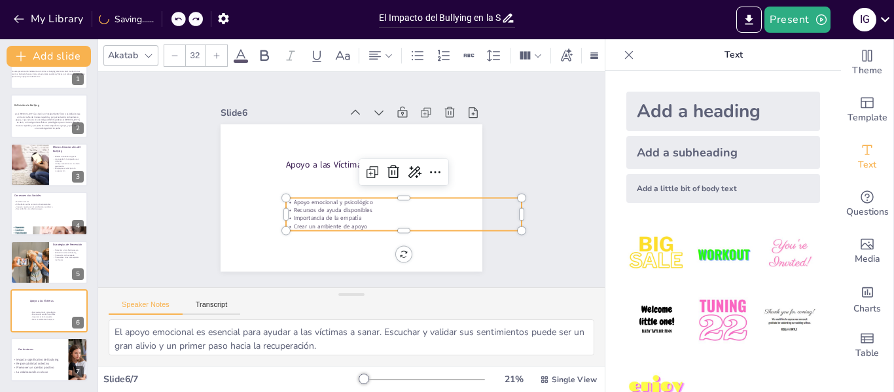
click at [164, 20] on div "My Library Saving......" at bounding box center [118, 19] width 236 height 24
click at [174, 20] on icon at bounding box center [178, 19] width 8 height 8
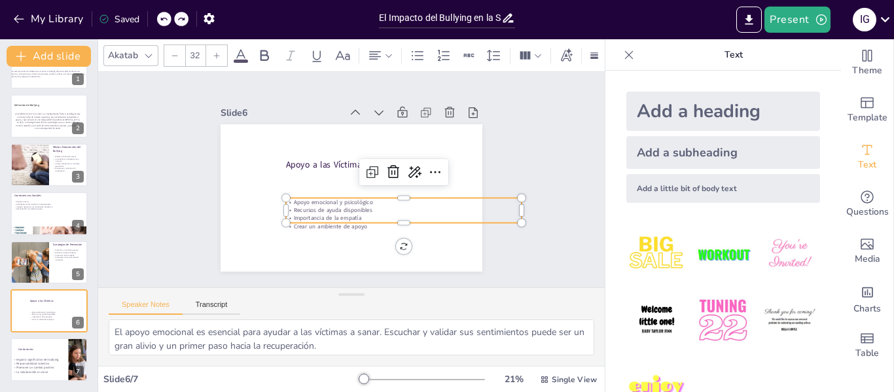
click at [164, 20] on icon at bounding box center [164, 19] width 8 height 8
click at [164, 20] on div "My Library Saved" at bounding box center [110, 19] width 221 height 24
click at [164, 20] on div "My Library Saving......" at bounding box center [118, 19] width 236 height 24
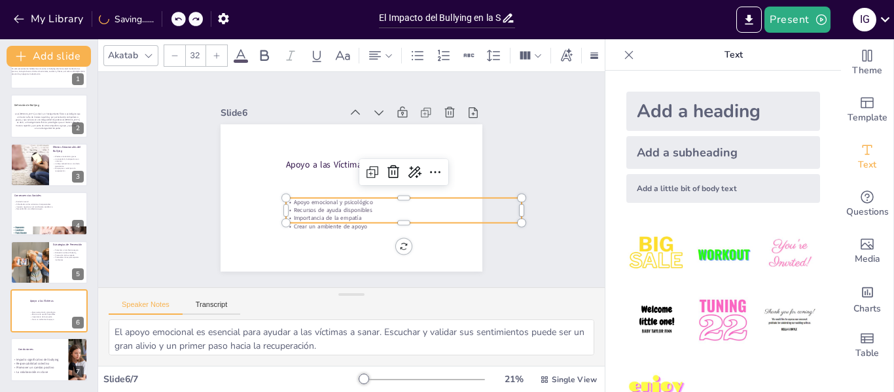
click at [164, 20] on div "My Library Saving......" at bounding box center [118, 19] width 236 height 24
click at [174, 20] on icon at bounding box center [178, 19] width 8 height 8
click at [164, 20] on div "My Library Saving......" at bounding box center [118, 19] width 236 height 24
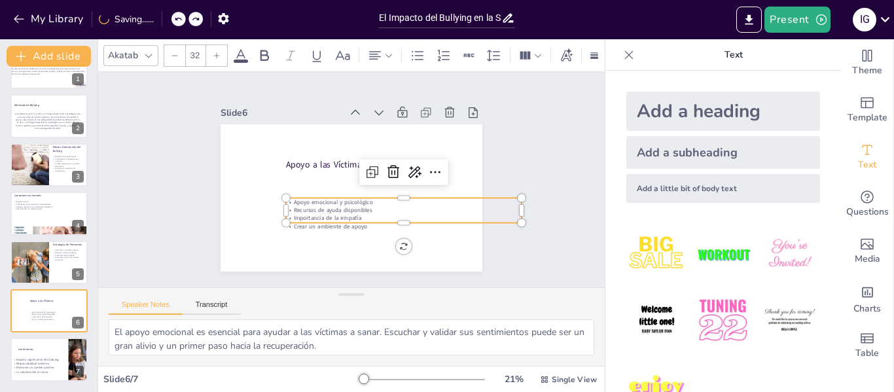
click at [179, 20] on icon at bounding box center [178, 19] width 8 height 8
click at [179, 20] on div at bounding box center [186, 19] width 31 height 14
click at [179, 20] on div at bounding box center [172, 19] width 31 height 14
click at [181, 22] on icon at bounding box center [181, 19] width 8 height 8
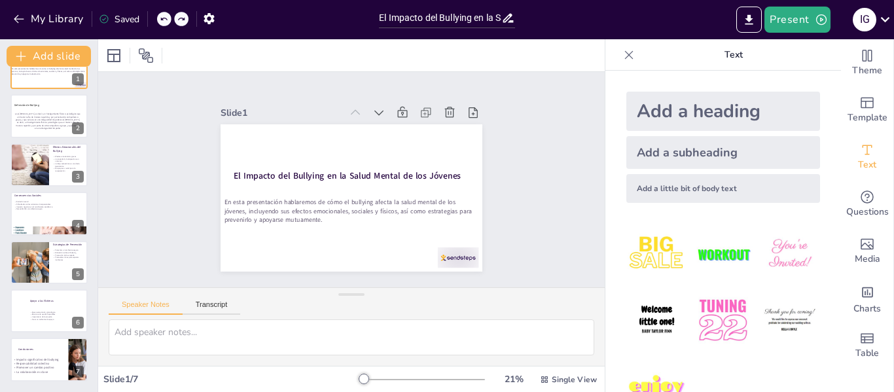
click at [181, 22] on icon at bounding box center [181, 19] width 8 height 8
click at [200, 26] on div "My Library Saving......" at bounding box center [118, 19] width 236 height 24
click at [32, 126] on p "es el [MEDICAL_DATA], es decir, un hostigamiento físico o psicológico que un me…" at bounding box center [47, 121] width 67 height 17
type textarea "El bullying se caracteriza por un desequilibrio de poder, donde el agresor tien…"
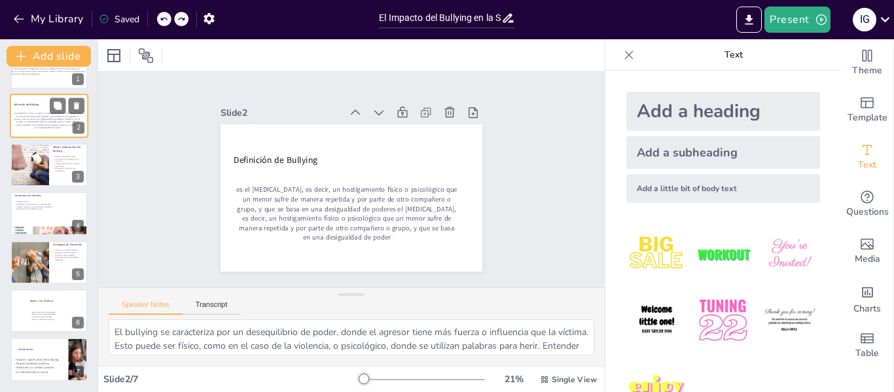
scroll to position [0, 0]
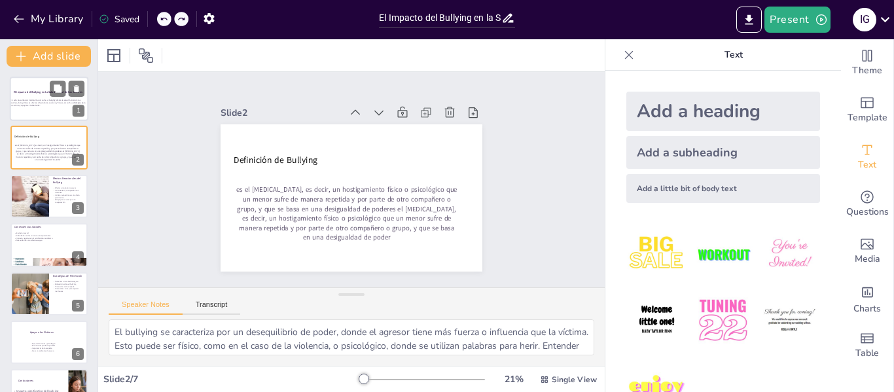
click at [31, 96] on div at bounding box center [49, 99] width 79 height 44
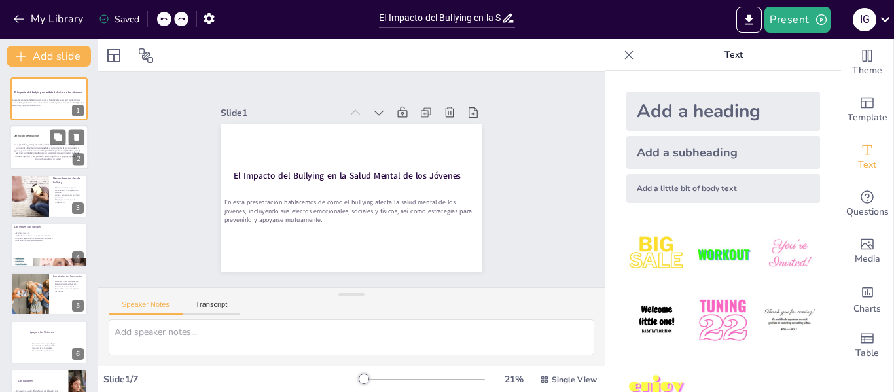
click at [27, 158] on p "es el [MEDICAL_DATA], es decir, un hostigamiento físico o psicológico que un me…" at bounding box center [47, 152] width 67 height 17
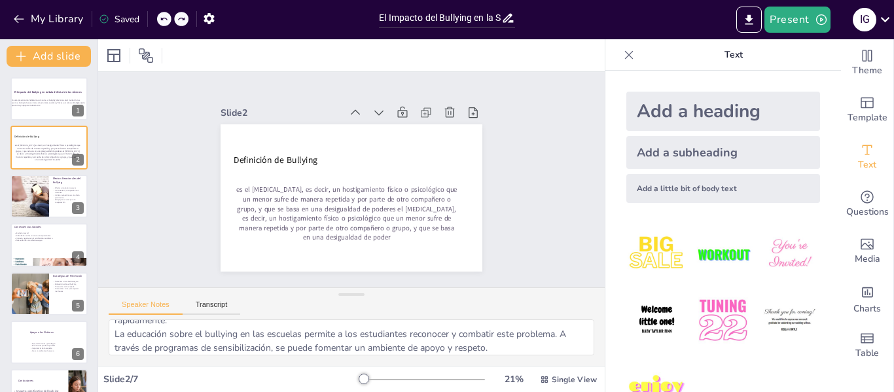
scroll to position [109, 0]
click at [39, 196] on div at bounding box center [29, 196] width 74 height 44
type textarea "Los efectos emocionales del bullying son profundos y pueden durar mucho tiempo.…"
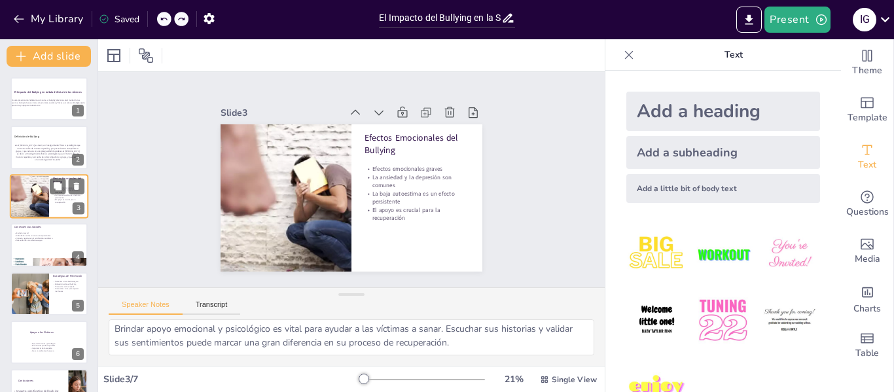
scroll to position [99, 0]
click at [815, 14] on icon "button" at bounding box center [821, 19] width 13 height 13
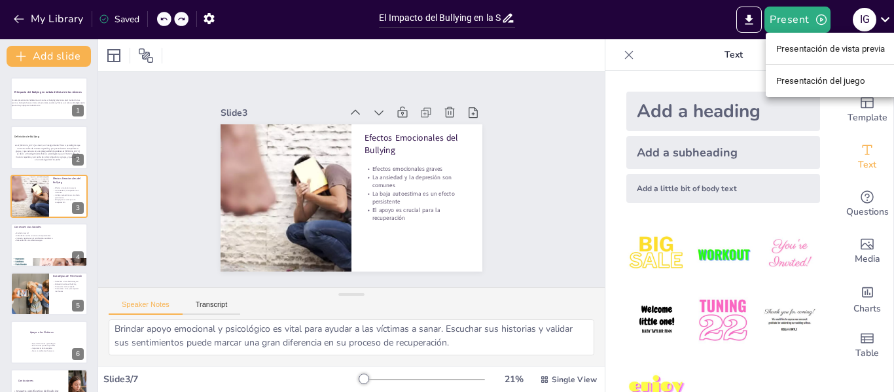
click at [777, 48] on font "Presentación de vista previa" at bounding box center [830, 49] width 109 height 10
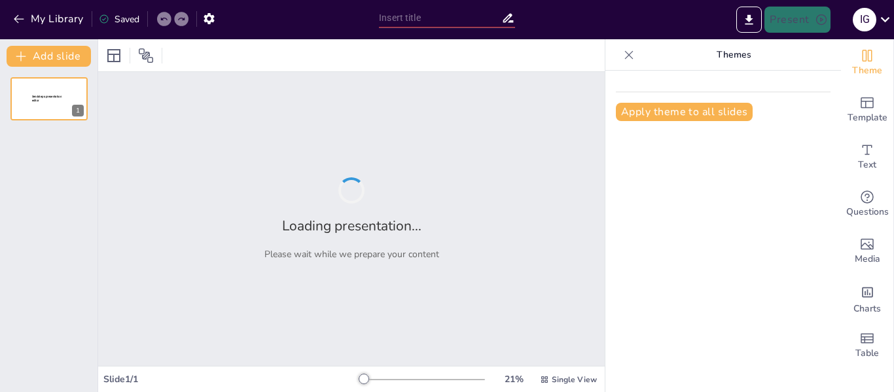
type input "El Impacto del Bullying en la Salud Mental de los Jóvenes"
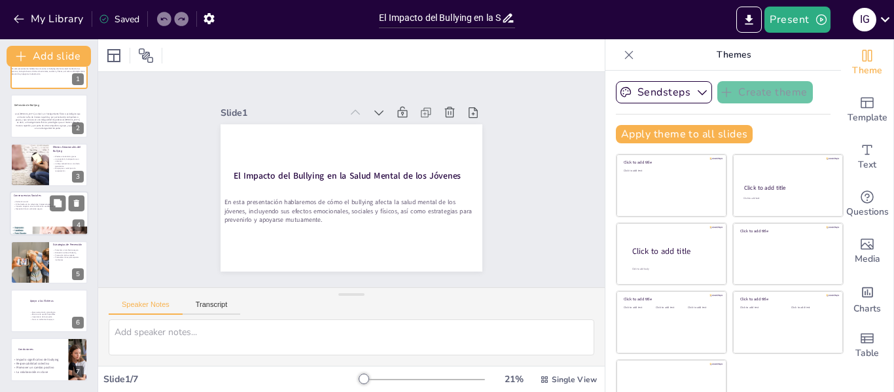
scroll to position [30, 0]
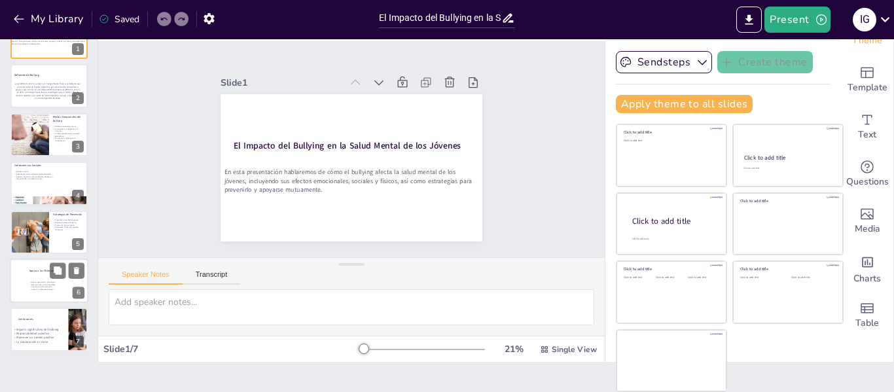
click at [38, 273] on div at bounding box center [49, 280] width 79 height 44
type textarea "El apoyo emocional es esencial para ayudar a las víctimas a sanar. Escuchar y v…"
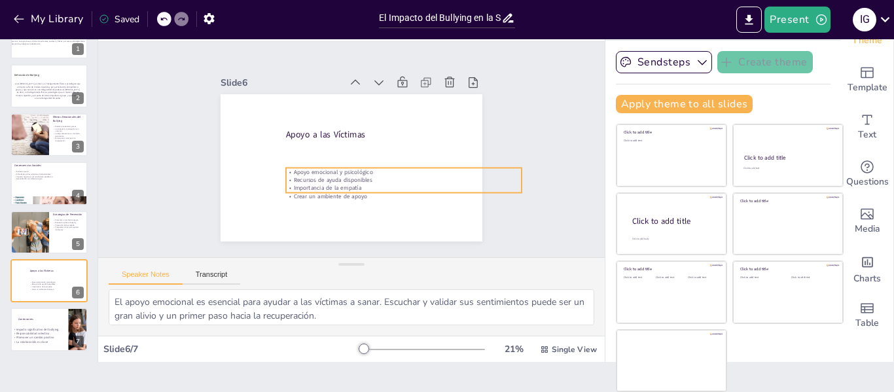
click at [353, 135] on span "Importancia de la empatía" at bounding box center [386, 120] width 67 height 29
drag, startPoint x: 327, startPoint y: 193, endPoint x: 860, endPoint y: 115, distance: 538.3
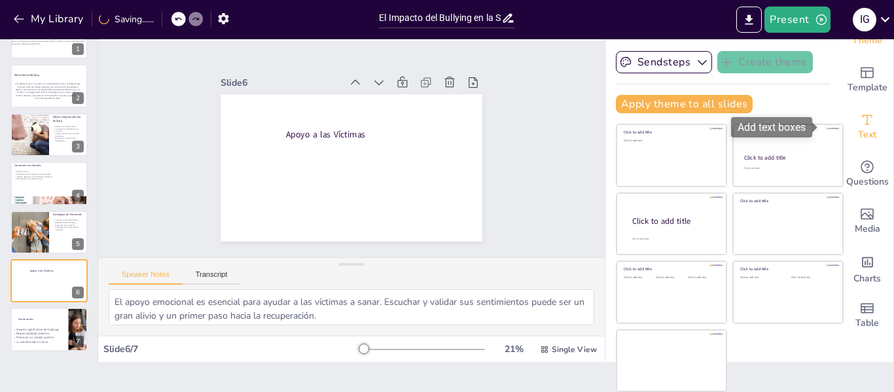
click at [860, 115] on div "Text" at bounding box center [867, 126] width 52 height 47
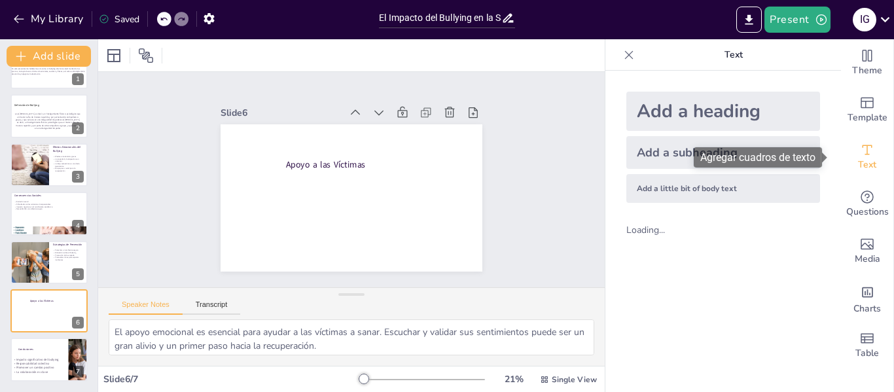
scroll to position [0, 0]
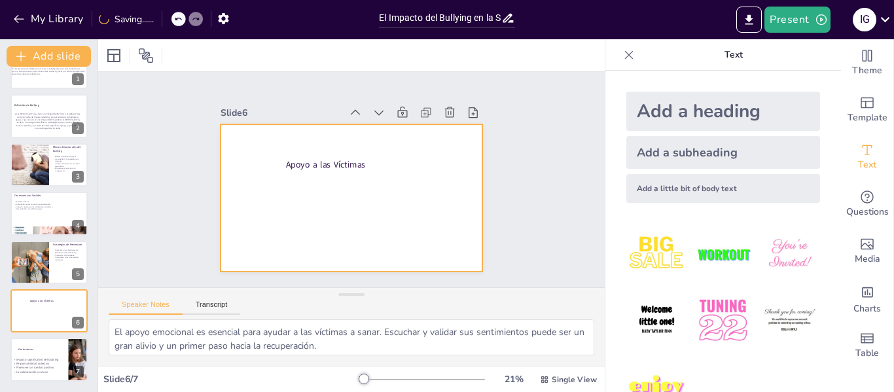
click at [324, 207] on div at bounding box center [332, 177] width 173 height 275
click at [324, 207] on div at bounding box center [333, 183] width 198 height 287
click at [168, 22] on icon at bounding box center [164, 19] width 8 height 8
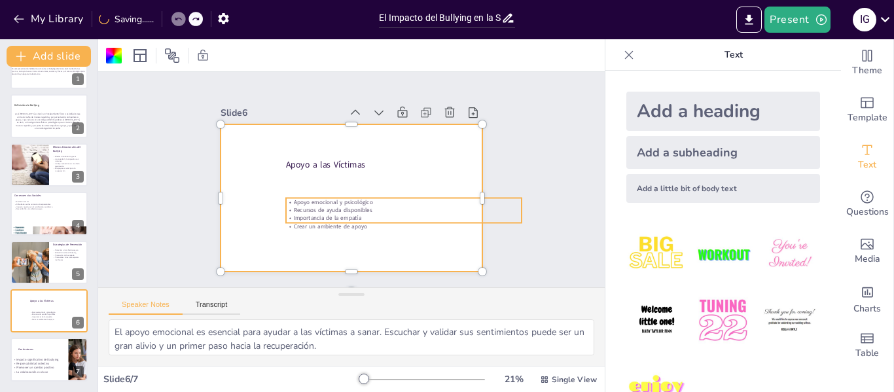
click at [322, 154] on span "Importancia de la empatía" at bounding box center [352, 134] width 63 height 41
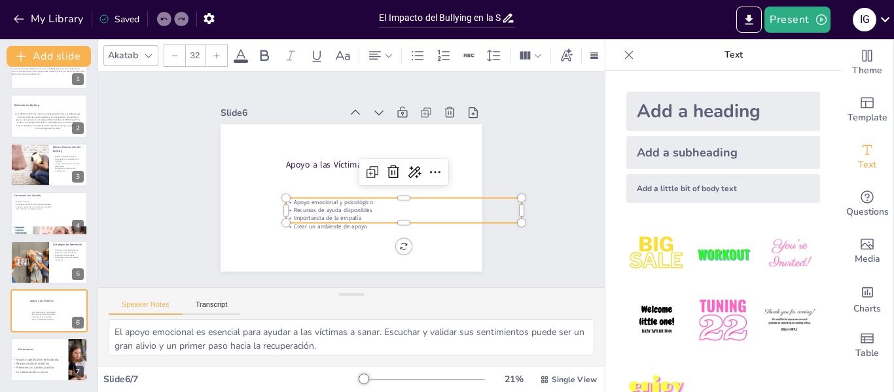
click at [215, 55] on div at bounding box center [216, 55] width 21 height 21
click at [217, 55] on div at bounding box center [216, 55] width 21 height 21
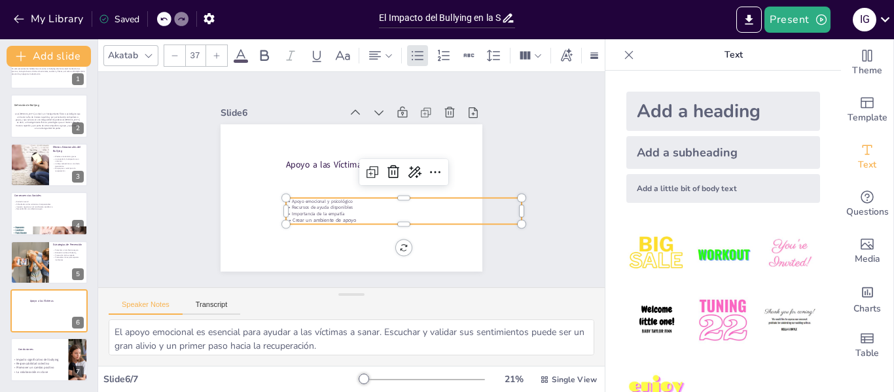
click at [217, 55] on div at bounding box center [216, 55] width 21 height 21
click at [173, 54] on icon at bounding box center [175, 56] width 8 height 8
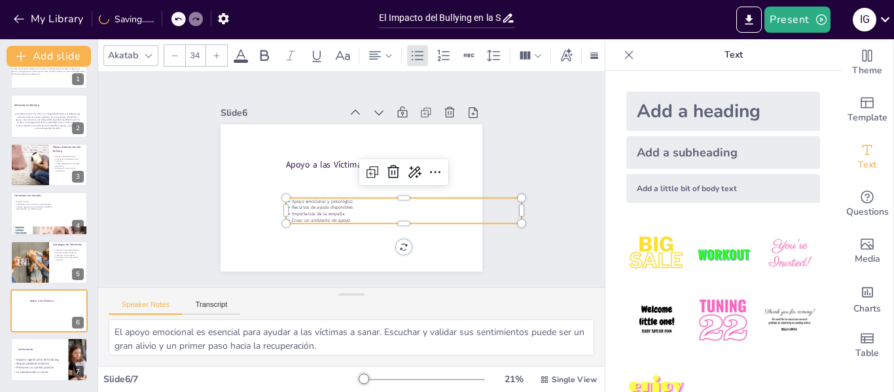
click at [173, 54] on icon at bounding box center [175, 56] width 8 height 8
drag, startPoint x: 342, startPoint y: 214, endPoint x: 278, endPoint y: 192, distance: 67.7
click at [278, 192] on div "Apoyo a las Víctimas Apoyo emocional y psicológico Recursos de ayuda disponible…" at bounding box center [341, 164] width 298 height 273
click at [224, 49] on div at bounding box center [216, 55] width 21 height 21
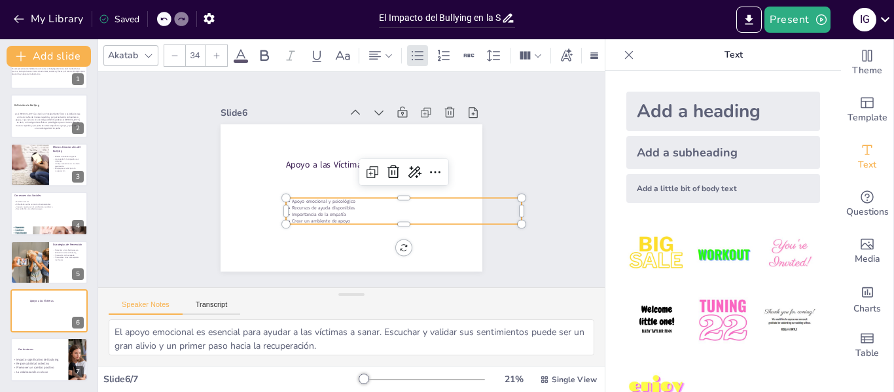
click at [224, 49] on div at bounding box center [216, 55] width 21 height 21
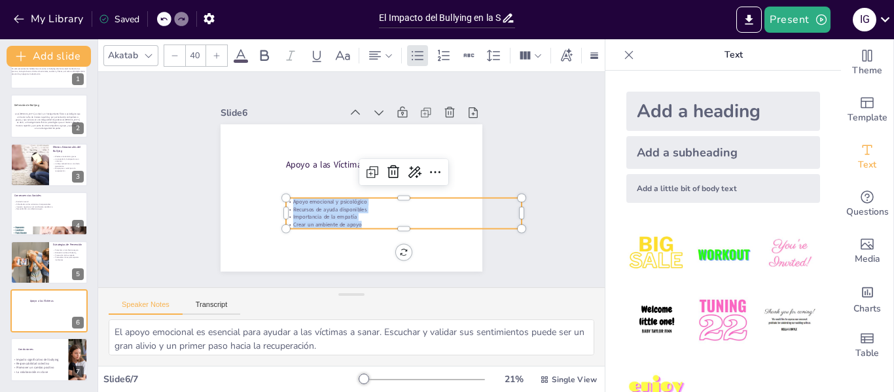
click at [224, 49] on div at bounding box center [216, 55] width 21 height 21
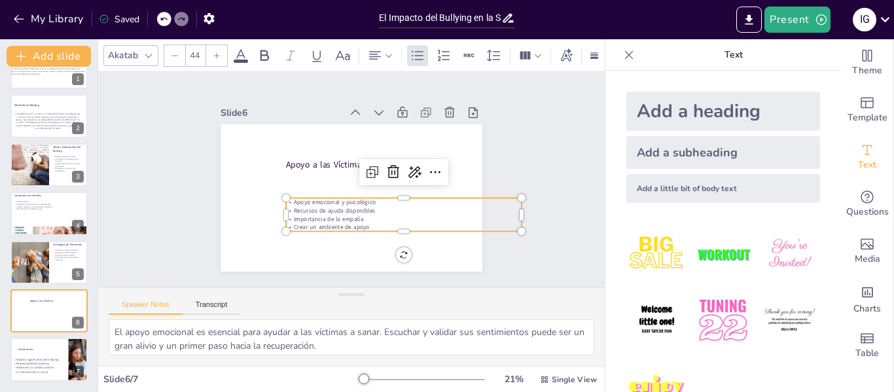
click at [224, 49] on div at bounding box center [216, 55] width 21 height 21
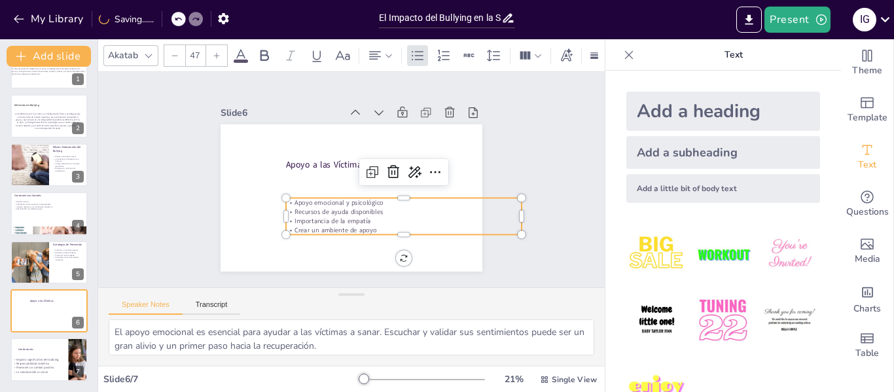
click at [224, 49] on div at bounding box center [216, 55] width 21 height 21
type input "50"
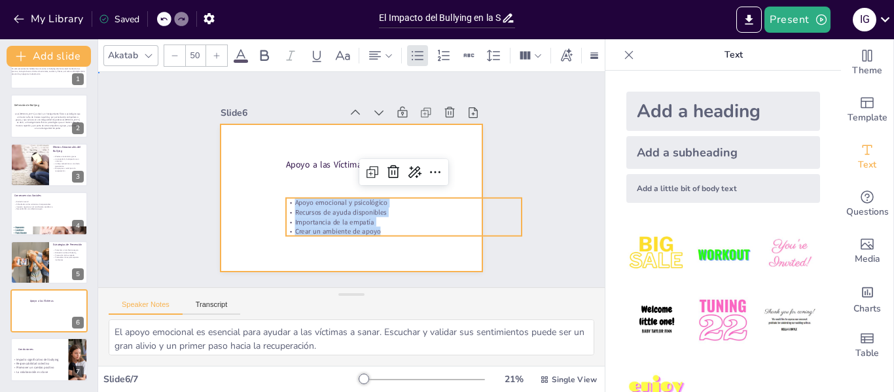
click at [253, 196] on div at bounding box center [342, 195] width 300 height 258
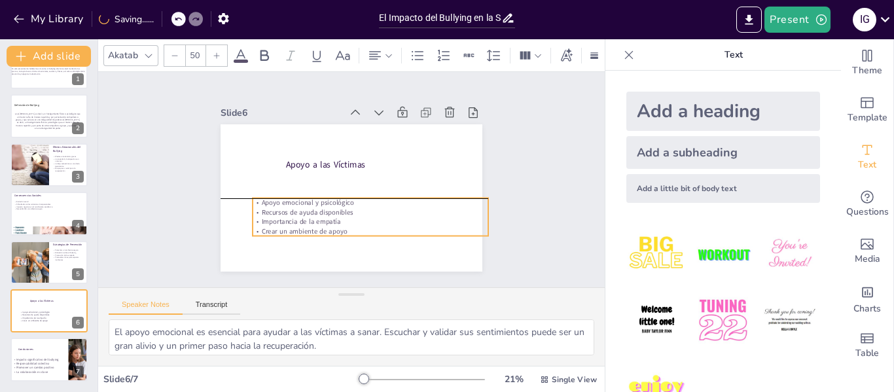
drag, startPoint x: 325, startPoint y: 207, endPoint x: 292, endPoint y: 211, distance: 33.0
click at [292, 211] on span "Recursos de ayuda disponibles" at bounding box center [297, 186] width 84 height 54
click at [476, 213] on div "Slide 1 El Impacto del Bullying en la Salud Mental de los Jóvenes En esta prese…" at bounding box center [351, 180] width 327 height 382
drag, startPoint x: 480, startPoint y: 212, endPoint x: 347, endPoint y: 215, distance: 132.2
click at [347, 215] on div at bounding box center [333, 214] width 33 height 35
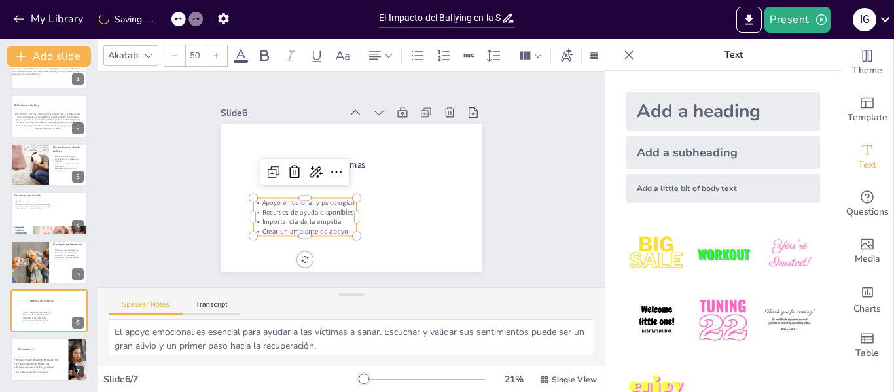
click at [399, 220] on div at bounding box center [334, 186] width 241 height 299
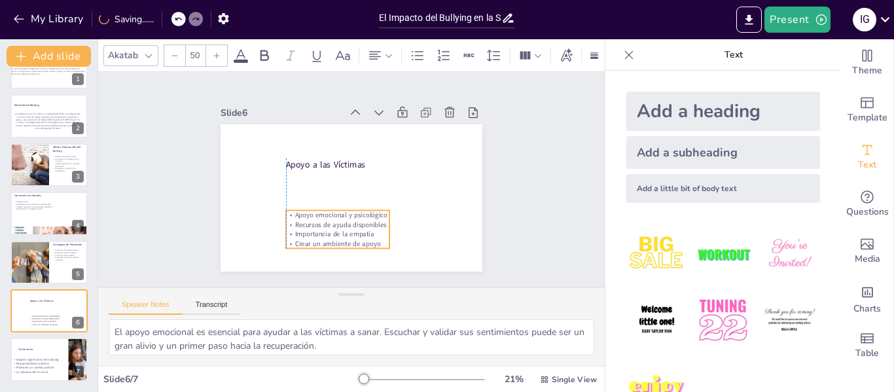
drag, startPoint x: 303, startPoint y: 213, endPoint x: 323, endPoint y: 225, distance: 23.8
click at [323, 225] on span "Recursos de ayuda disponibles" at bounding box center [306, 189] width 46 height 88
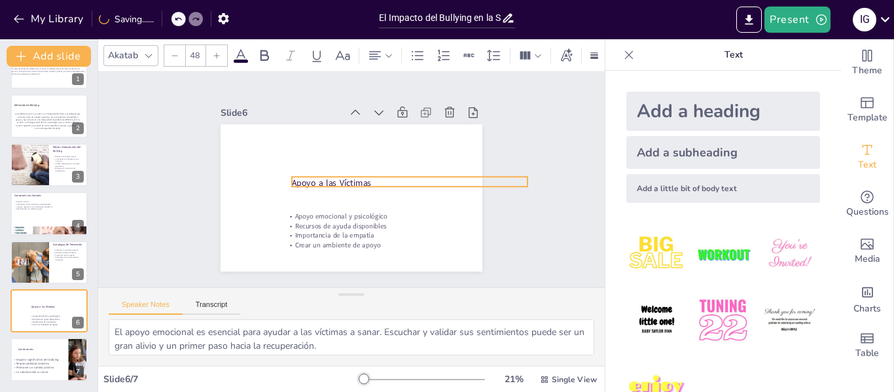
drag, startPoint x: 303, startPoint y: 156, endPoint x: 309, endPoint y: 173, distance: 18.6
click at [309, 173] on p "Apoyo a las Víctimas" at bounding box center [397, 217] width 198 height 149
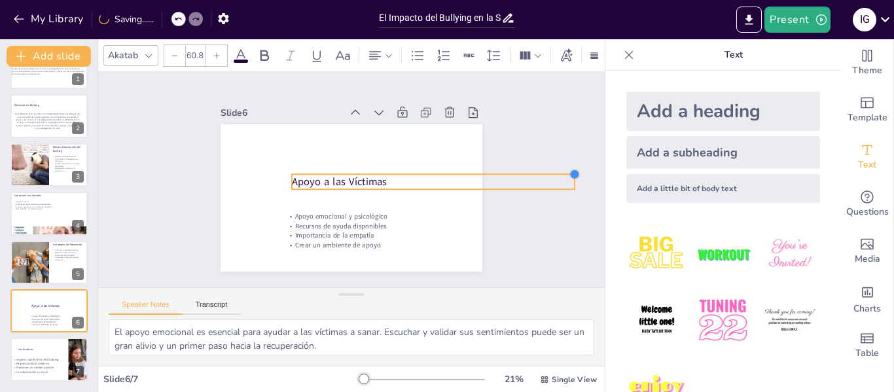
type input "57.6"
drag, startPoint x: 518, startPoint y: 171, endPoint x: 435, endPoint y: 169, distance: 82.5
click at [435, 169] on div "Apoyo a las Víctimas Apoyo emocional y psicológico Recursos de ayuda disponible…" at bounding box center [335, 170] width 258 height 300
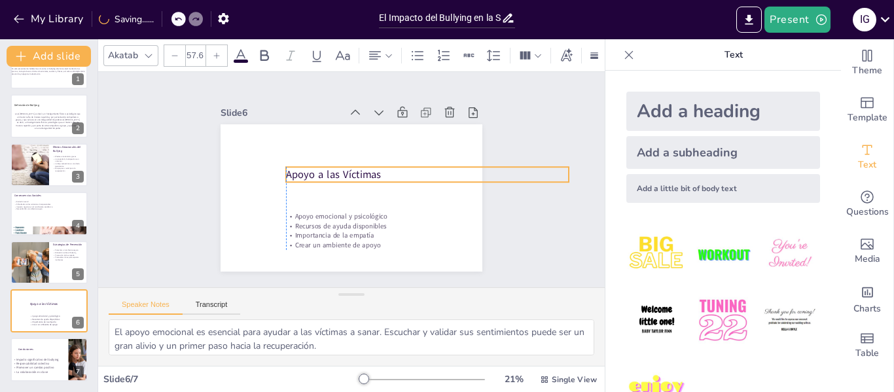
drag, startPoint x: 564, startPoint y: 178, endPoint x: 561, endPoint y: 171, distance: 7.7
click at [561, 171] on div "Slide 1 El Impacto del Bullying en la Salud Mental de los Jóvenes En esta prese…" at bounding box center [351, 179] width 548 height 361
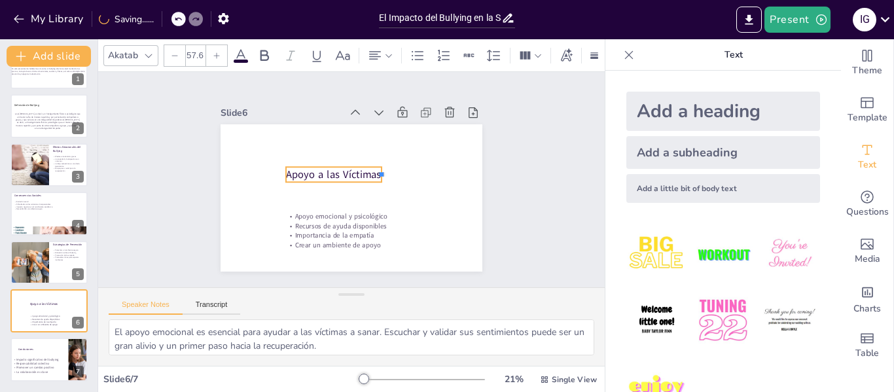
drag, startPoint x: 560, startPoint y: 170, endPoint x: 373, endPoint y: 174, distance: 187.2
click at [373, 174] on div "Apoyo a las Víctimas Apoyo emocional y psicológico Recursos de ayuda disponible…" at bounding box center [345, 196] width 294 height 221
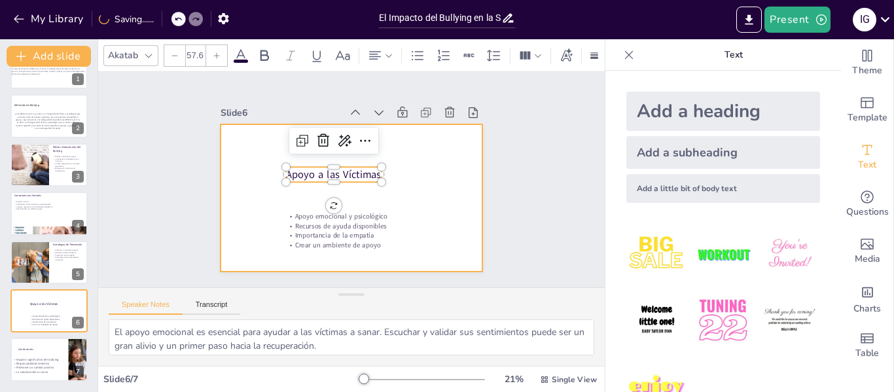
click at [403, 196] on div at bounding box center [336, 190] width 273 height 298
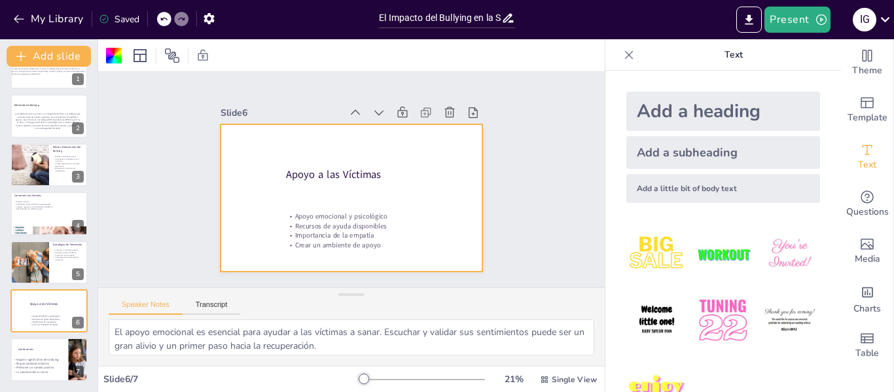
click at [559, 36] on div "Present I G" at bounding box center [708, 19] width 372 height 39
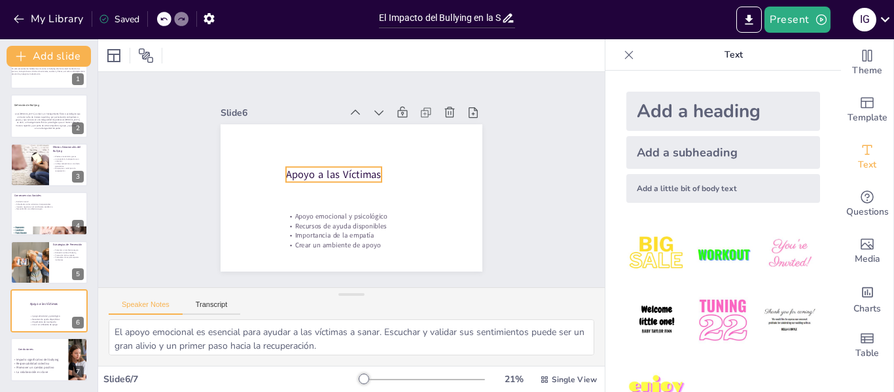
click at [322, 173] on p "Apoyo a las Víctimas" at bounding box center [370, 179] width 96 height 43
click at [329, 173] on p "Apoyo a las Víctimas" at bounding box center [350, 161] width 43 height 96
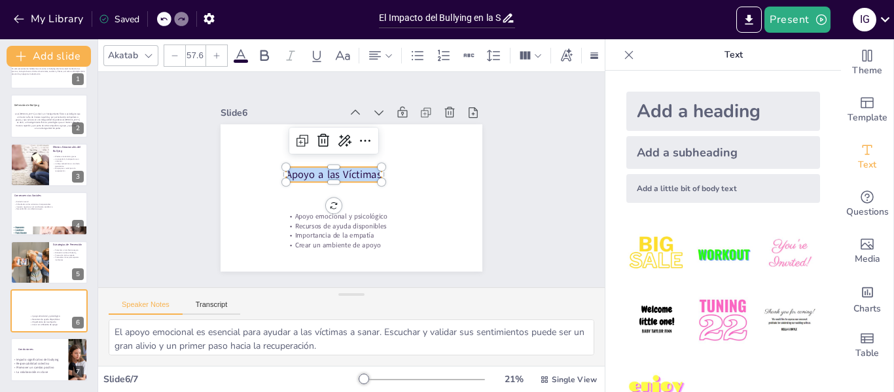
click at [308, 173] on span "Apoyo a las Víctimas" at bounding box center [337, 168] width 93 height 52
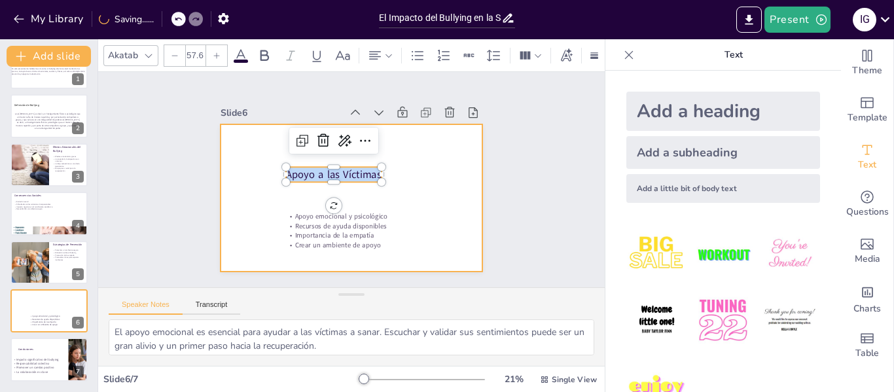
click at [427, 203] on div at bounding box center [341, 194] width 298 height 273
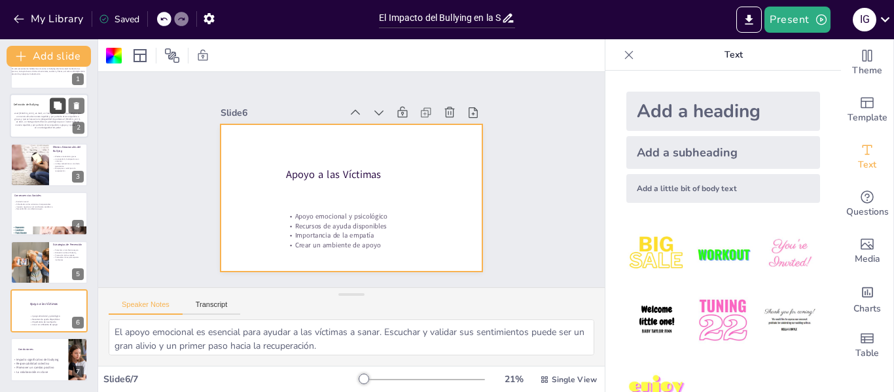
click at [54, 109] on icon at bounding box center [57, 105] width 9 height 9
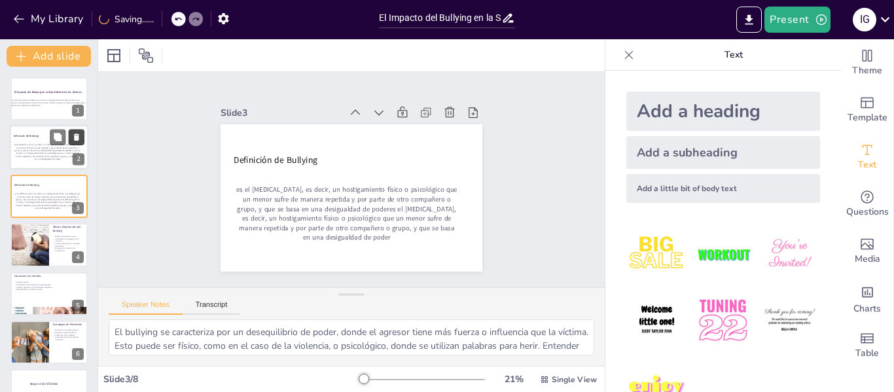
click at [82, 141] on button at bounding box center [77, 138] width 16 height 16
type textarea "Los efectos emocionales del bullying son profundos y pueden durar mucho tiempo.…"
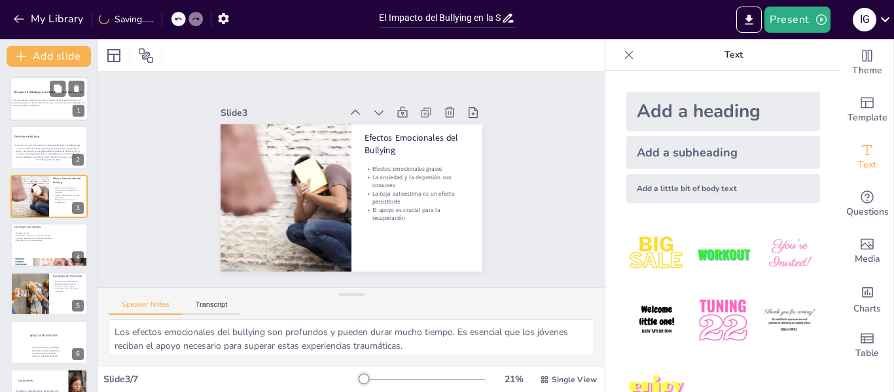
click at [35, 101] on p "En esta presentación hablaremos de cómo el bullying afecta la salud mental de l…" at bounding box center [48, 103] width 77 height 8
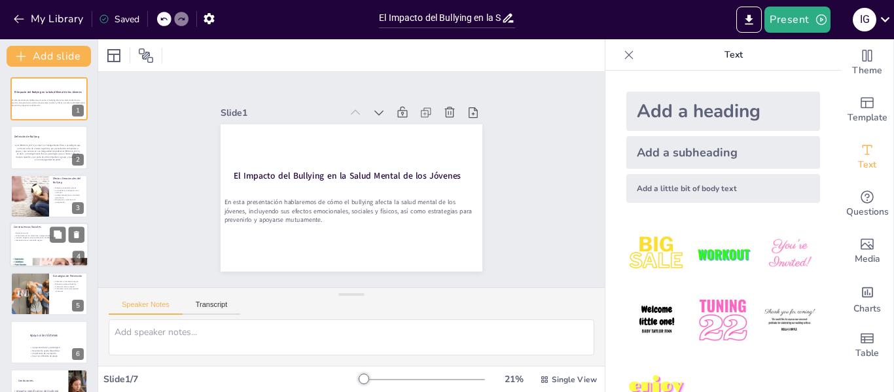
scroll to position [31, 0]
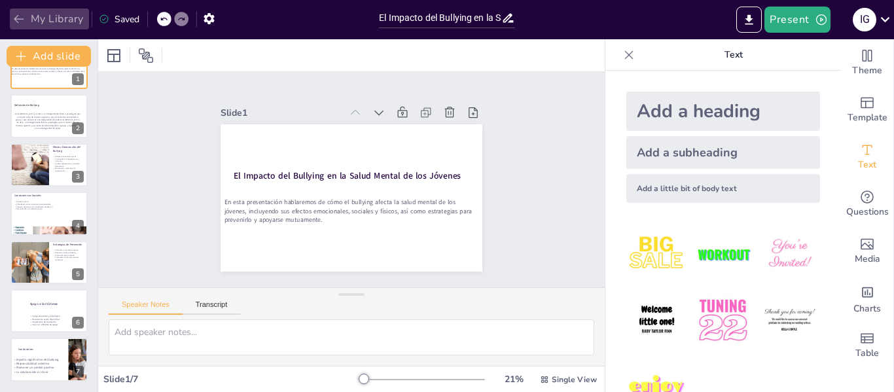
click at [25, 19] on icon "button" at bounding box center [18, 18] width 13 height 13
